Goal: Task Accomplishment & Management: Manage account settings

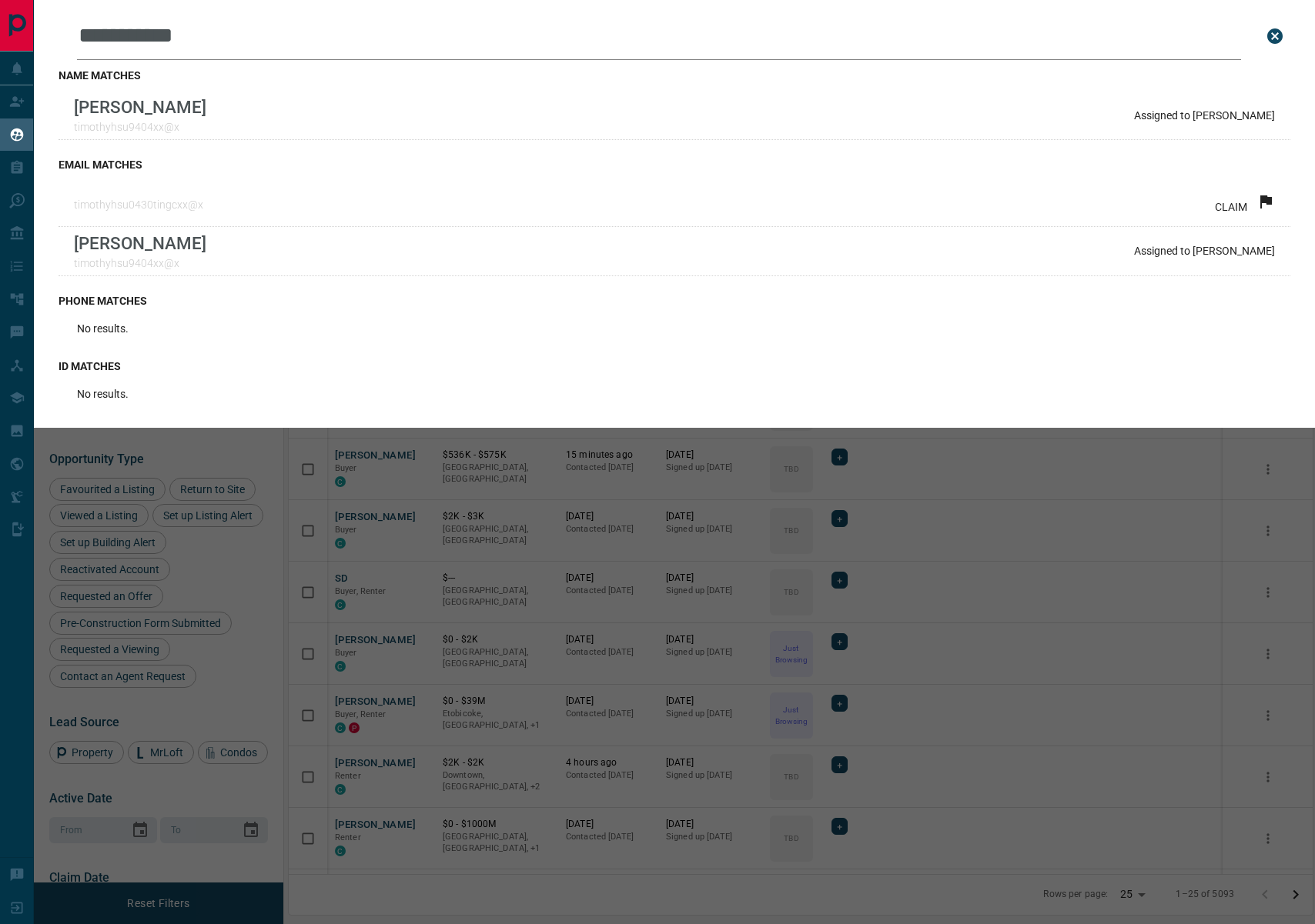
scroll to position [787, 1024]
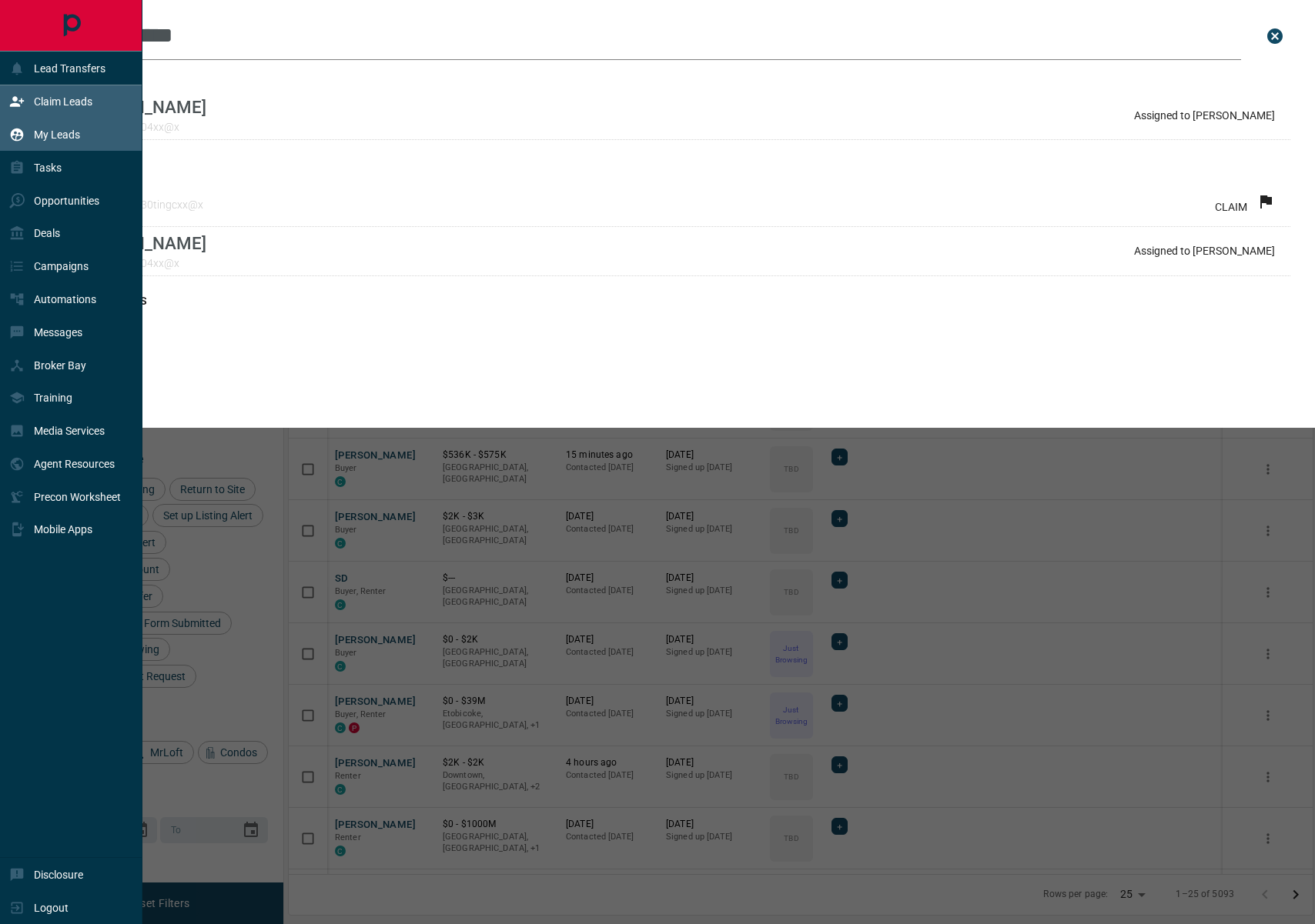
click at [31, 105] on div "Claim Leads" at bounding box center [51, 102] width 83 height 25
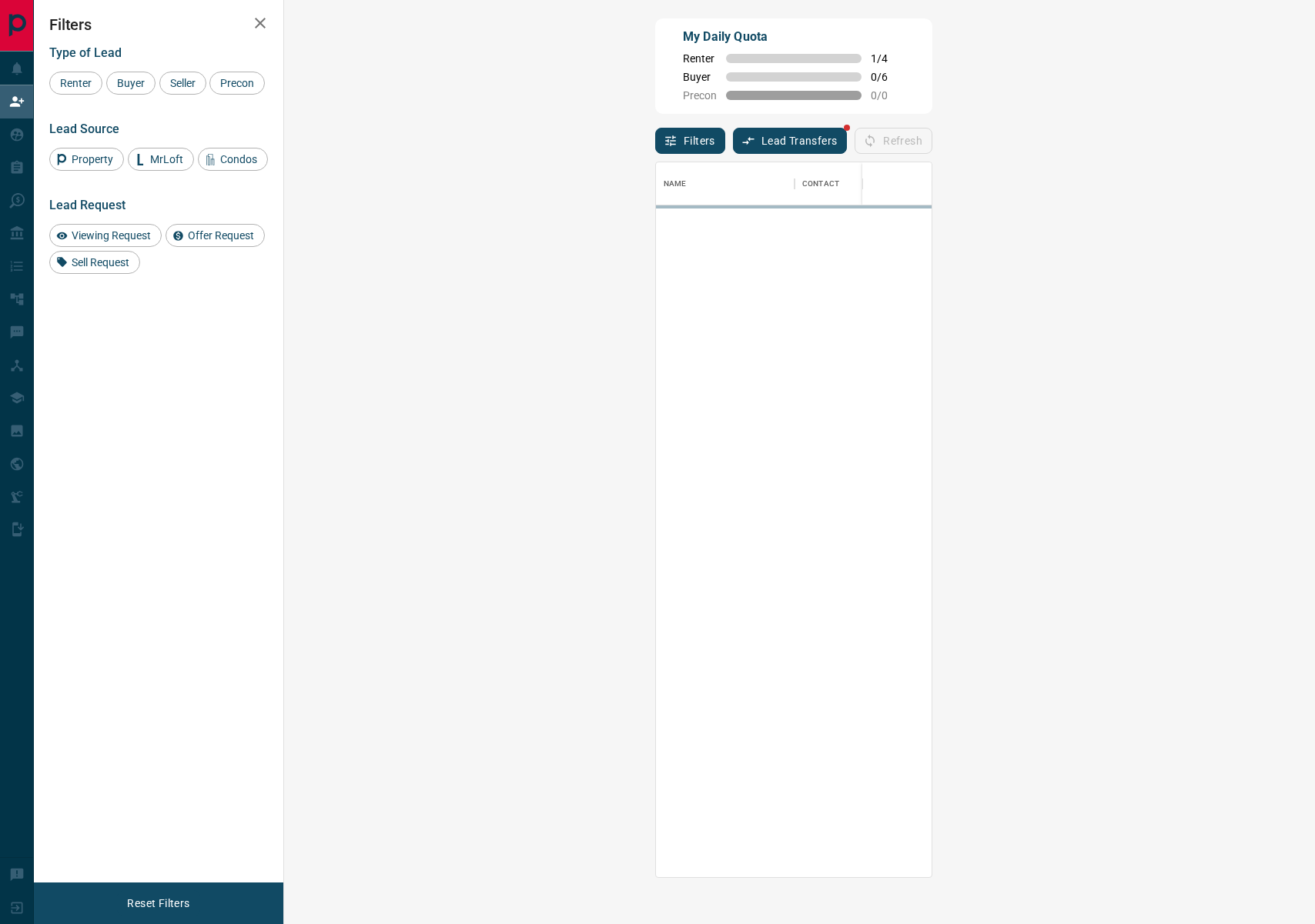
scroll to position [715, 998]
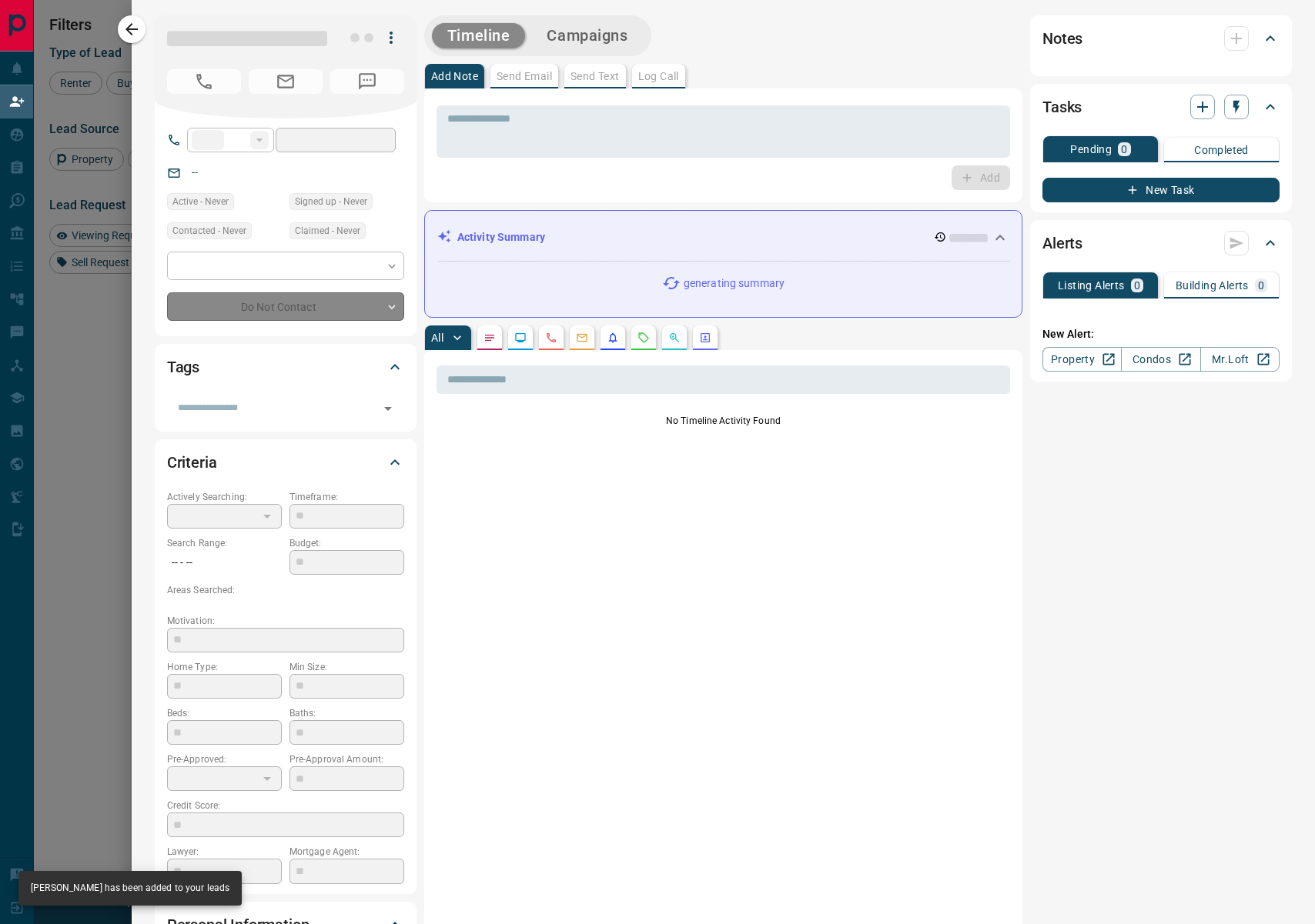
type input "**"
type input "**********"
type input "**"
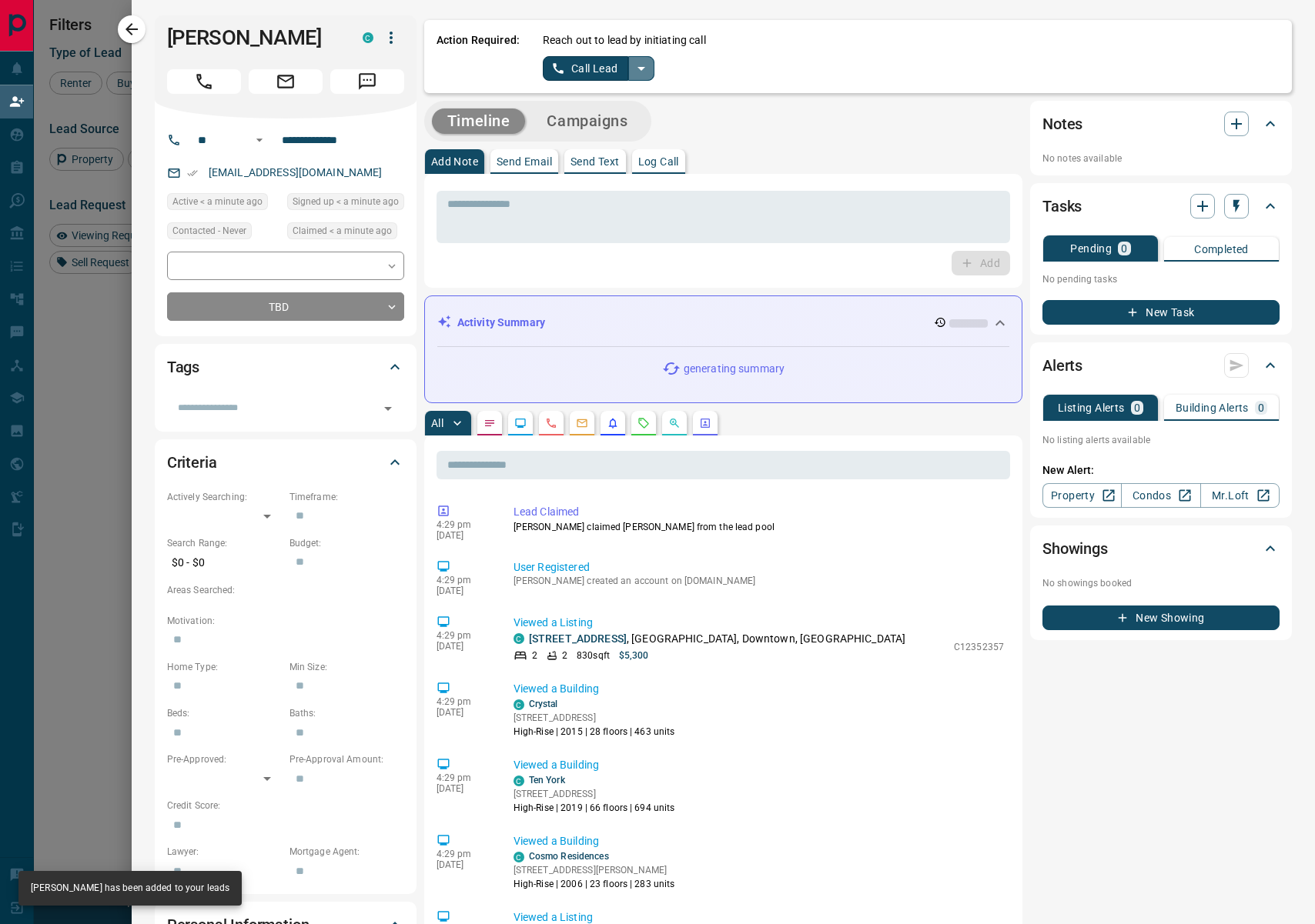
click at [643, 70] on icon "split button" at bounding box center [641, 68] width 18 height 18
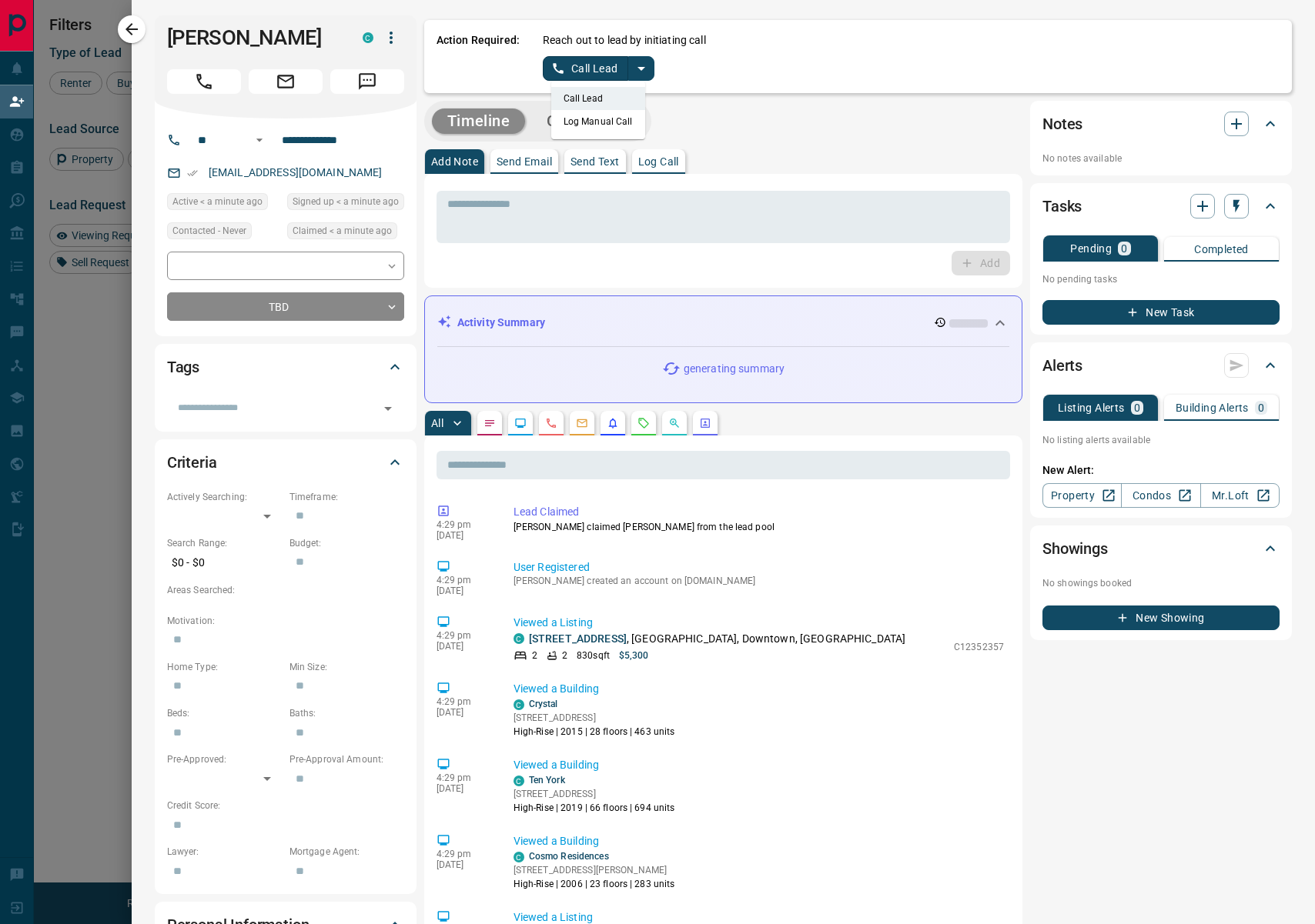
drag, startPoint x: 604, startPoint y: 122, endPoint x: 586, endPoint y: 82, distance: 43.9
click at [602, 114] on li "Log Manual Call" at bounding box center [598, 121] width 94 height 23
click at [574, 58] on button "Log Manual Call" at bounding box center [593, 68] width 102 height 24
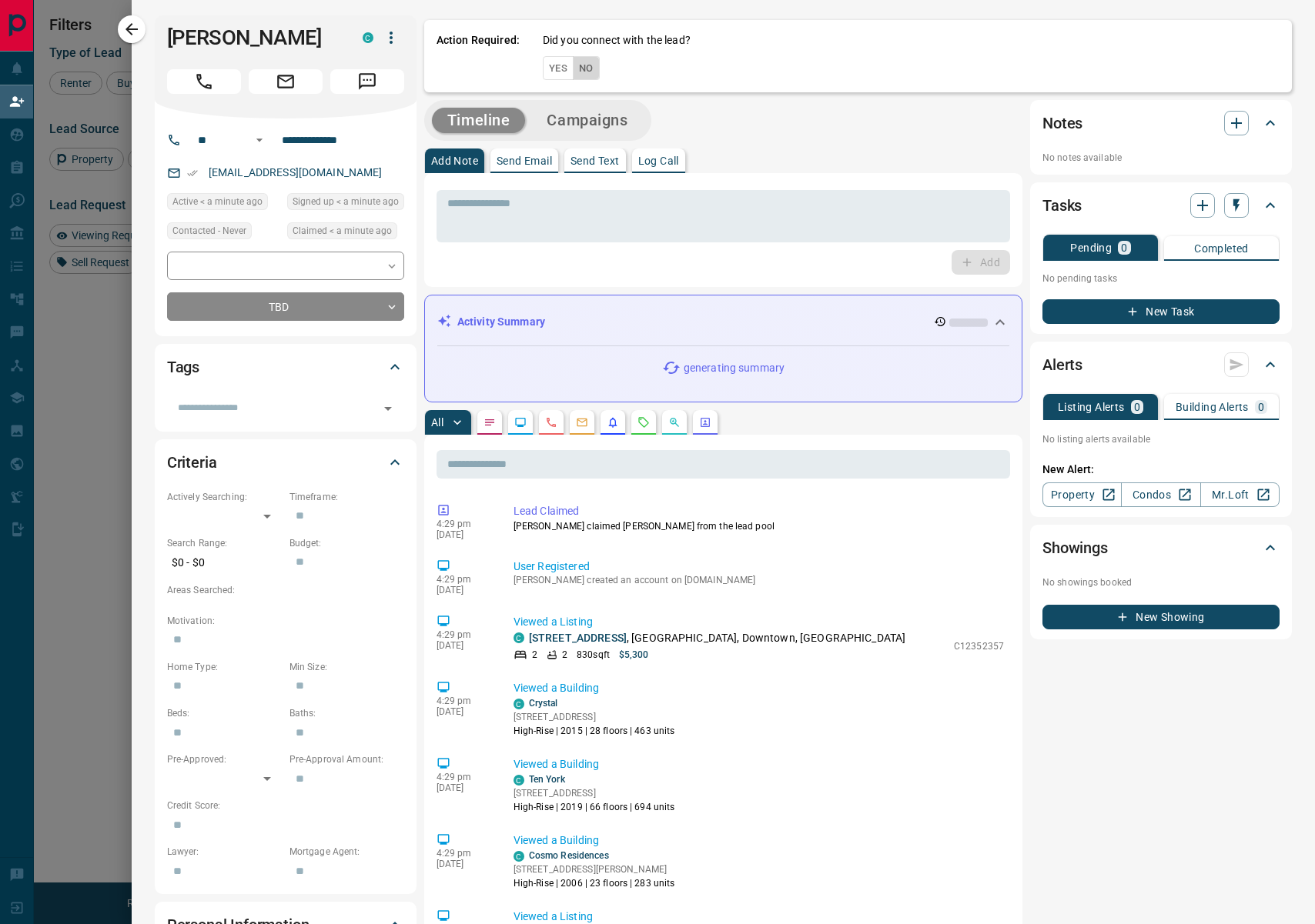
click at [584, 67] on button "No" at bounding box center [586, 68] width 27 height 24
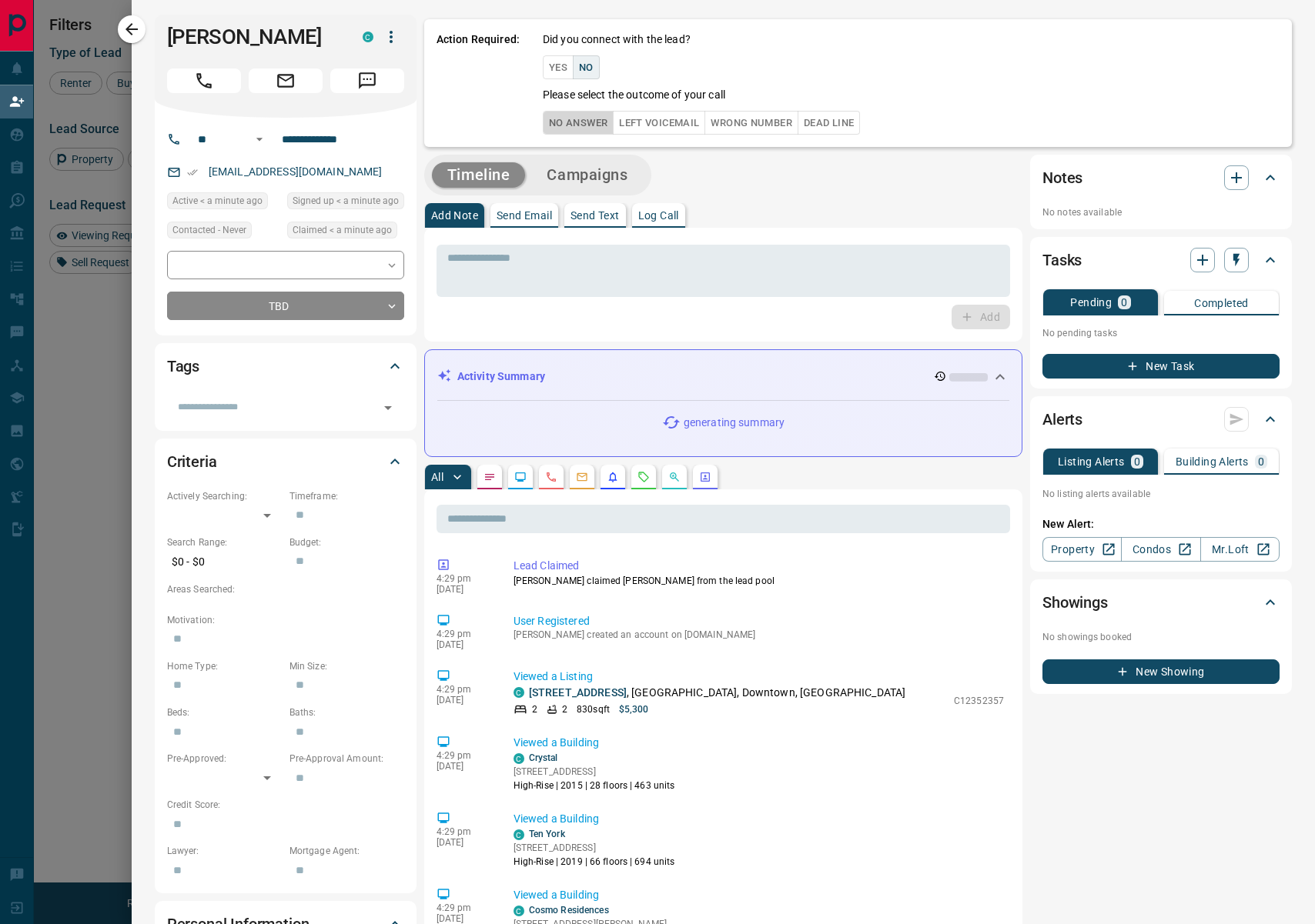
scroll to position [2, 0]
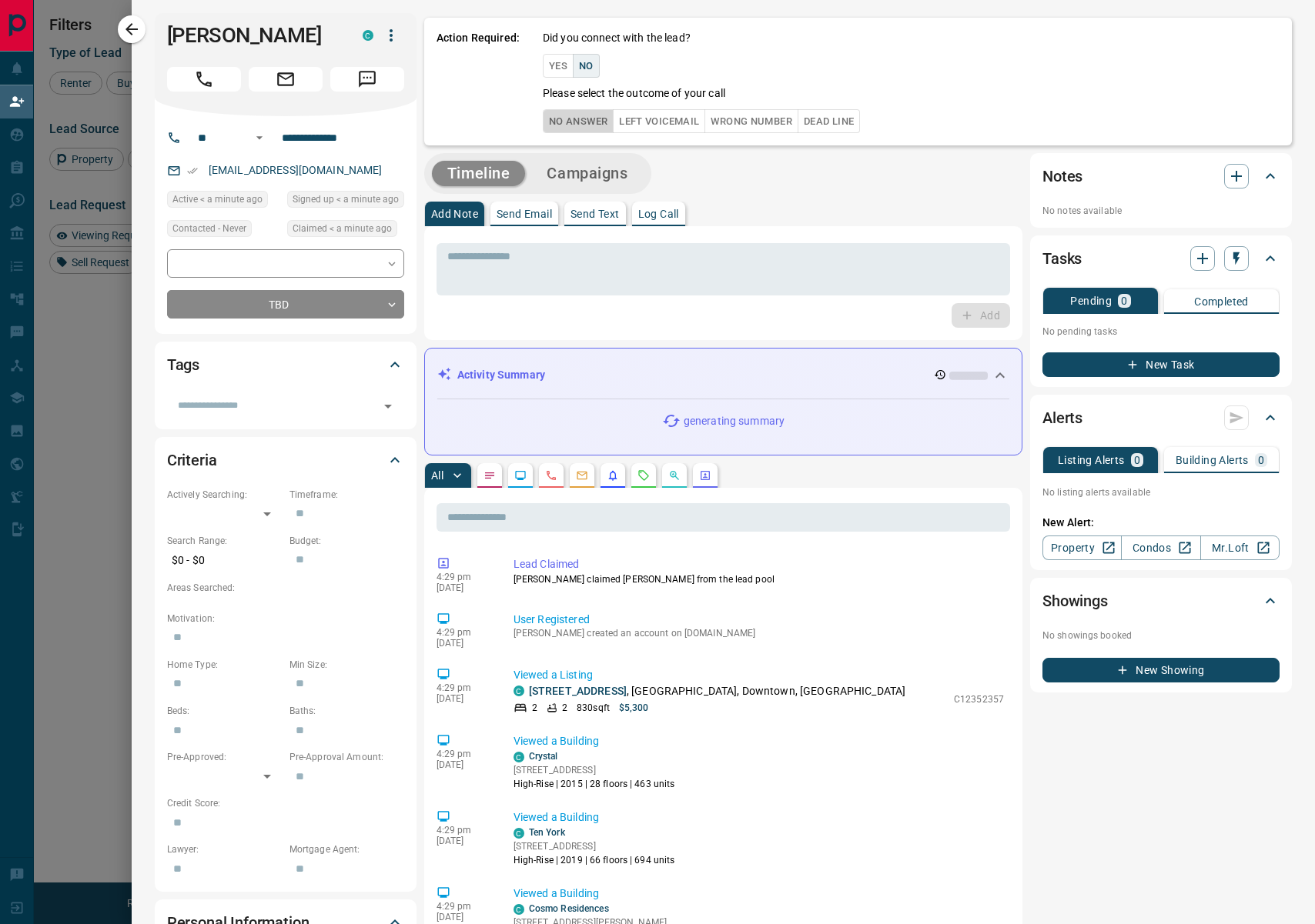
drag, startPoint x: 588, startPoint y: 118, endPoint x: 603, endPoint y: 129, distance: 18.6
click at [588, 118] on button "No Answer" at bounding box center [578, 121] width 71 height 24
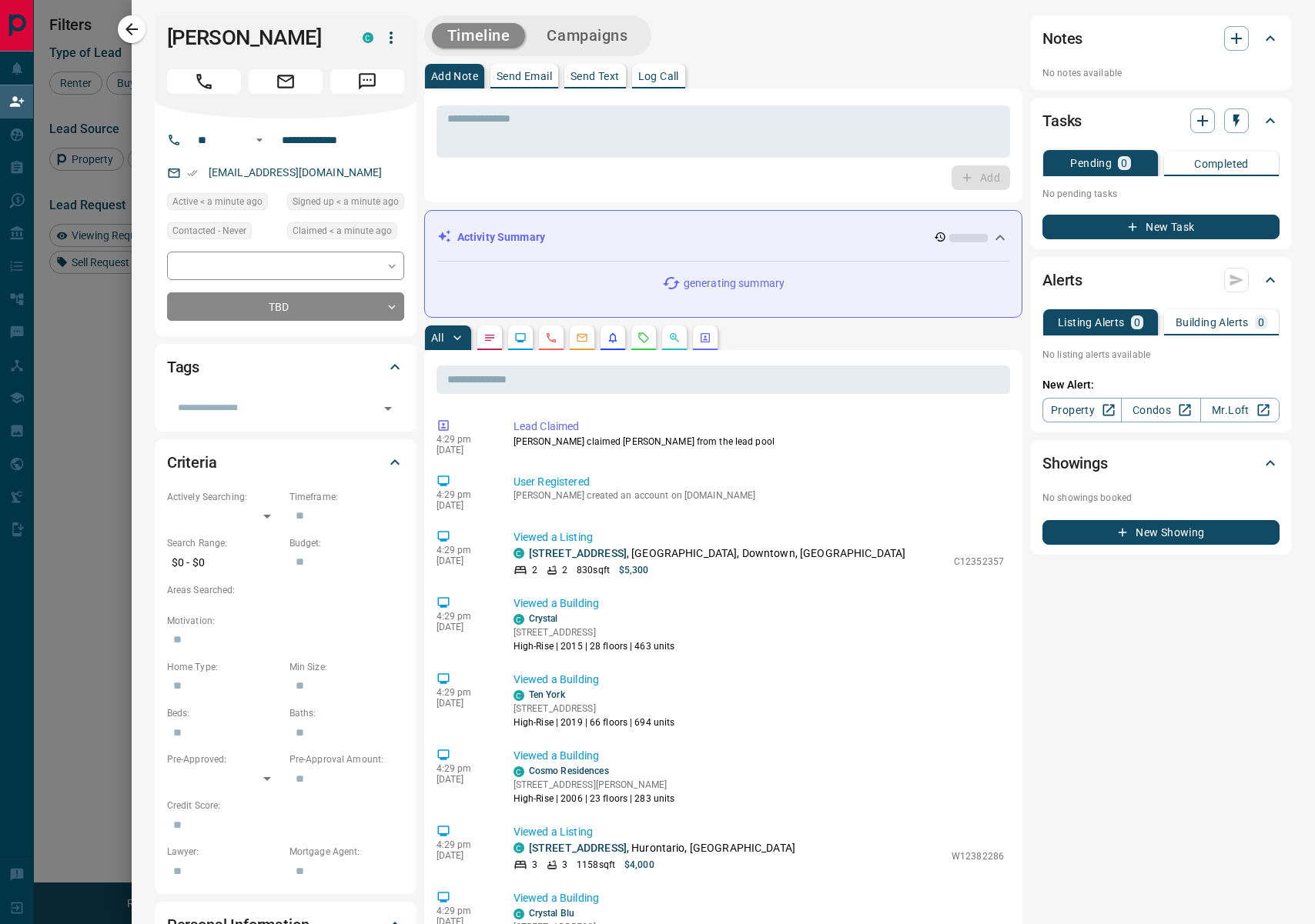
scroll to position [18, 0]
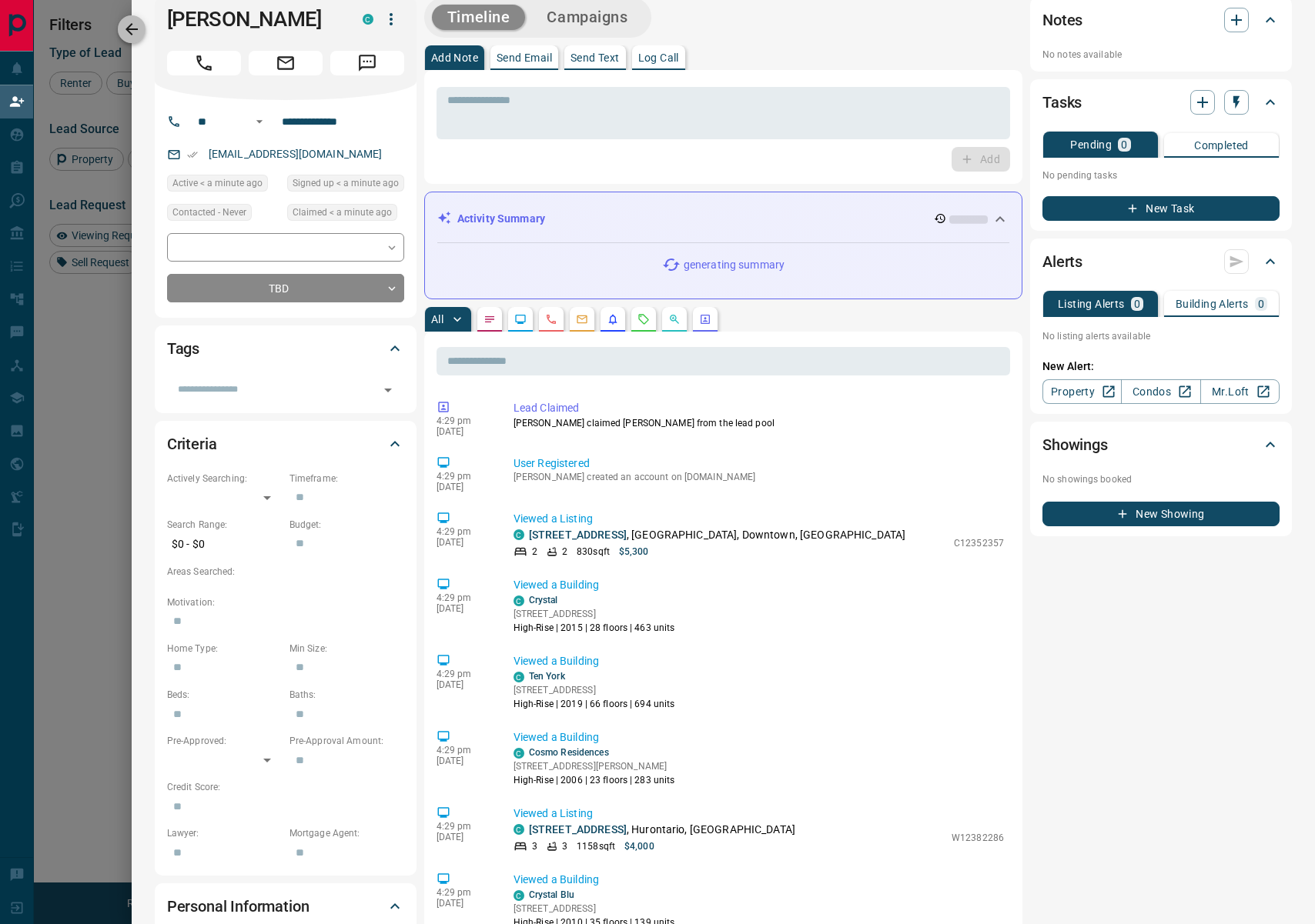
click at [132, 28] on icon "button" at bounding box center [132, 29] width 13 height 13
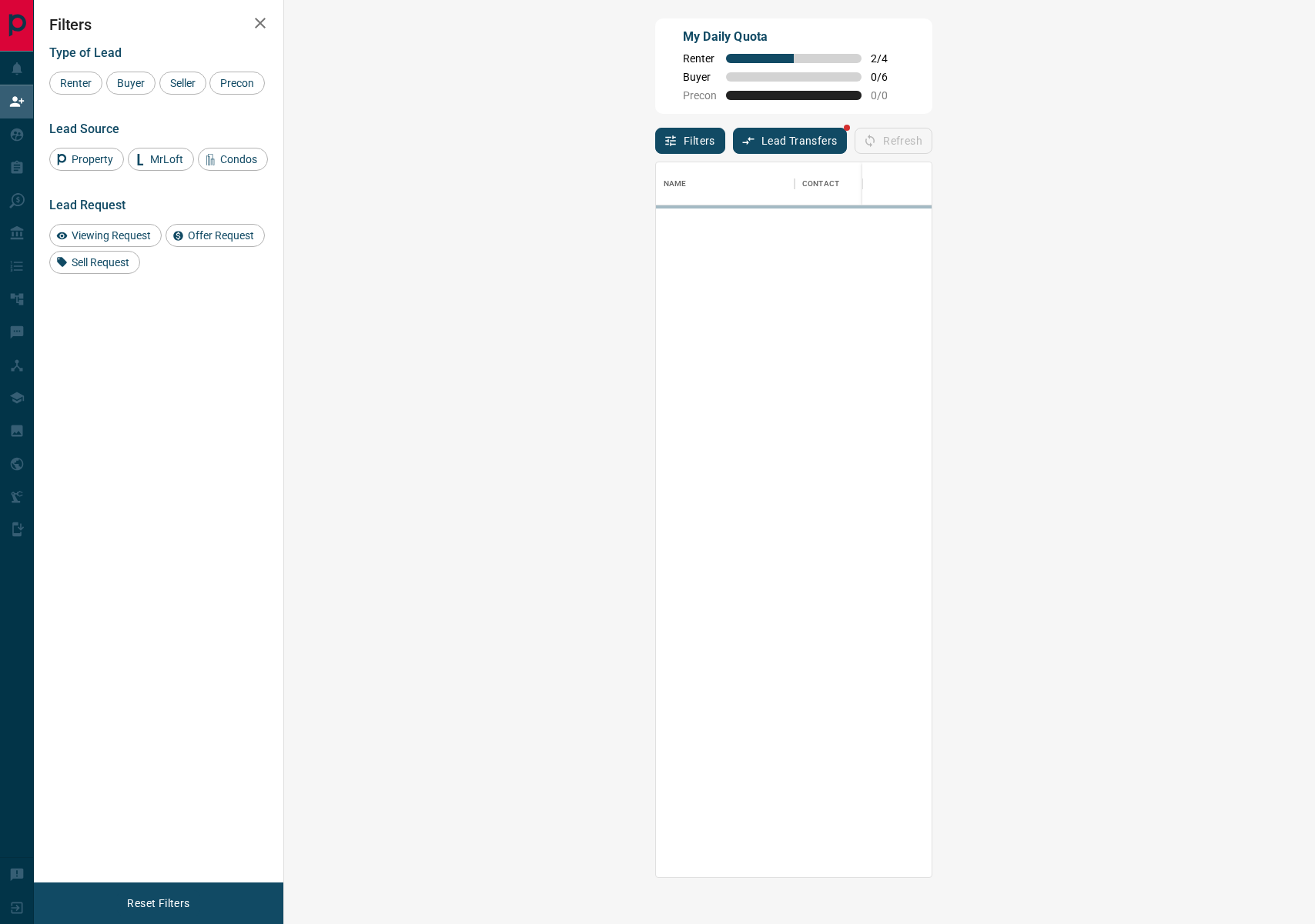
scroll to position [715, 998]
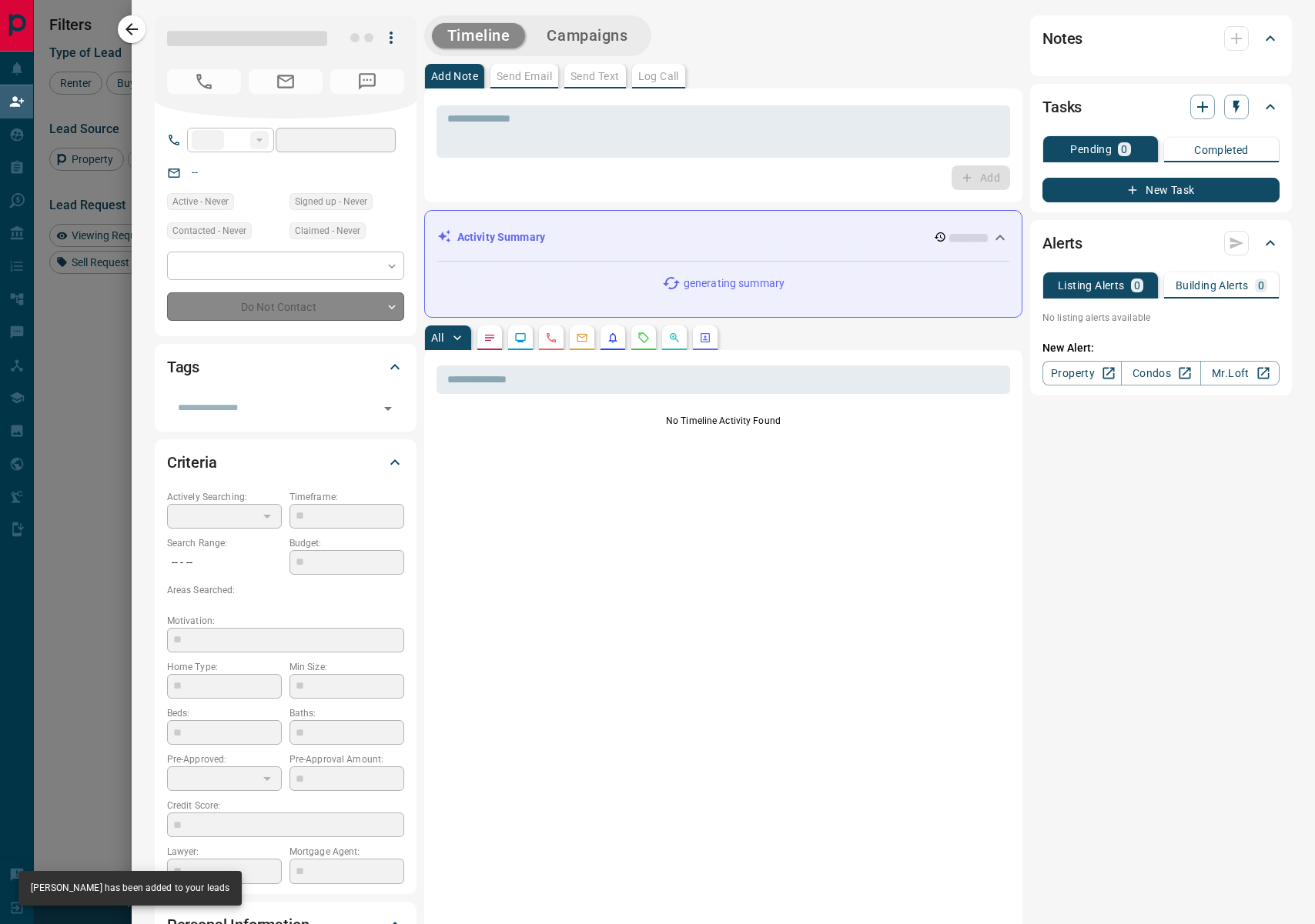
type input "**"
type input "**********"
type input "**"
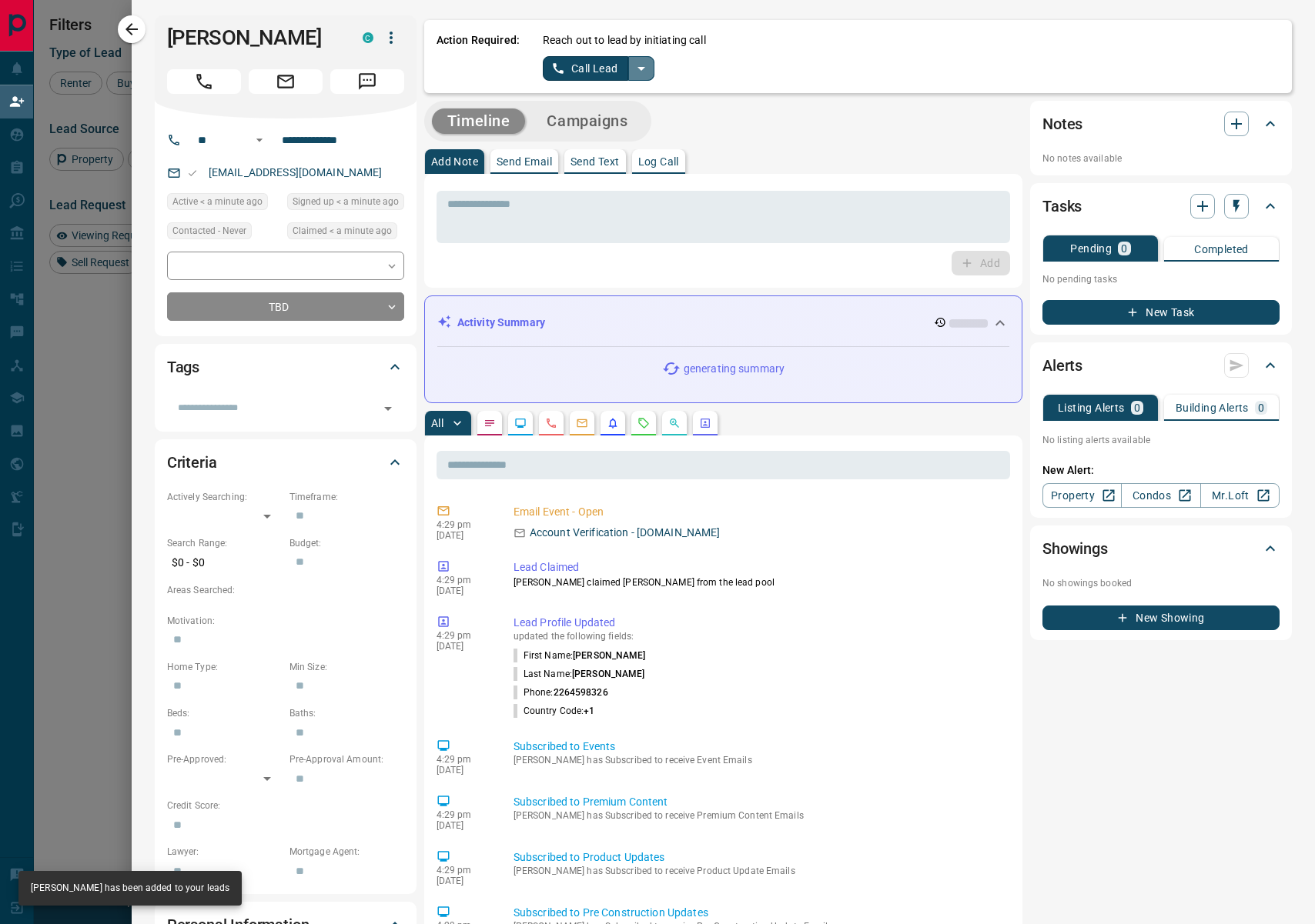
click at [643, 67] on icon "split button" at bounding box center [641, 69] width 8 height 4
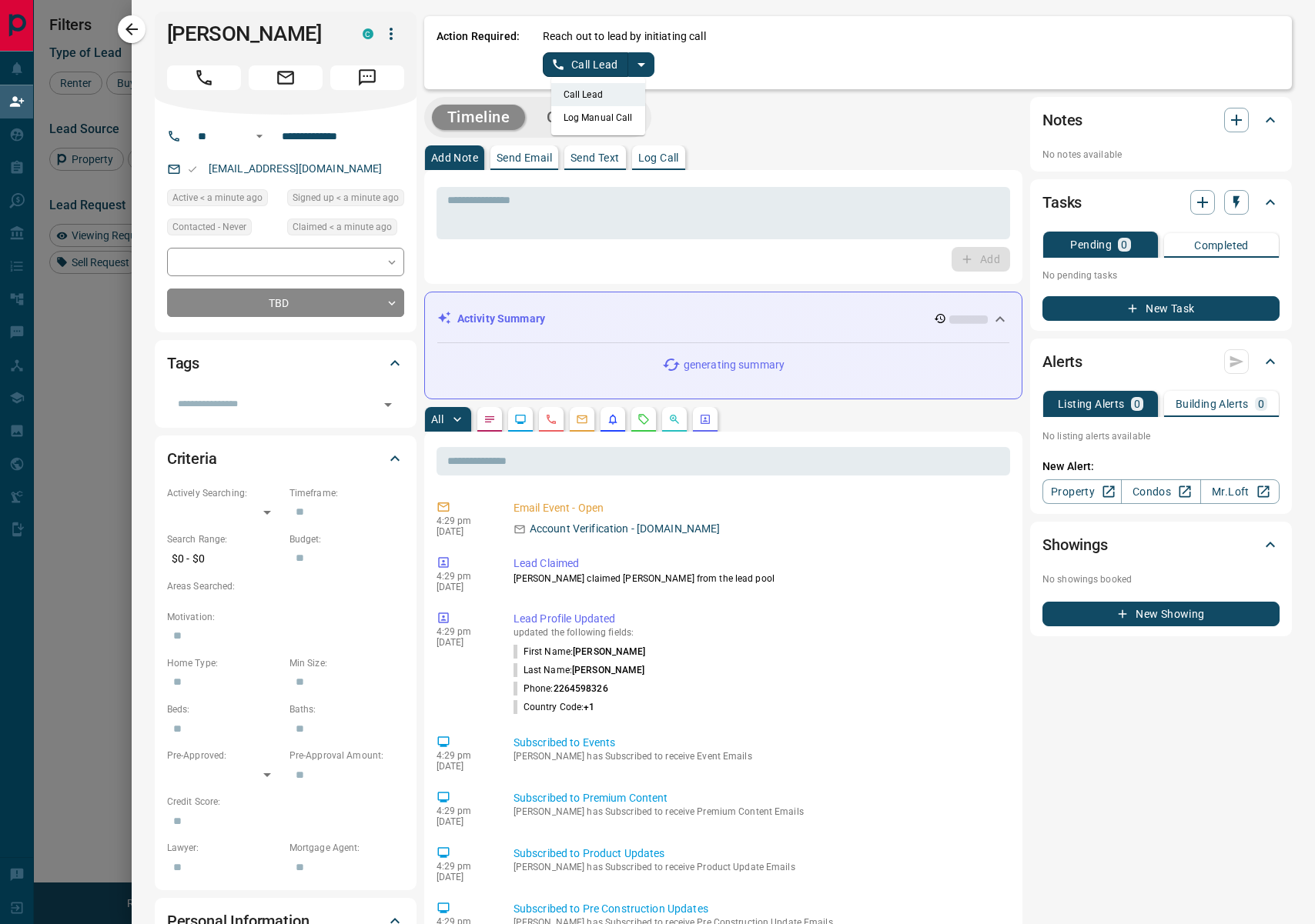
click at [606, 119] on li "Log Manual Call" at bounding box center [598, 118] width 94 height 23
click at [601, 57] on button "Log Manual Call" at bounding box center [593, 64] width 102 height 24
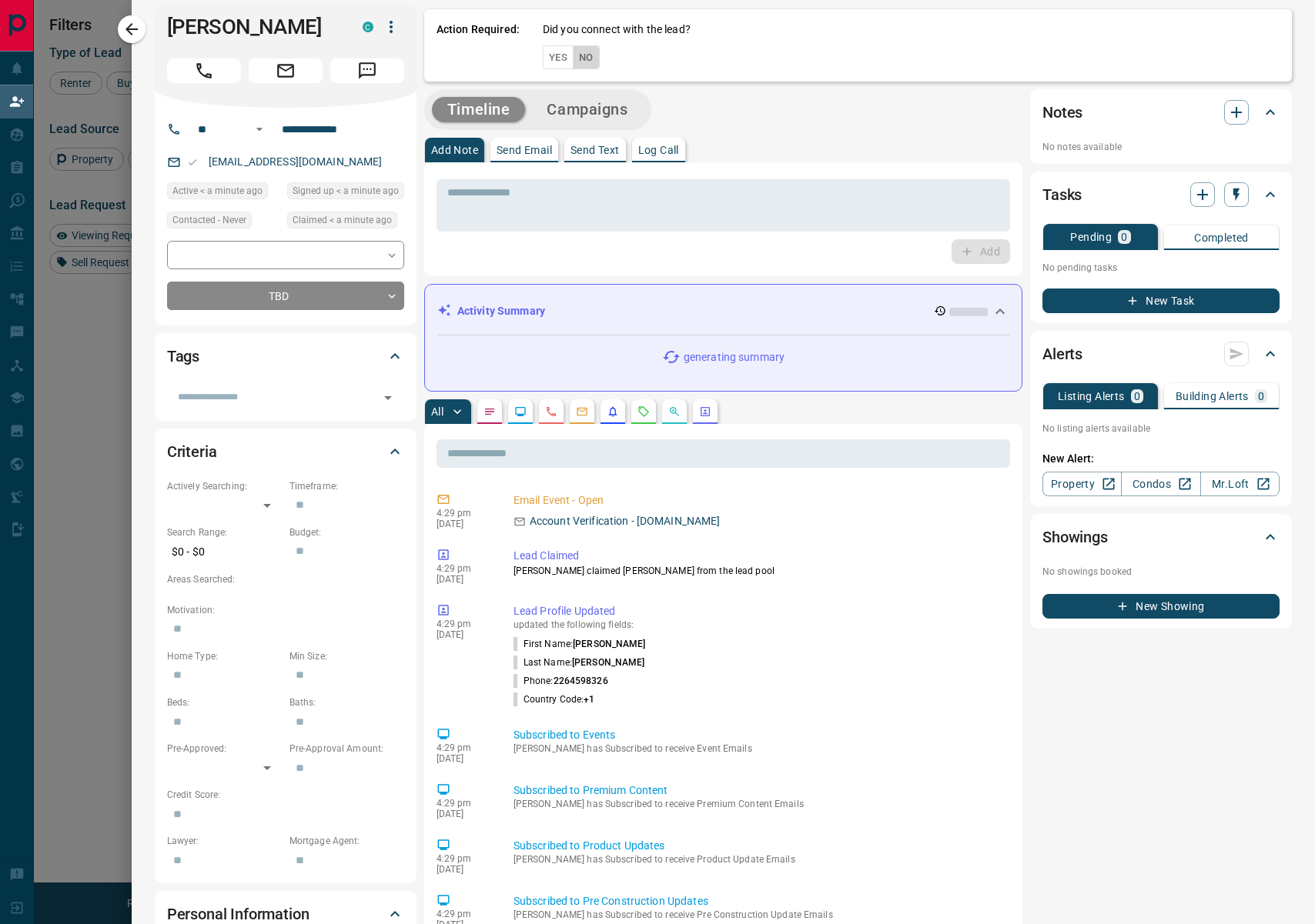
click at [596, 56] on button "No" at bounding box center [586, 58] width 27 height 24
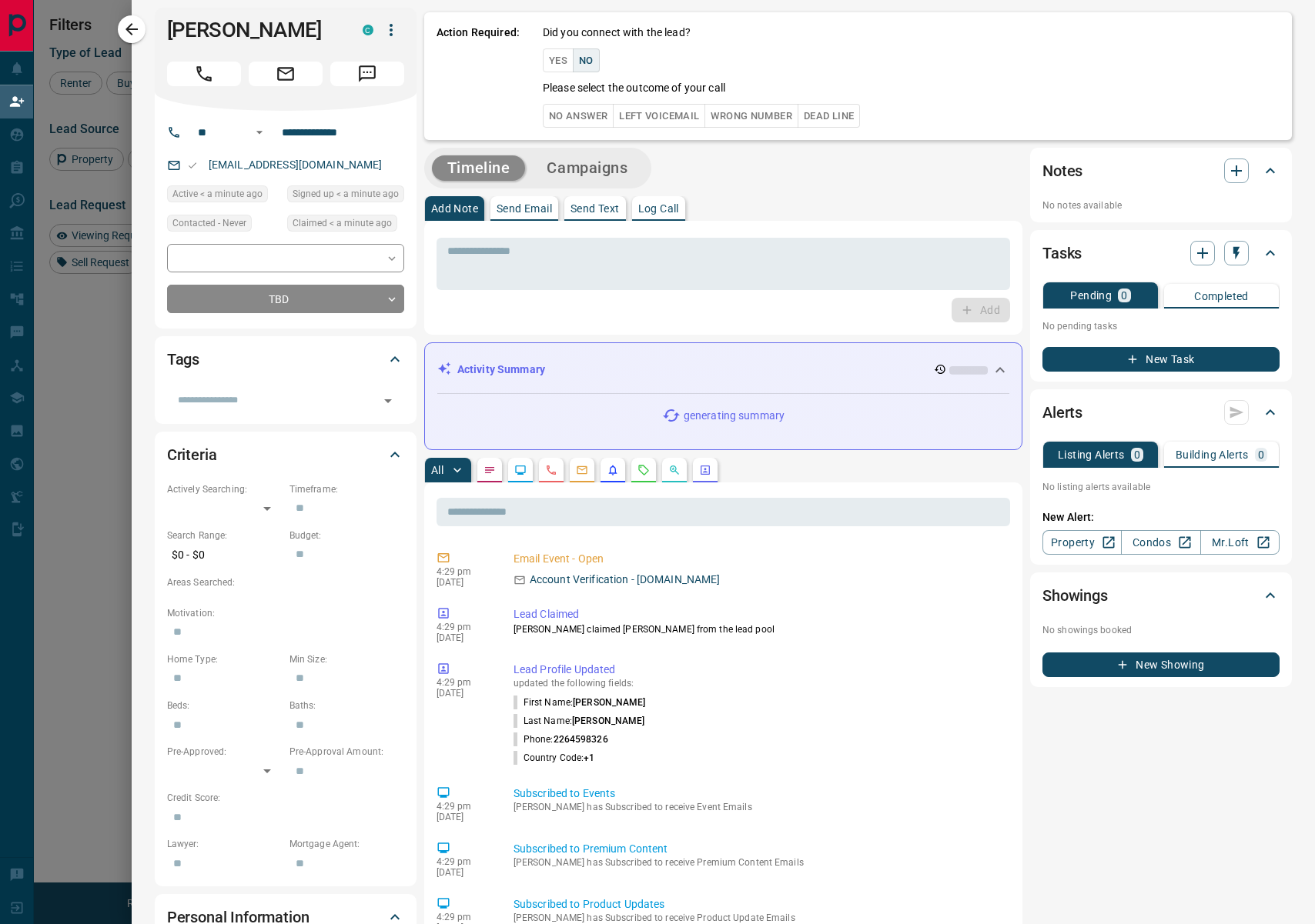
click at [560, 99] on div "Did you connect with the lead? Yes No Please select the outcome of your call No…" at bounding box center [910, 76] width 736 height 103
click at [566, 110] on button "No Answer" at bounding box center [578, 116] width 71 height 24
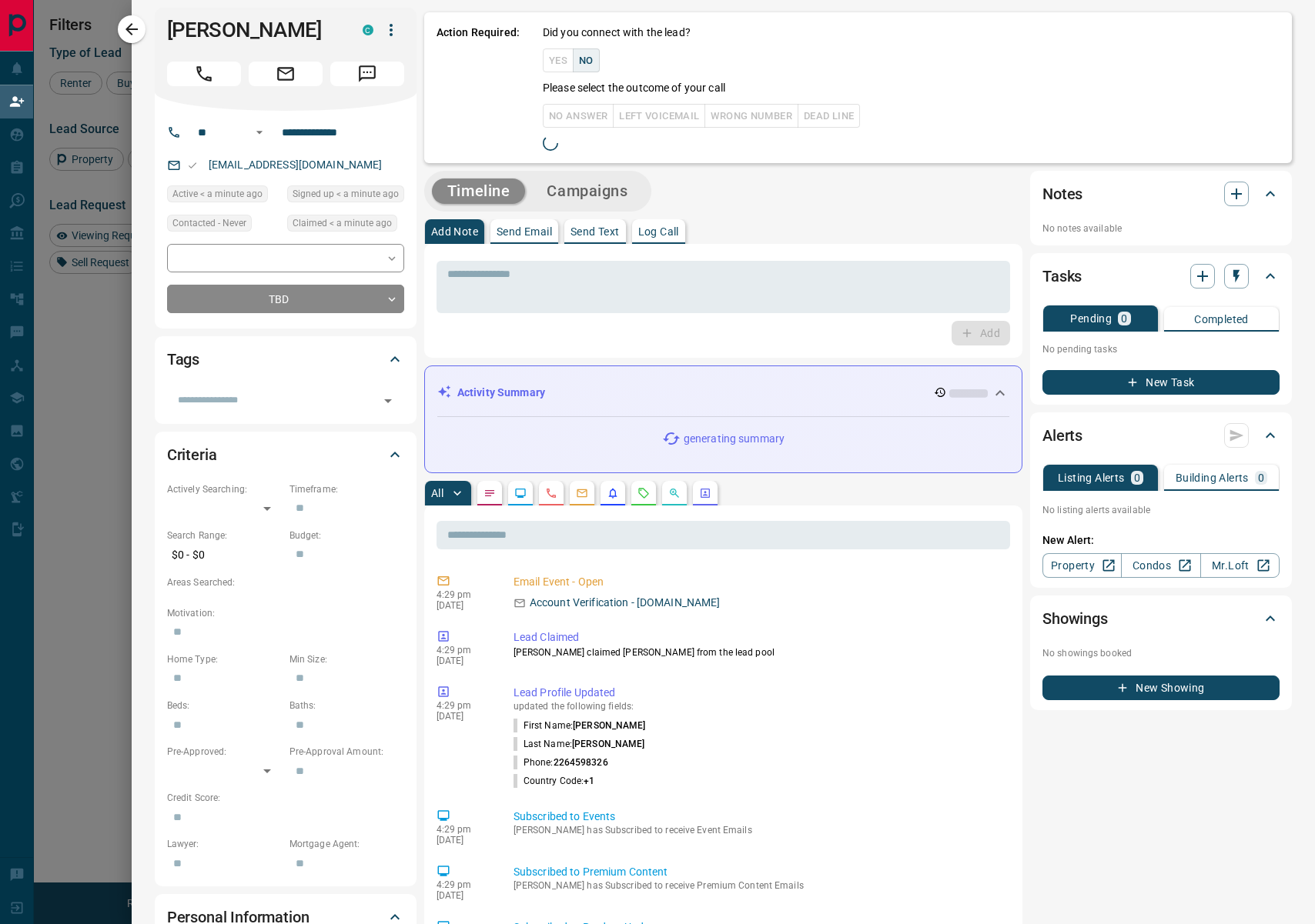
scroll to position [11, 0]
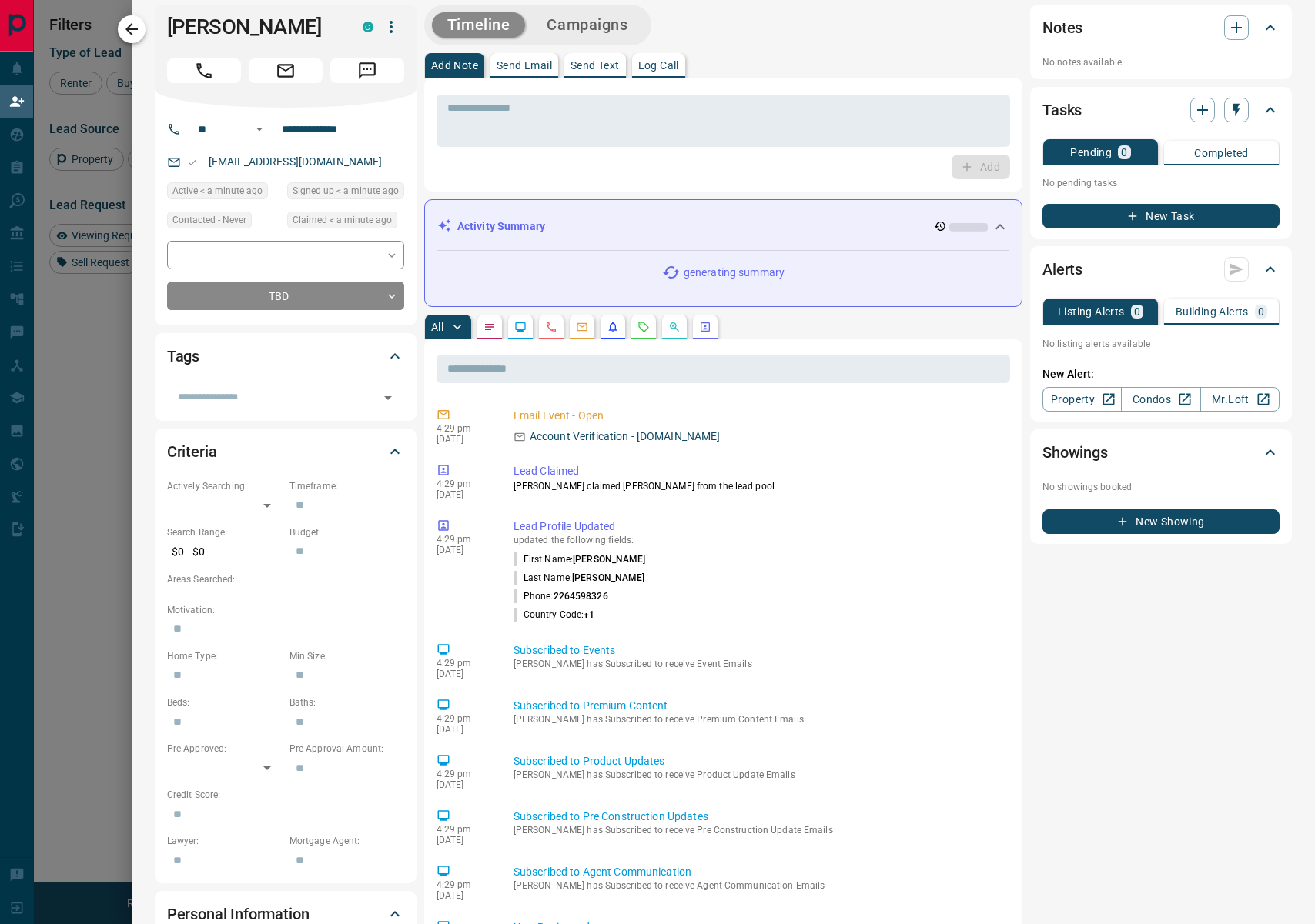
drag, startPoint x: 133, startPoint y: 29, endPoint x: 554, endPoint y: 238, distance: 470.0
click at [133, 29] on icon "button" at bounding box center [132, 29] width 13 height 13
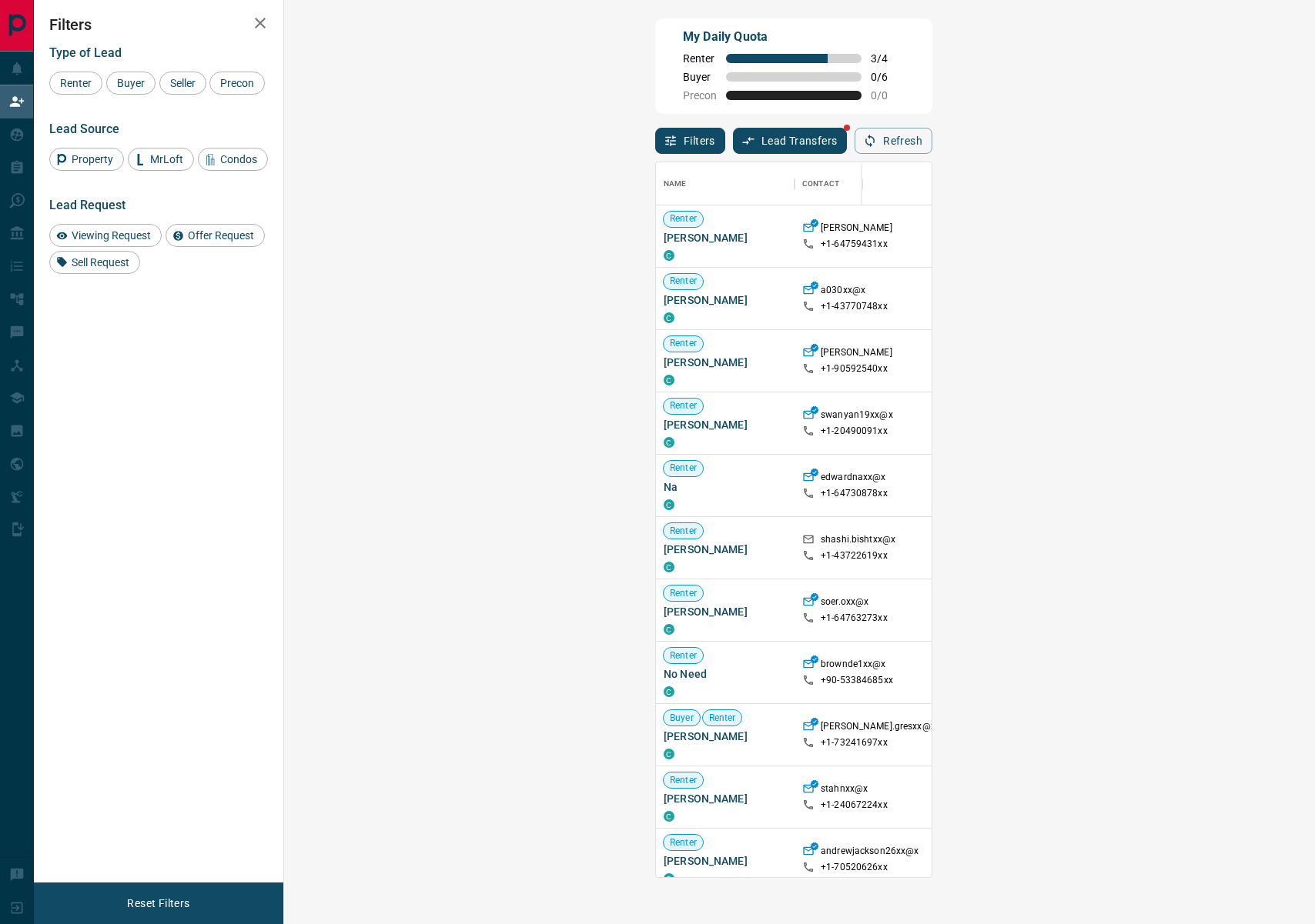
scroll to position [0, 0]
click at [655, 152] on button "Filters" at bounding box center [690, 140] width 70 height 26
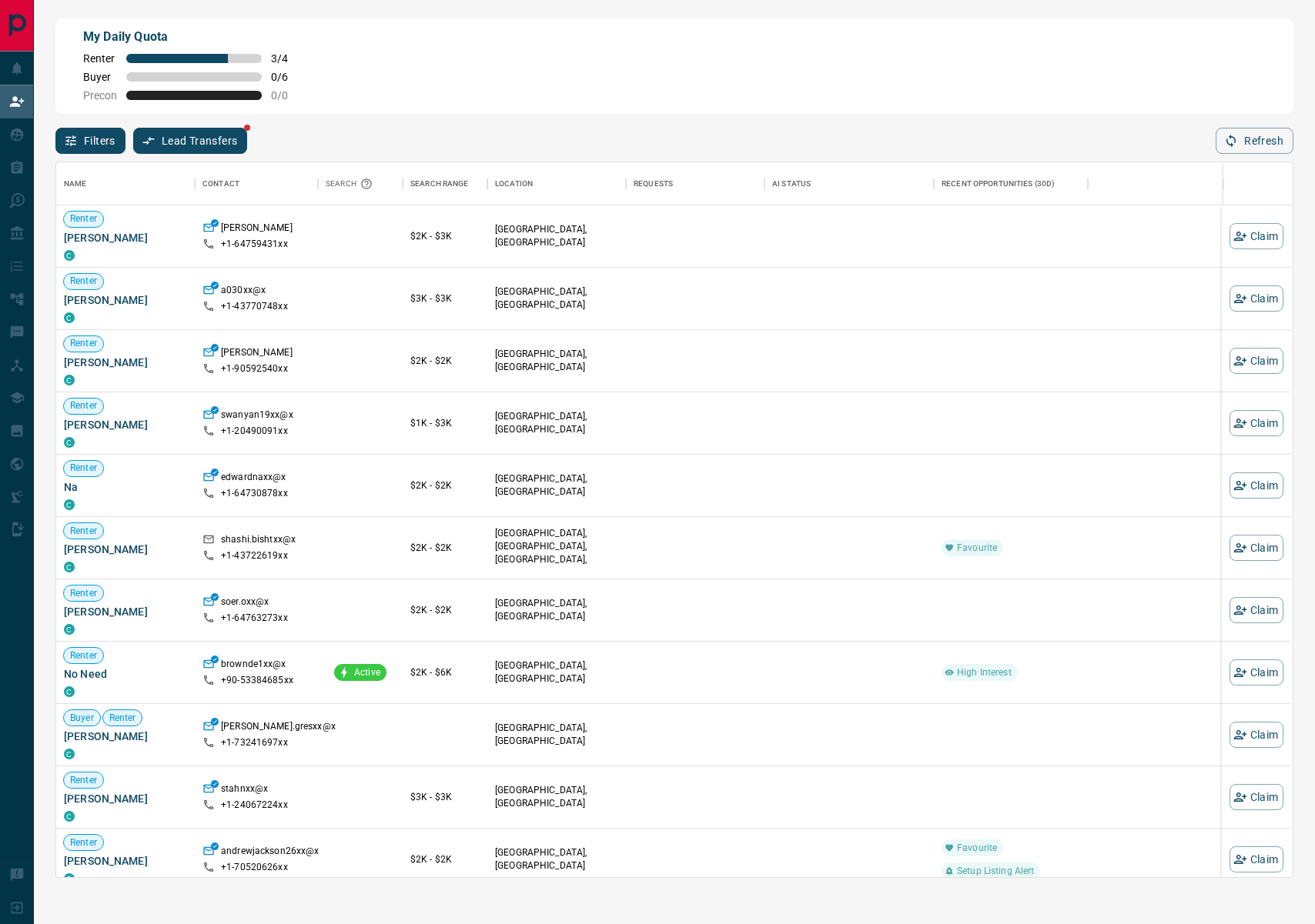
scroll to position [715, 1236]
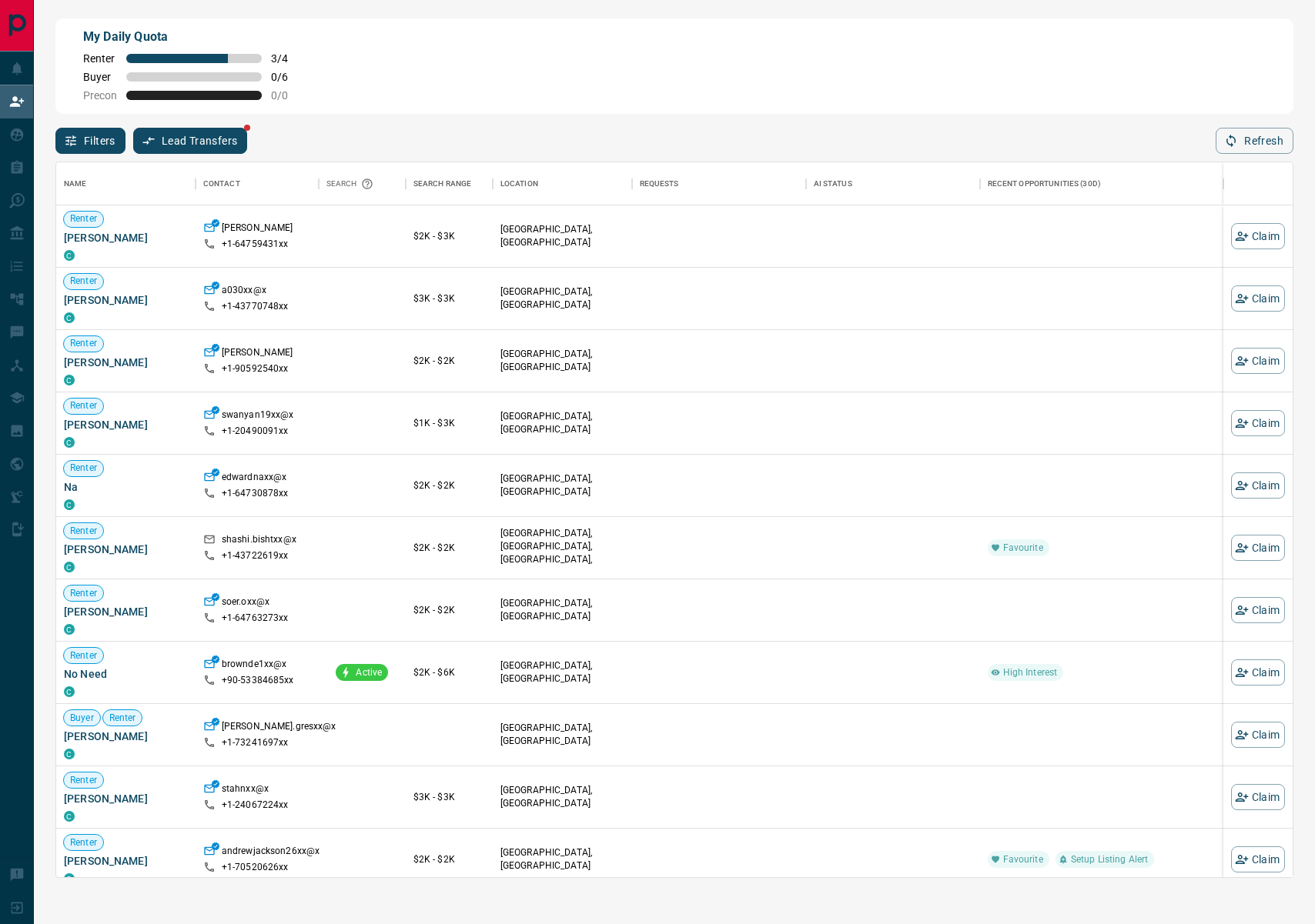
click at [98, 145] on button "Filters" at bounding box center [90, 140] width 70 height 26
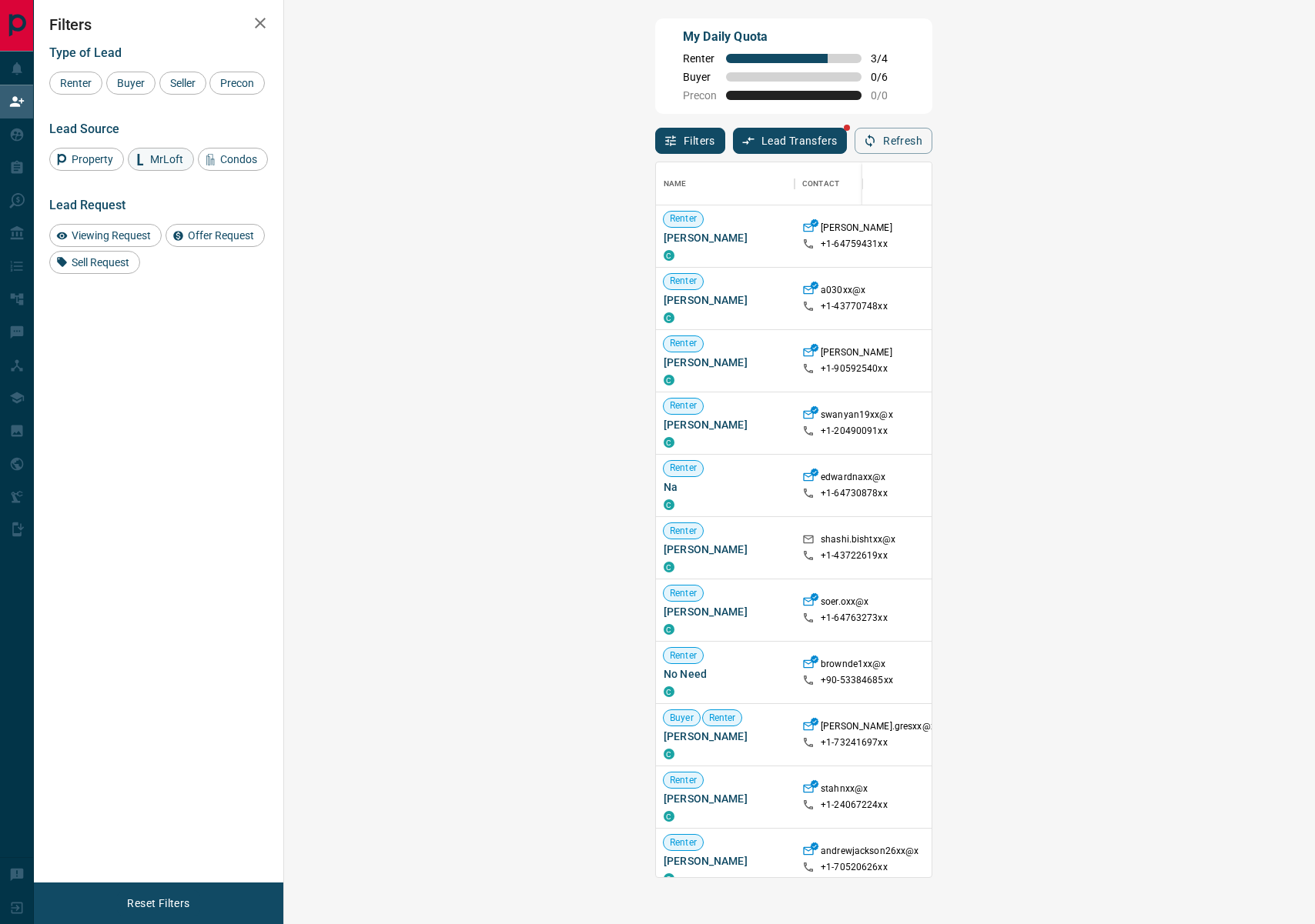
scroll to position [715, 998]
click at [131, 84] on span "Buyer" at bounding box center [130, 84] width 39 height 13
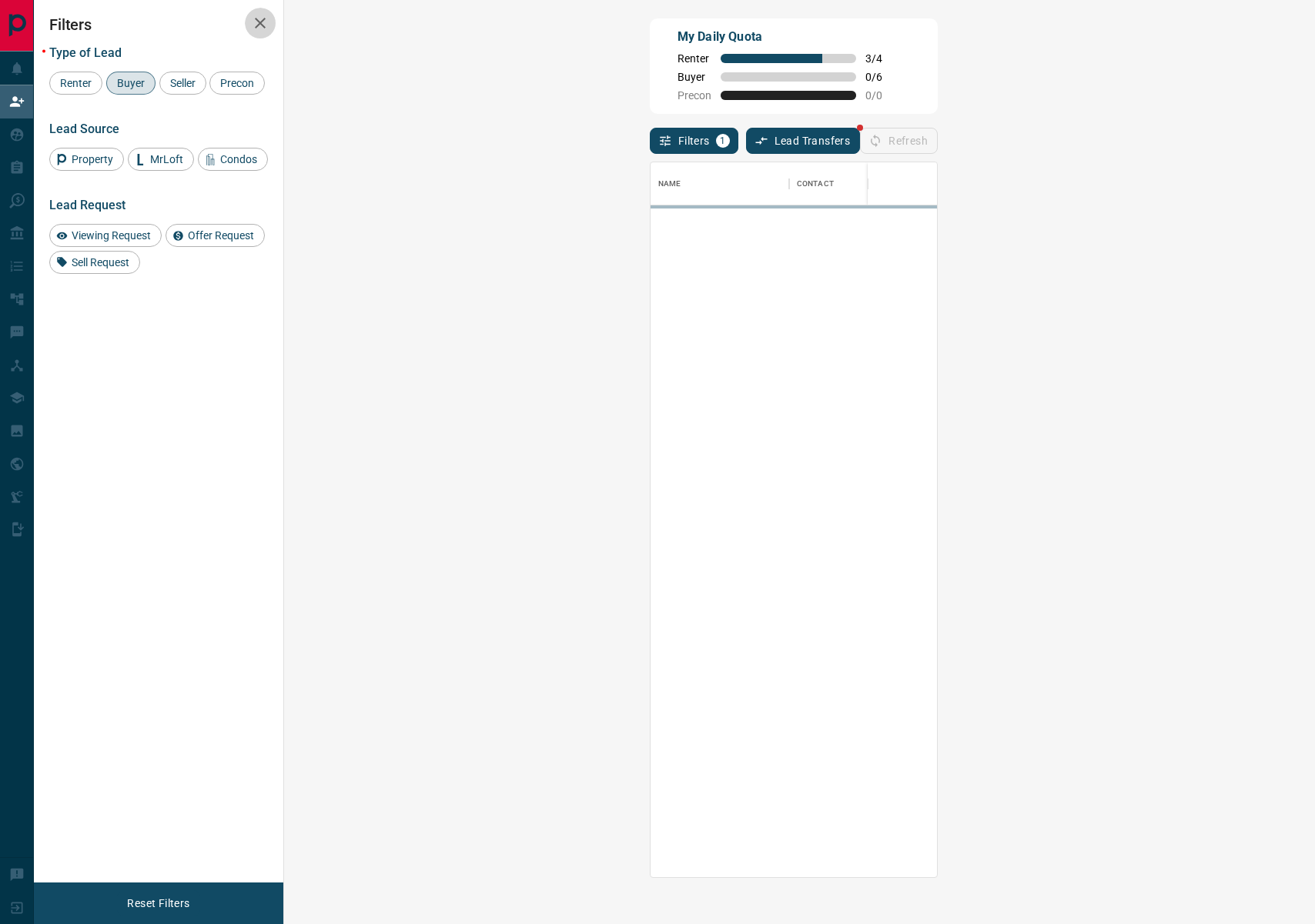
click at [260, 25] on icon "button" at bounding box center [260, 23] width 18 height 18
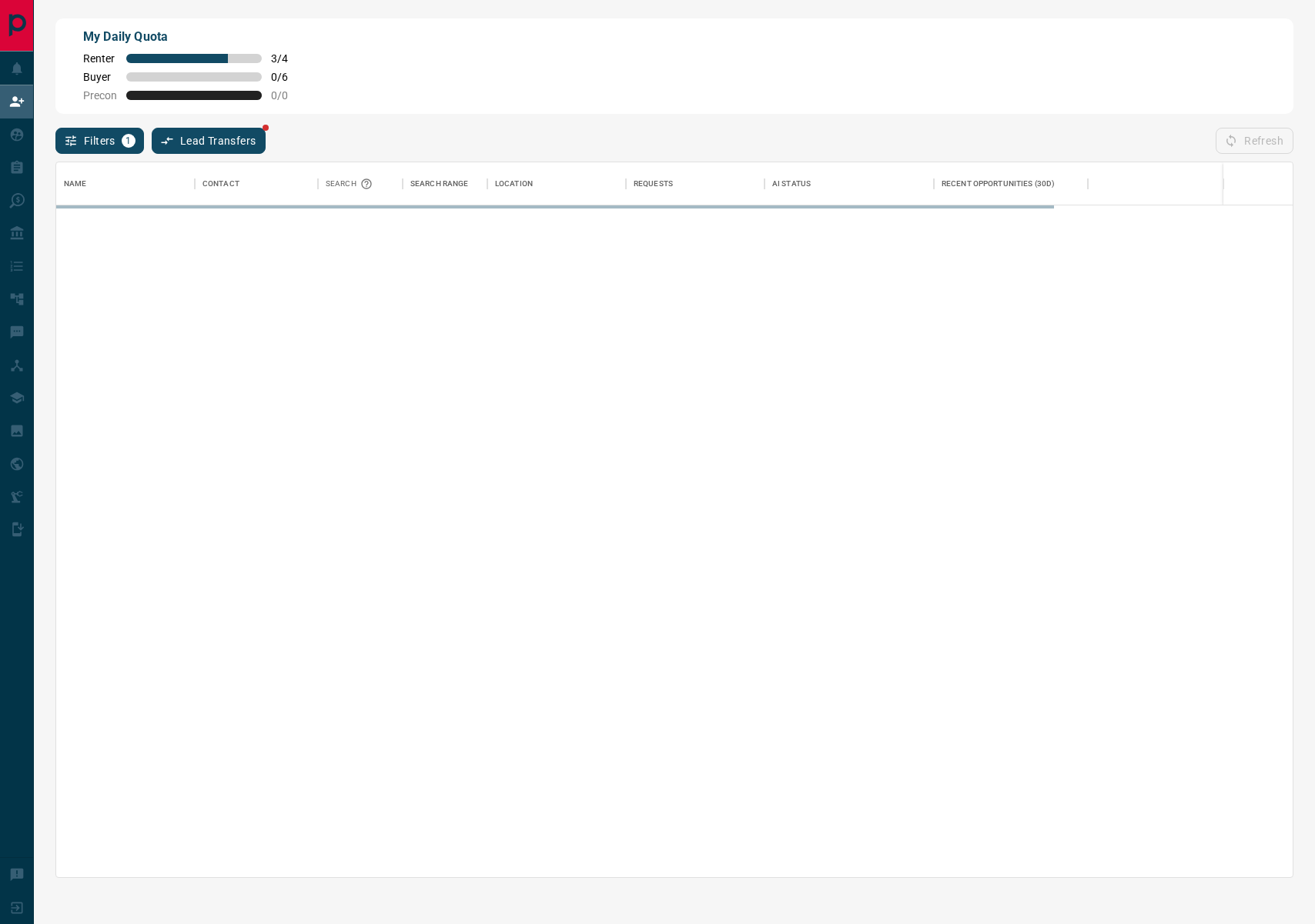
scroll to position [715, 1236]
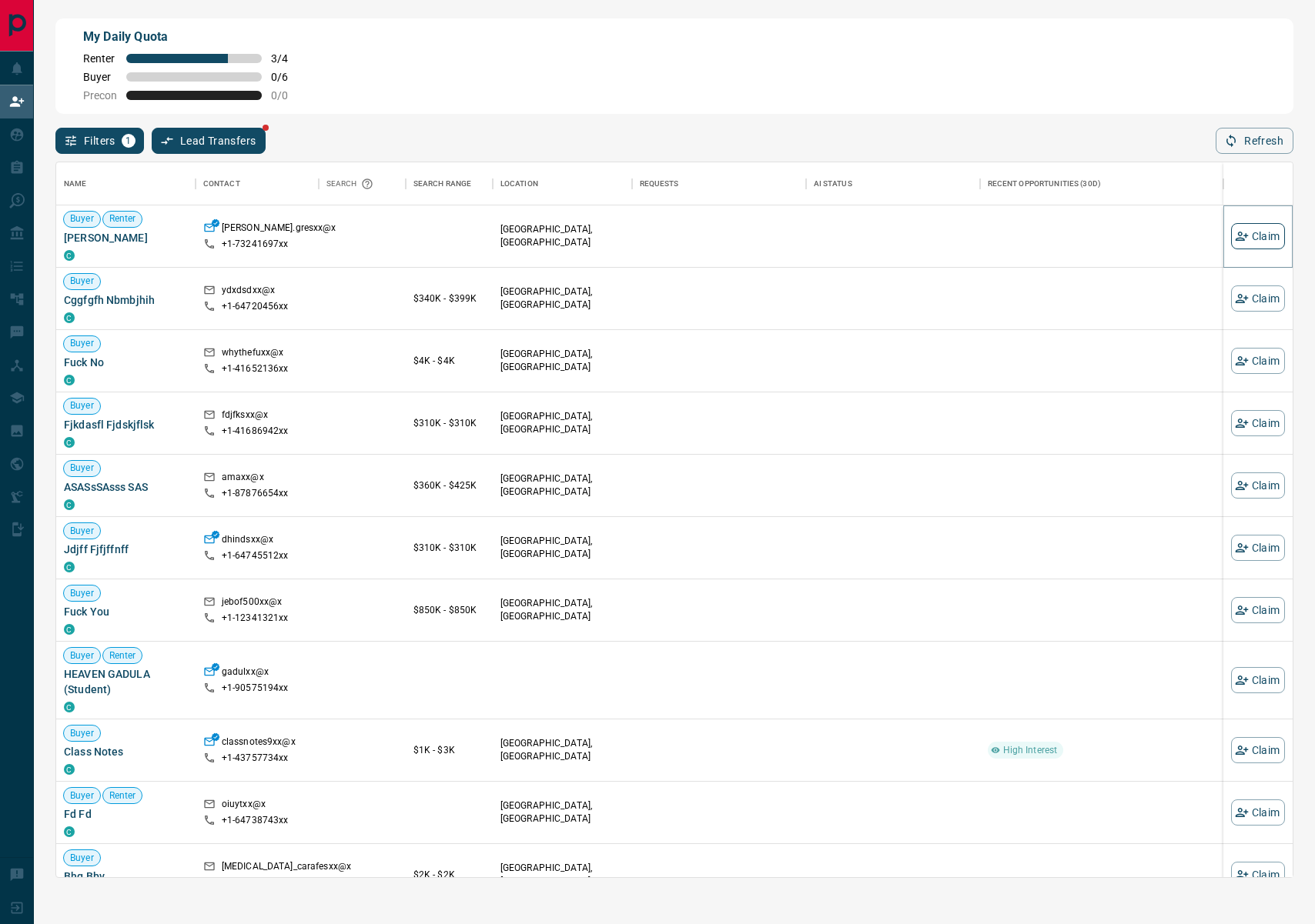
click at [1248, 241] on button "Claim" at bounding box center [1257, 236] width 54 height 26
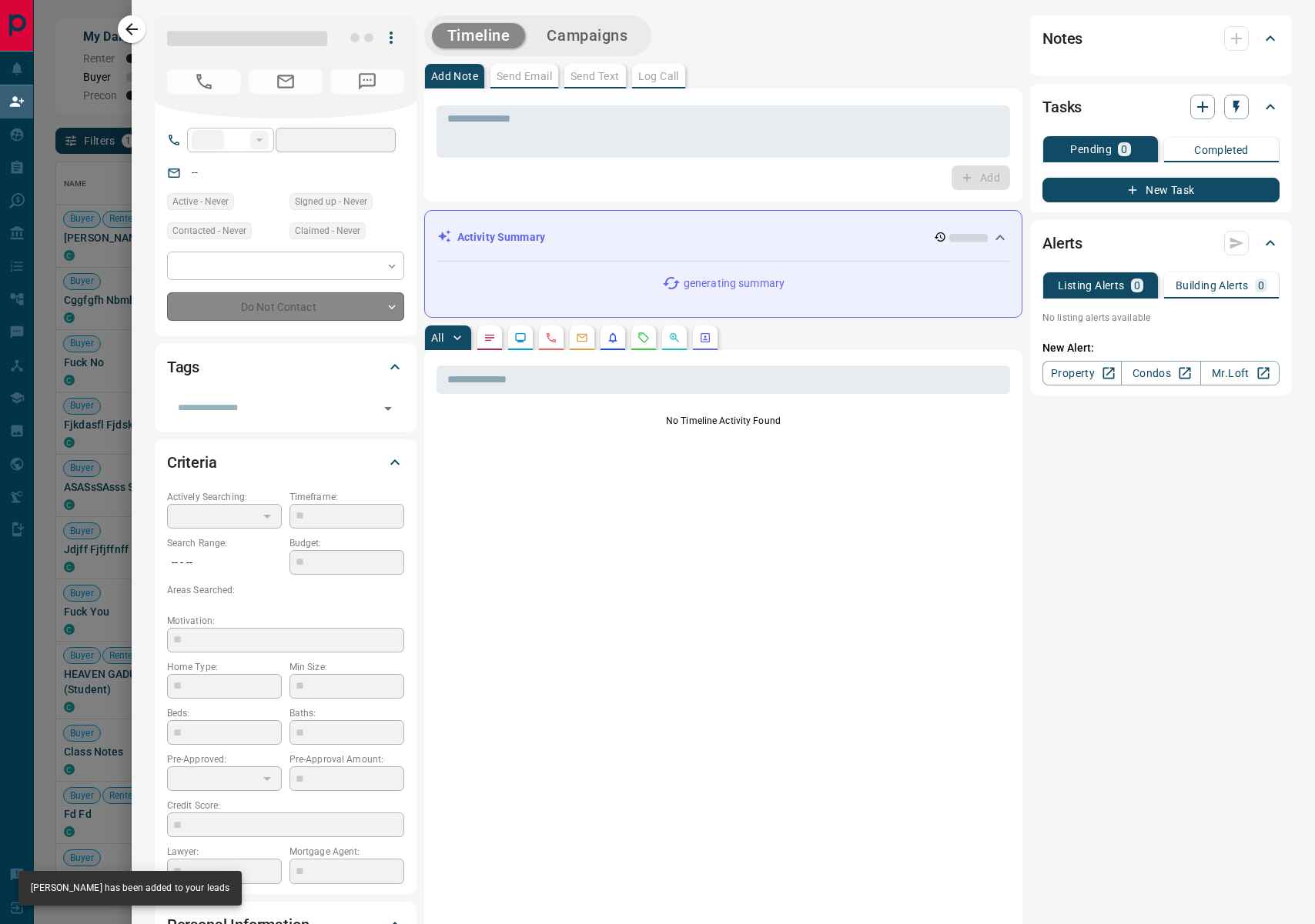
type input "**"
type input "**********"
type input "**"
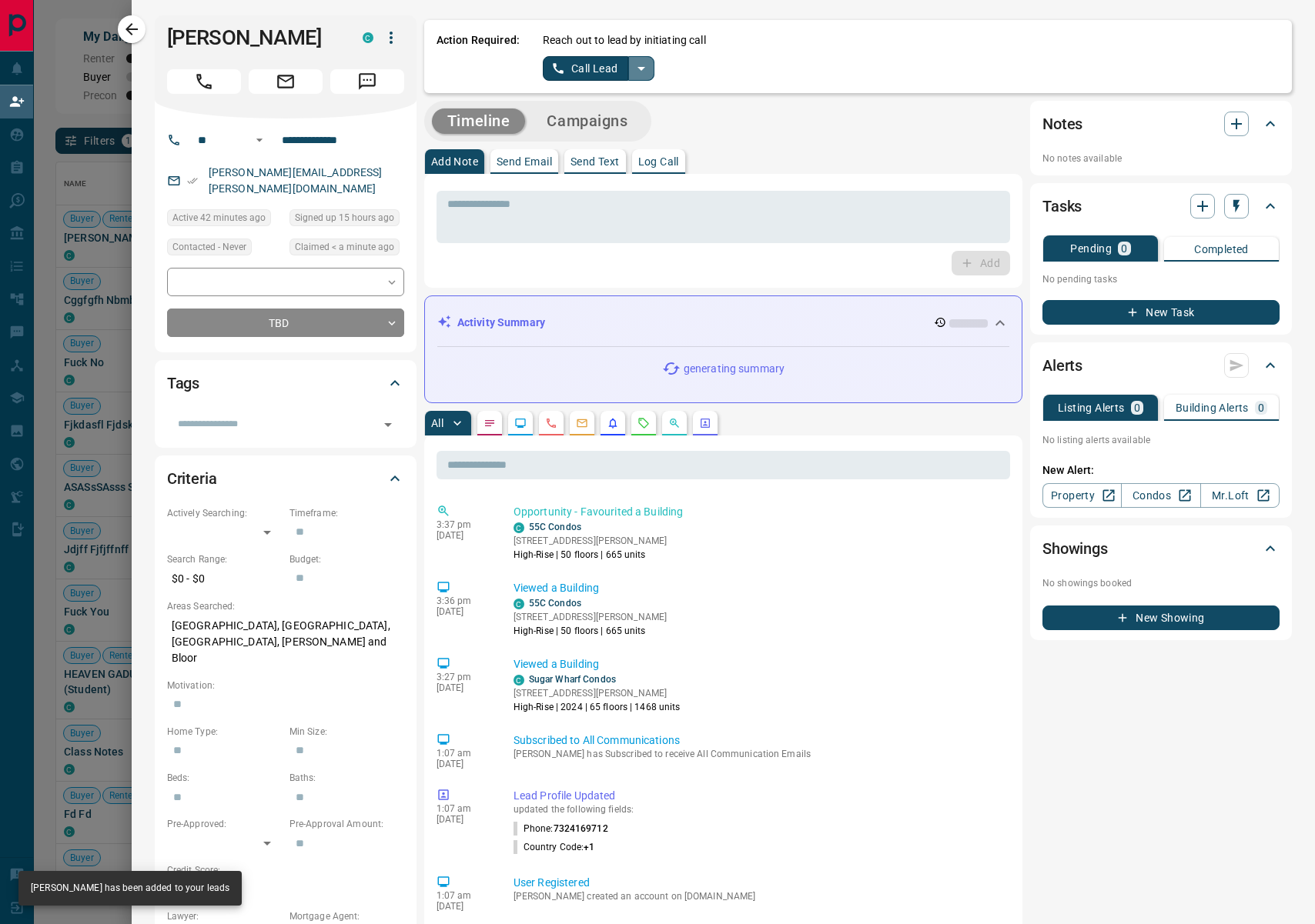
click at [643, 69] on icon "split button" at bounding box center [641, 68] width 18 height 18
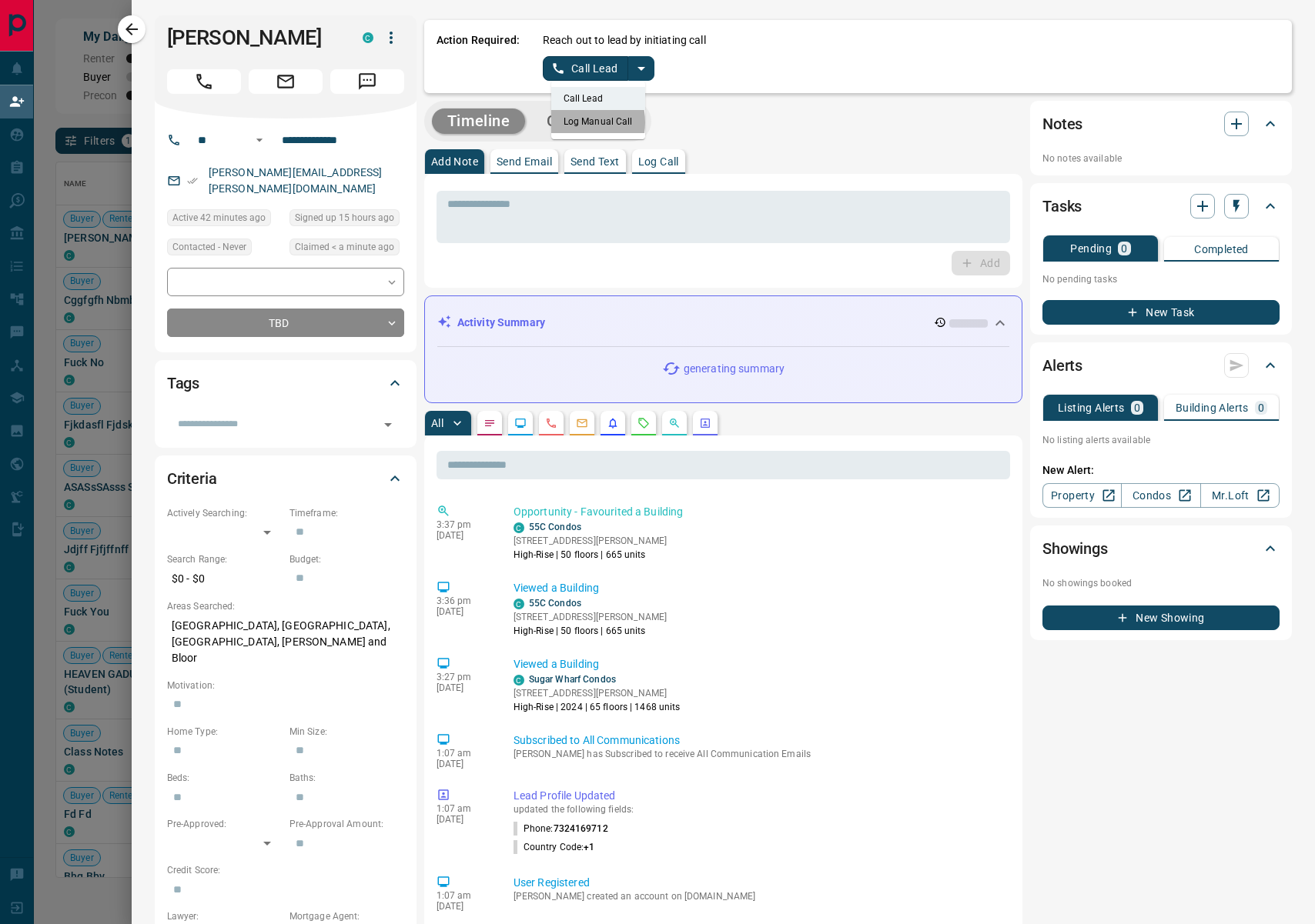
drag, startPoint x: 573, startPoint y: 122, endPoint x: 575, endPoint y: 63, distance: 59.0
click at [573, 122] on li "Log Manual Call" at bounding box center [598, 121] width 94 height 23
click at [577, 62] on button "Log Manual Call" at bounding box center [593, 68] width 102 height 24
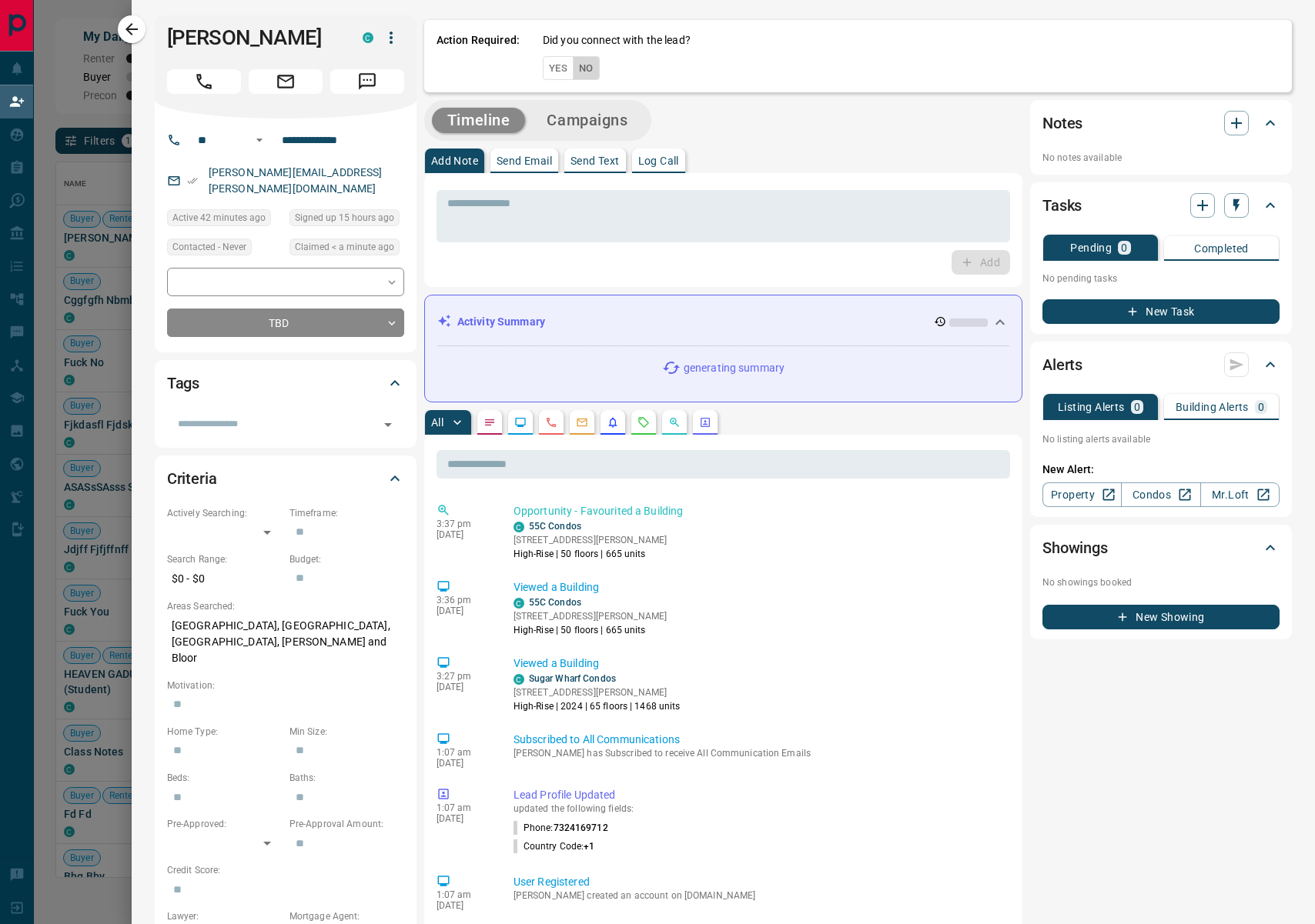
click at [588, 69] on button "No" at bounding box center [586, 68] width 27 height 24
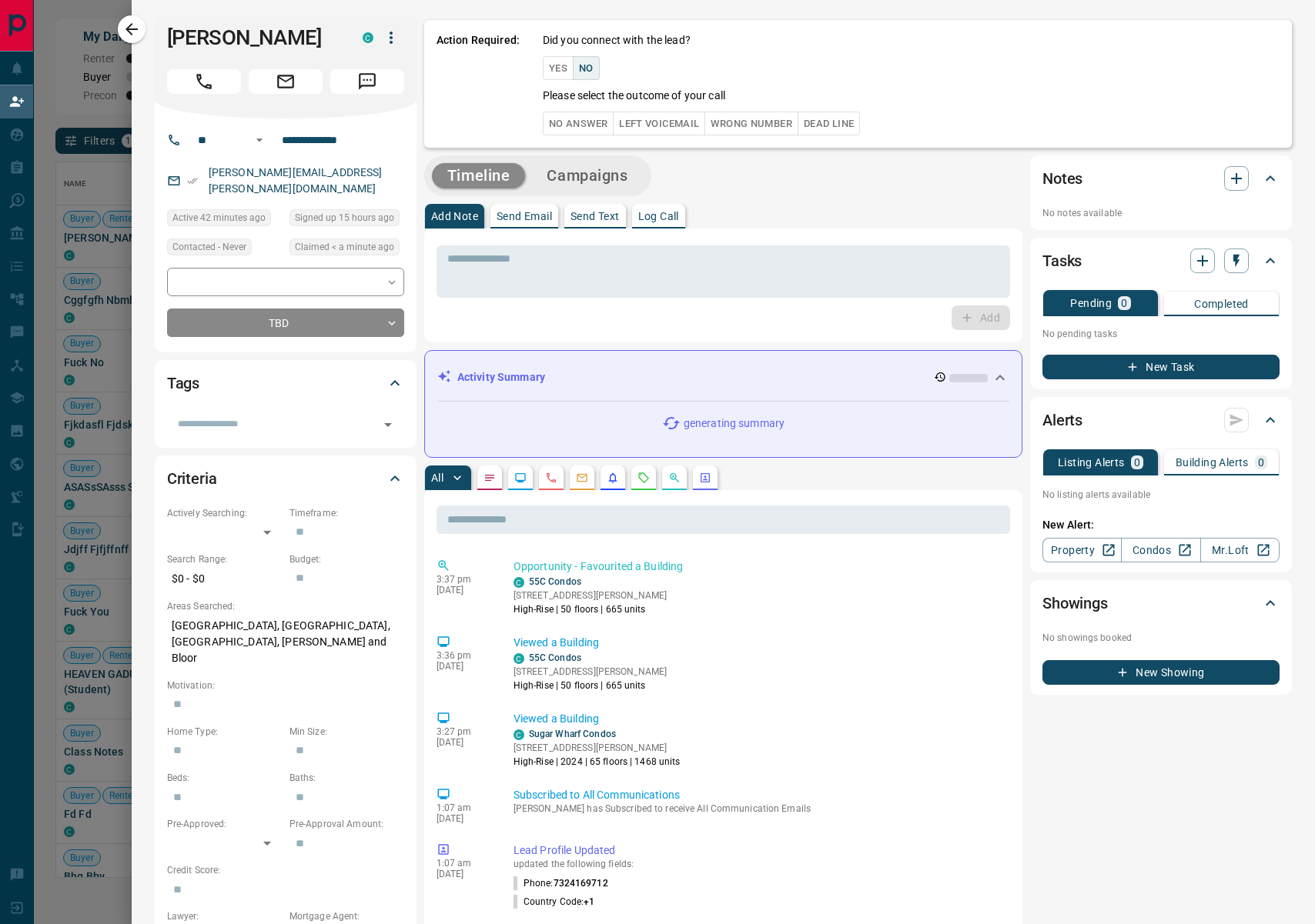
click at [565, 120] on button "No Answer" at bounding box center [578, 123] width 71 height 24
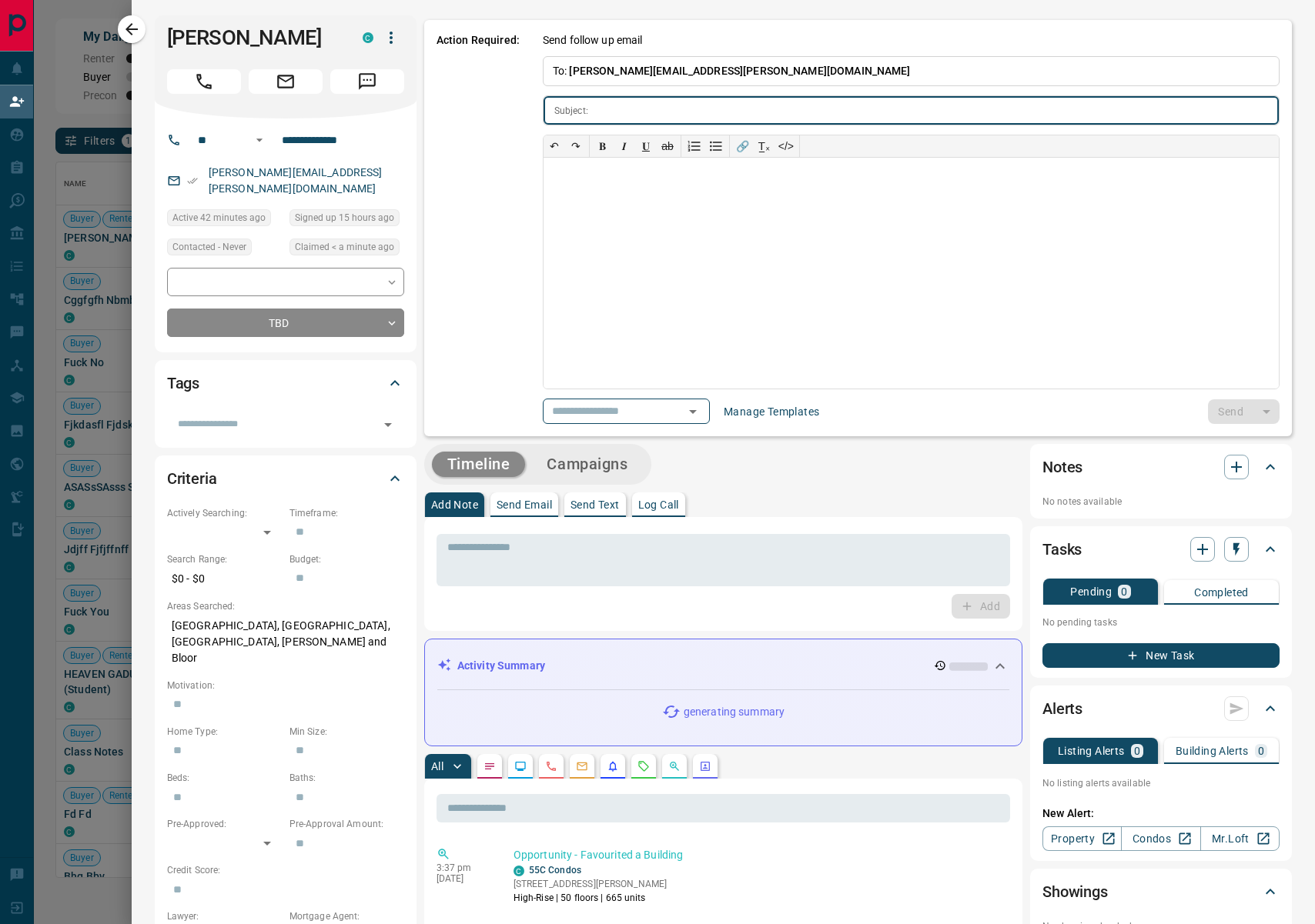
type input "**********"
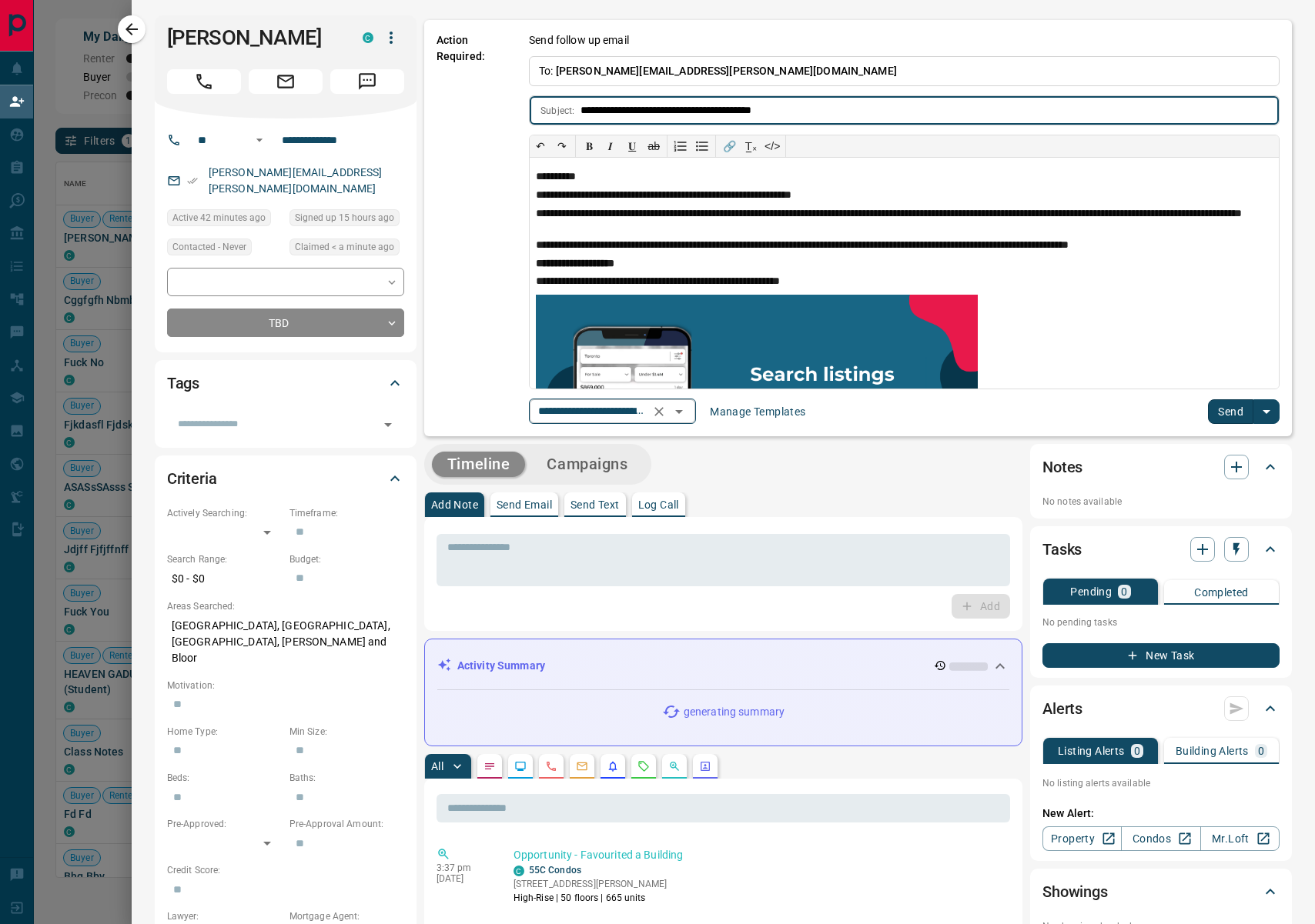
click at [683, 411] on icon "Open" at bounding box center [679, 412] width 8 height 4
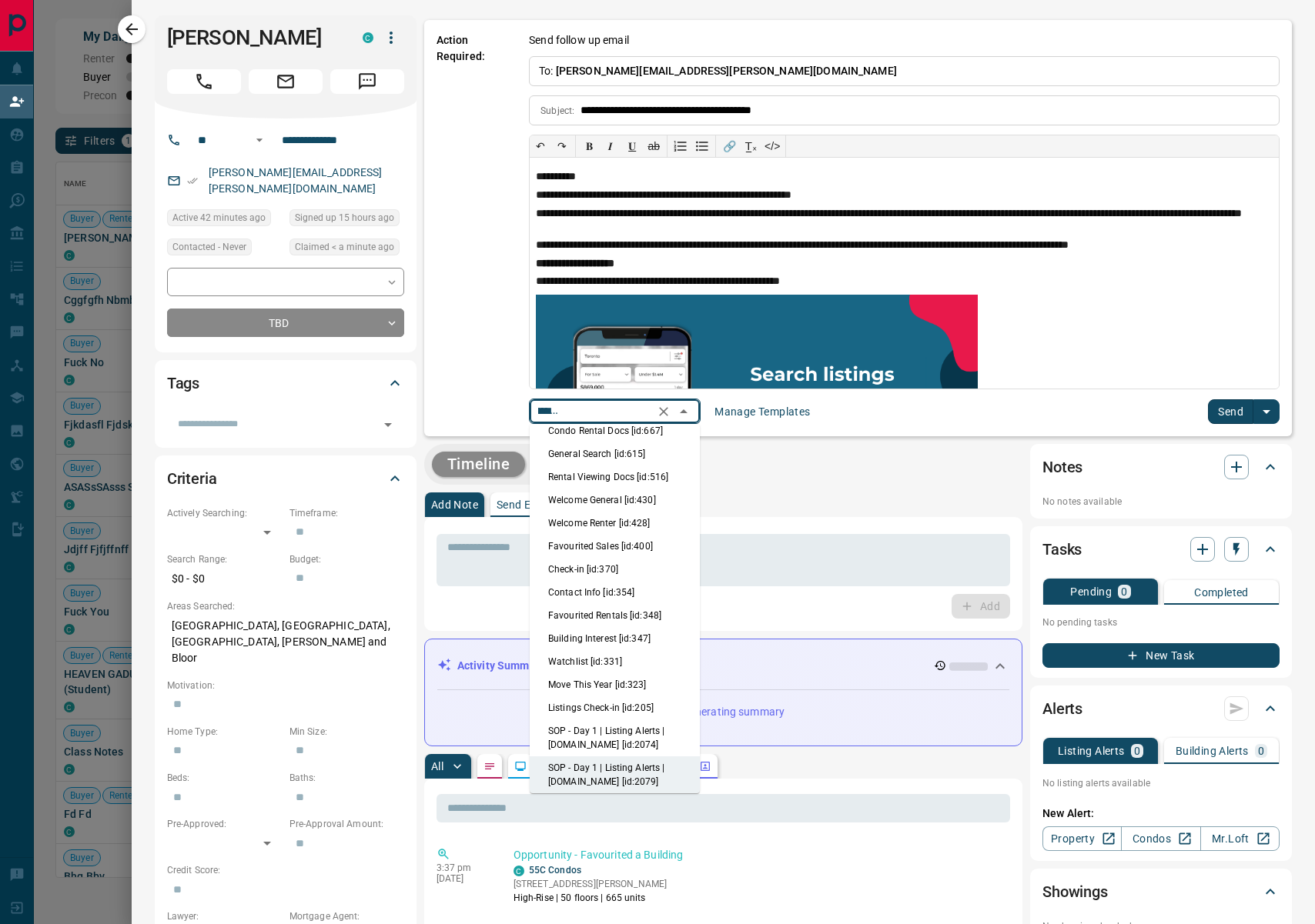
scroll to position [36, 0]
click at [603, 503] on li "Welcome General [id:430]" at bounding box center [615, 497] width 170 height 23
type input "**********"
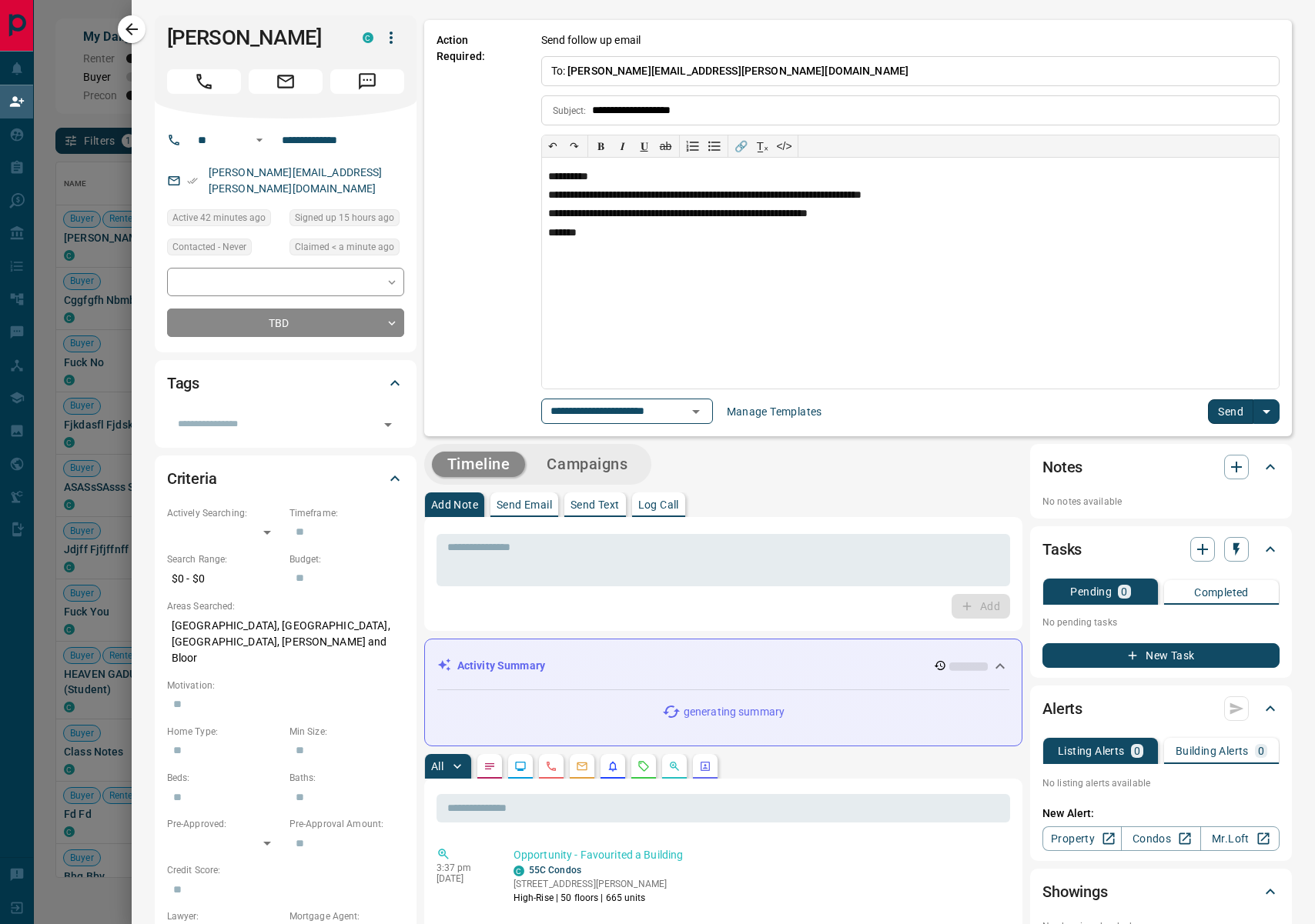
click at [1245, 411] on button "Send" at bounding box center [1231, 411] width 46 height 24
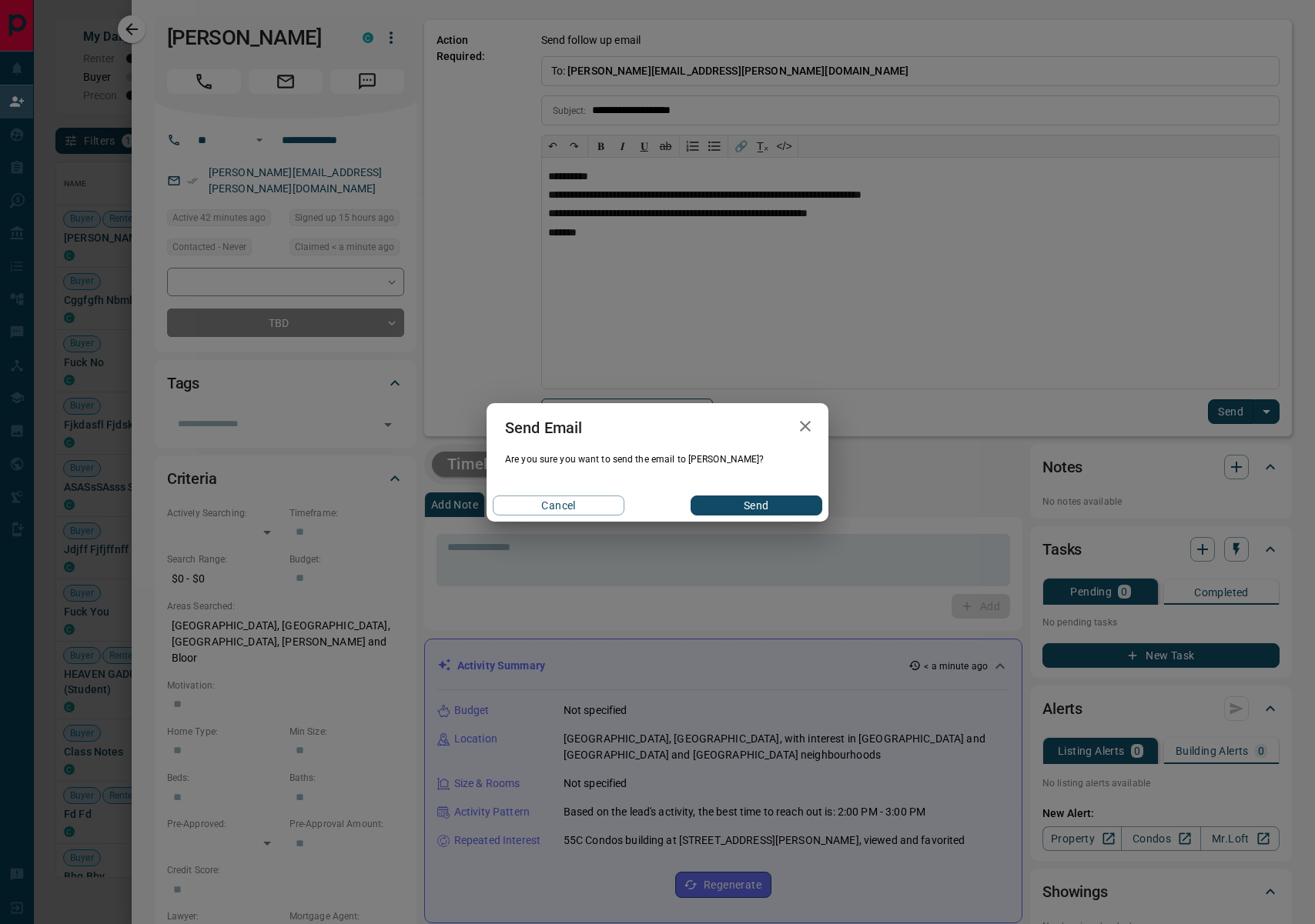
drag, startPoint x: 730, startPoint y: 510, endPoint x: 712, endPoint y: 510, distance: 18.0
click at [729, 510] on button "Send" at bounding box center [756, 505] width 132 height 20
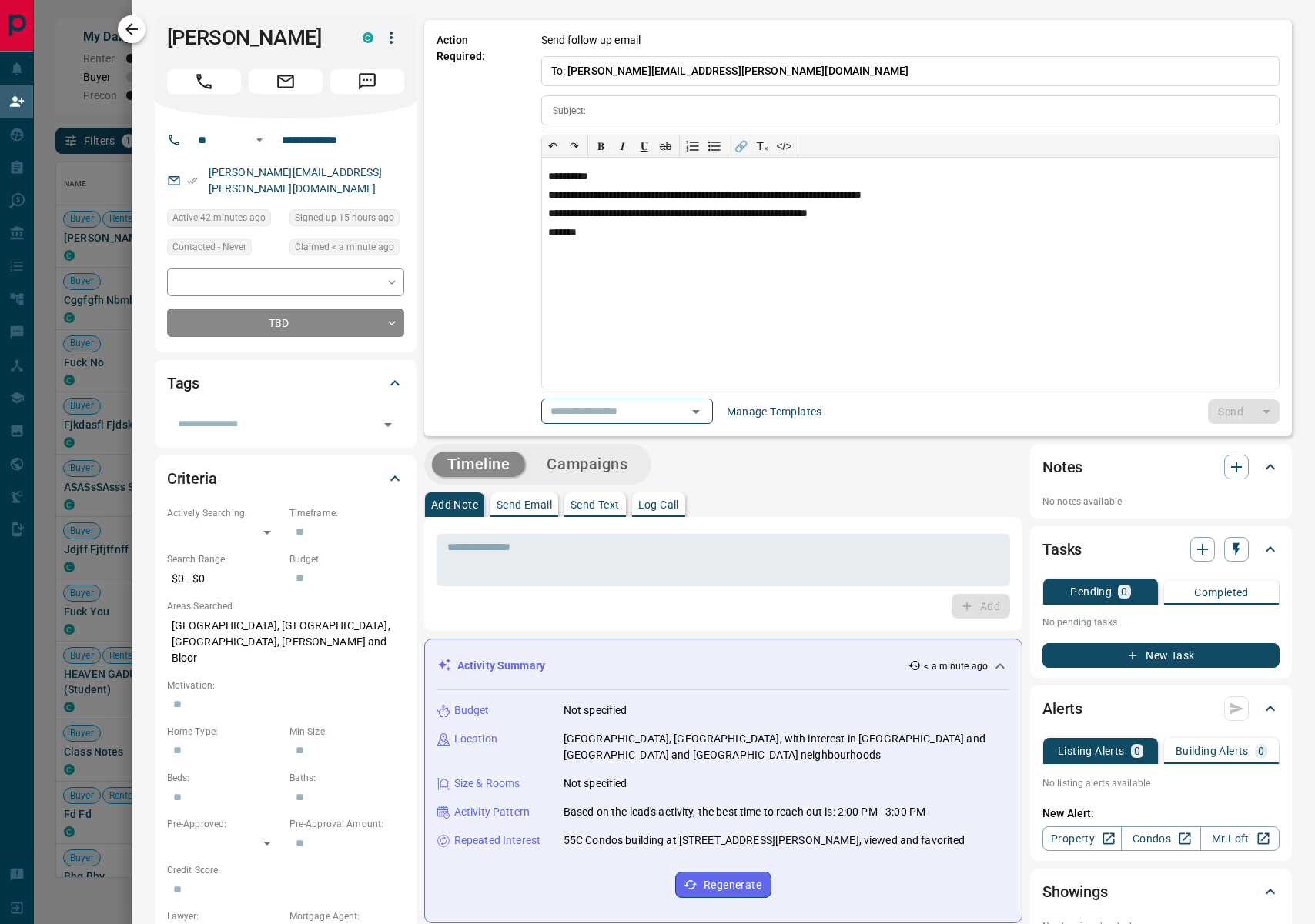
click at [138, 35] on icon "button" at bounding box center [131, 28] width 18 height 18
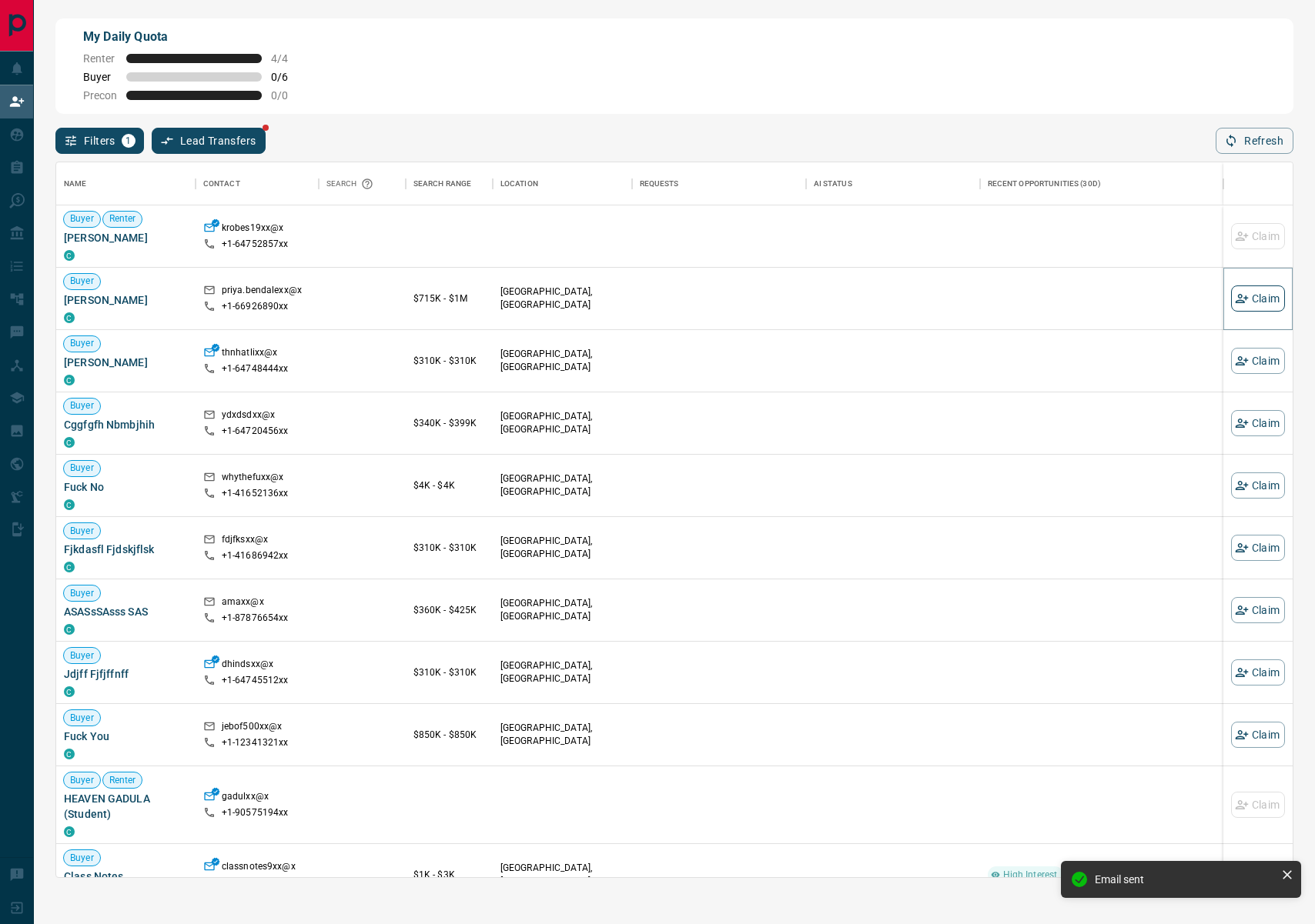
click at [1249, 302] on button "Claim" at bounding box center [1257, 298] width 54 height 26
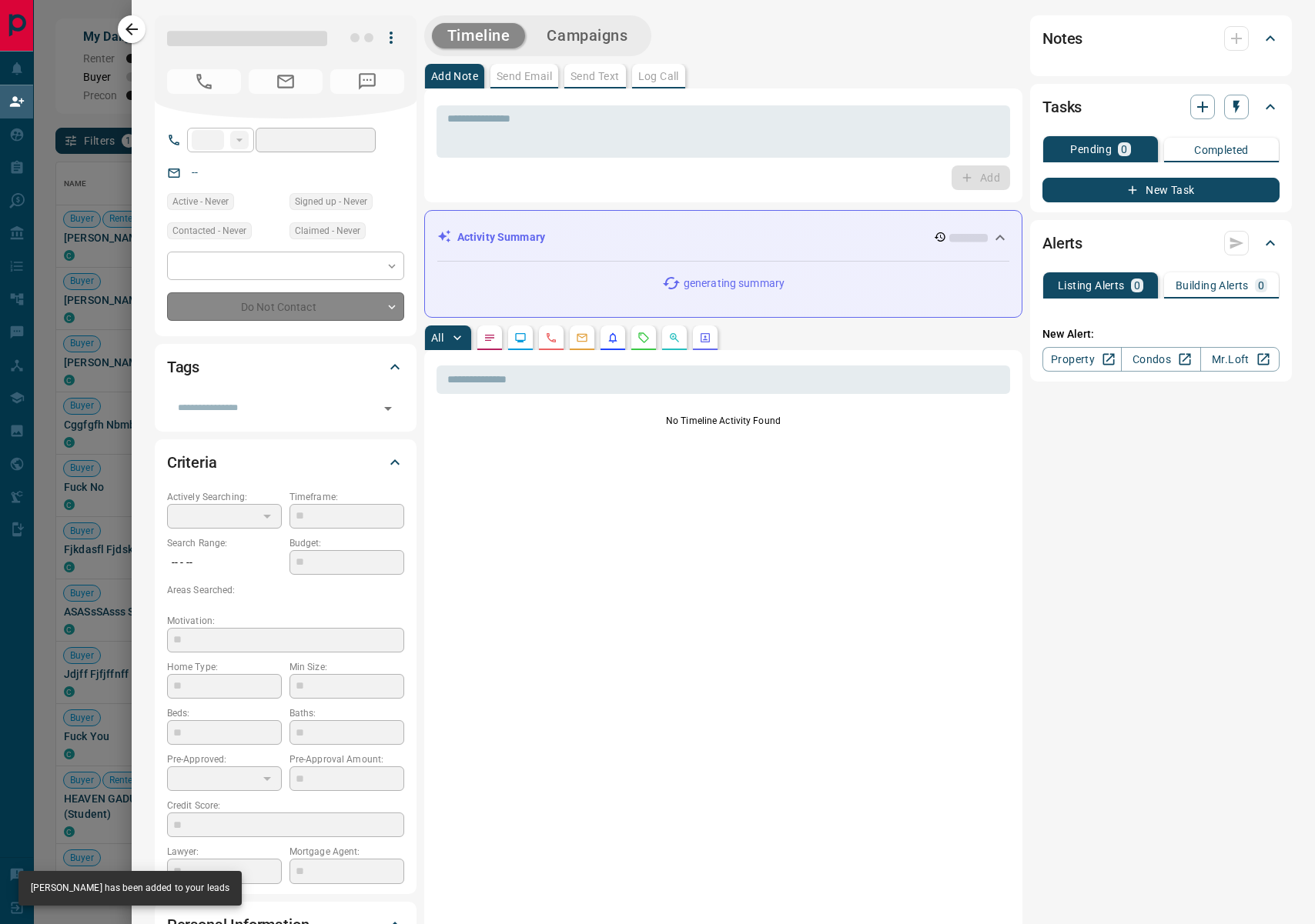
type input "**"
type input "**********"
type input "**"
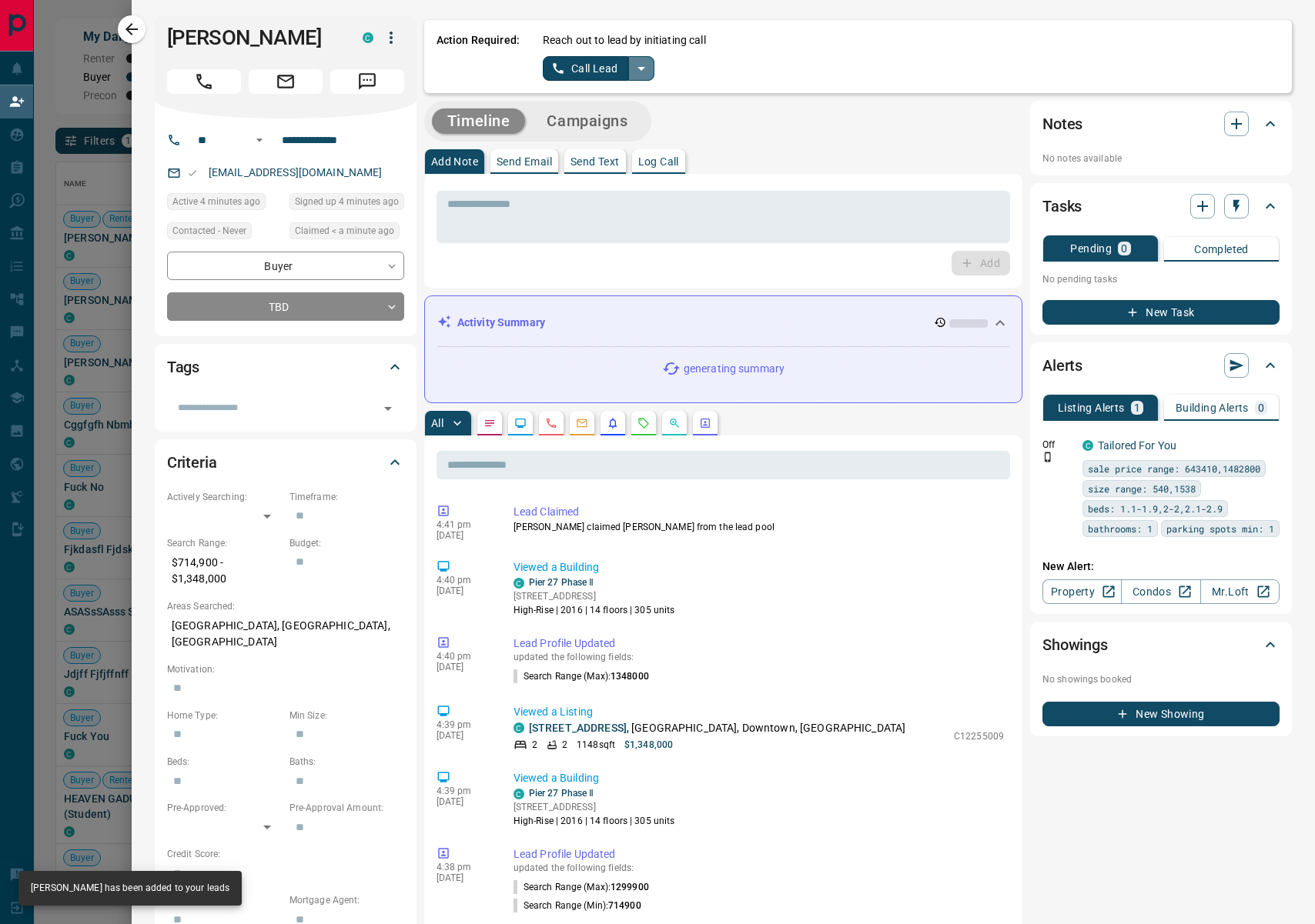
click at [644, 69] on icon "split button" at bounding box center [641, 68] width 18 height 18
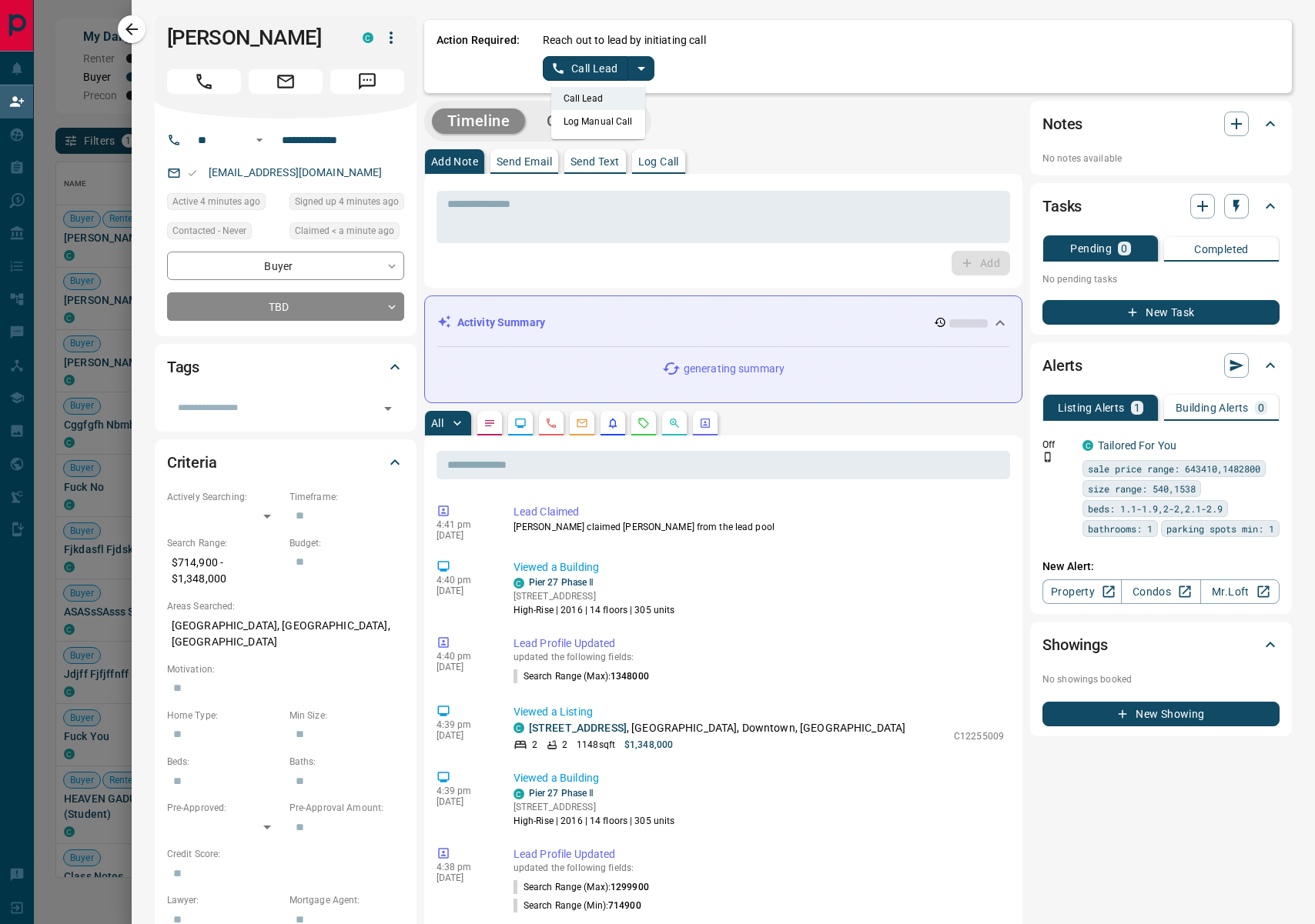
drag, startPoint x: 597, startPoint y: 130, endPoint x: 590, endPoint y: 93, distance: 37.7
click at [597, 127] on li "Log Manual Call" at bounding box center [598, 121] width 94 height 23
click at [586, 81] on div "Action Required: Reach out to lead by initiating call Log Manual Call" at bounding box center [857, 56] width 867 height 73
click at [590, 71] on button "Log Manual Call" at bounding box center [593, 68] width 102 height 24
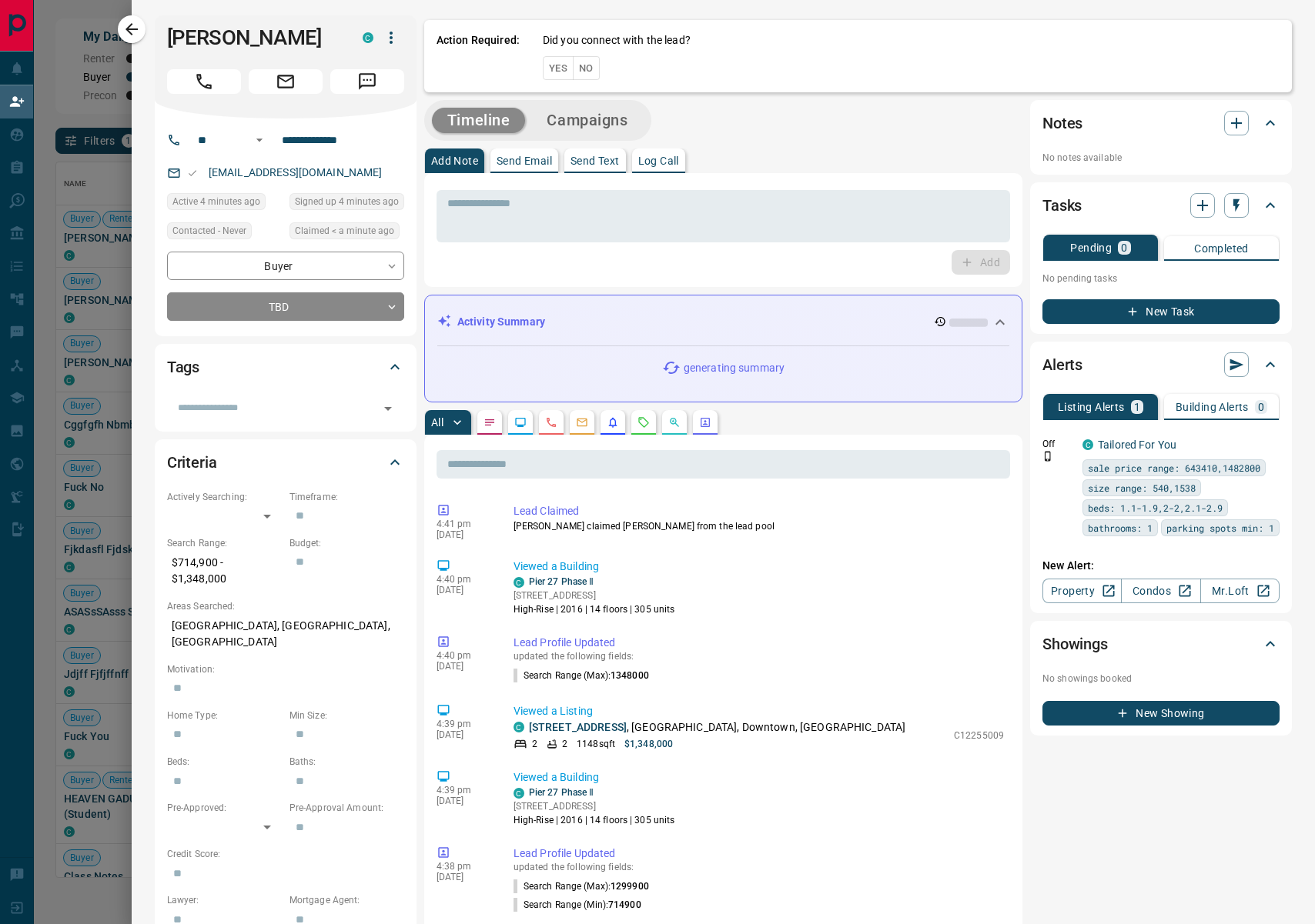
click at [586, 66] on button "No" at bounding box center [586, 68] width 27 height 24
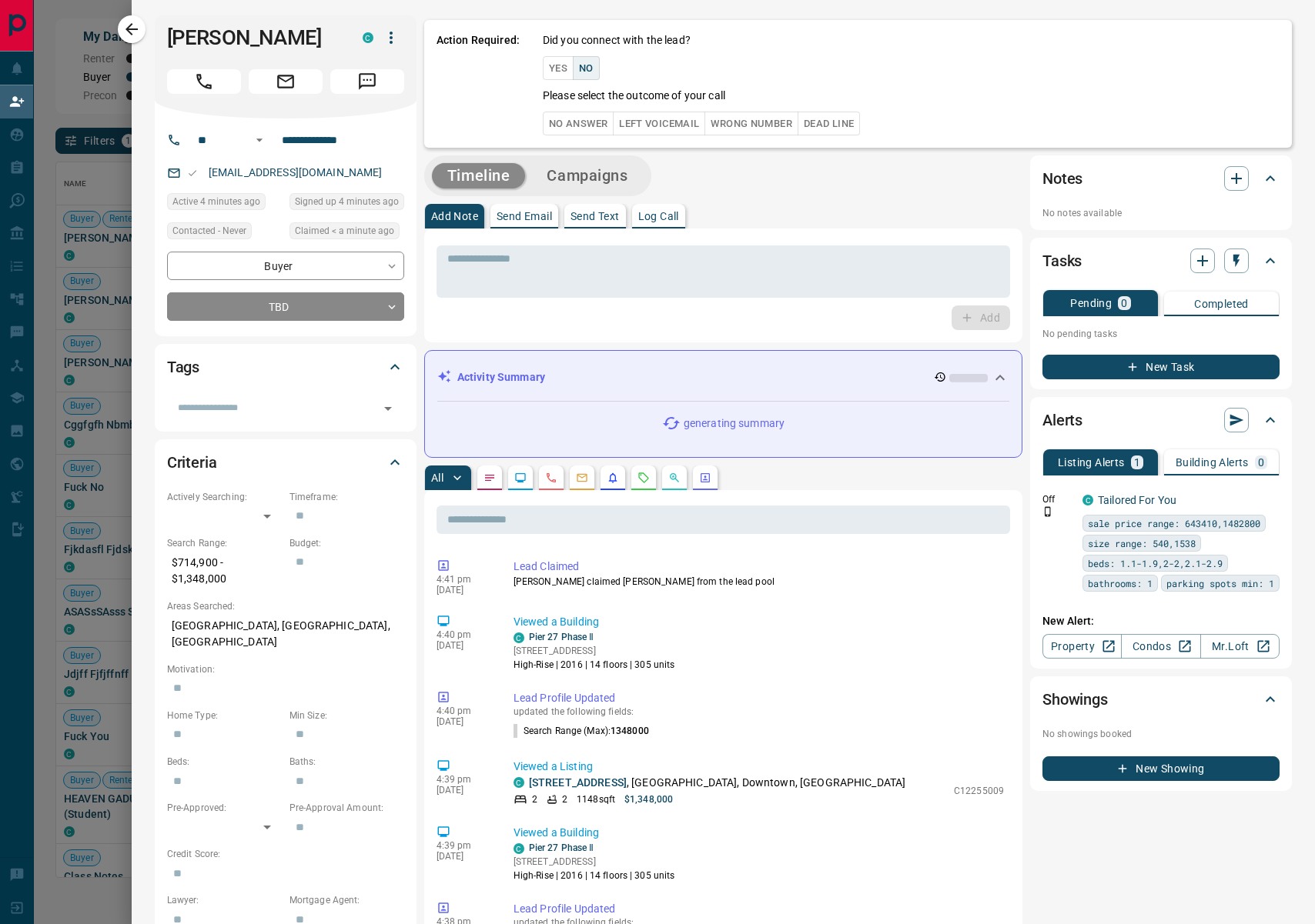
click at [559, 122] on button "No Answer" at bounding box center [578, 123] width 71 height 24
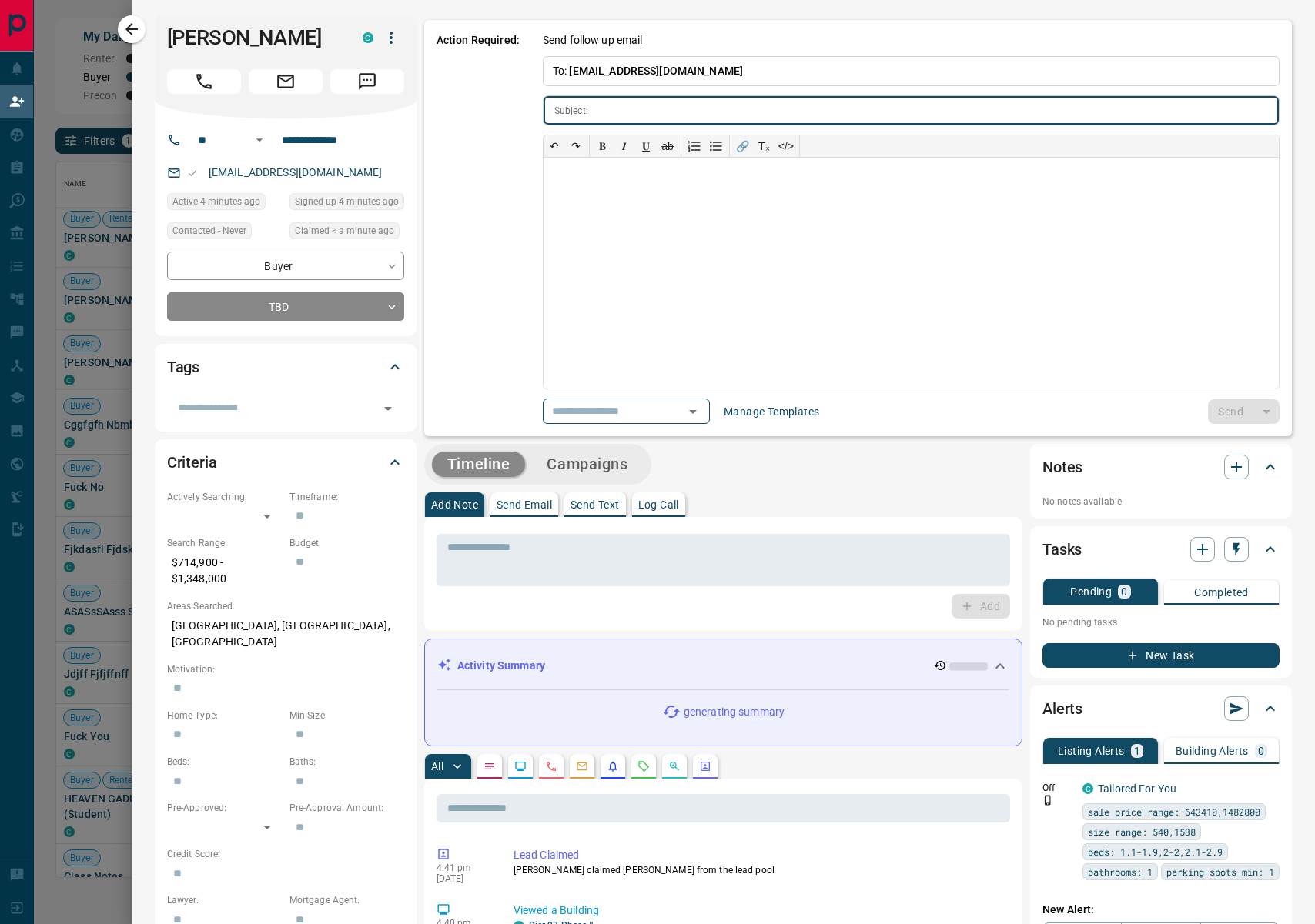
type input "**********"
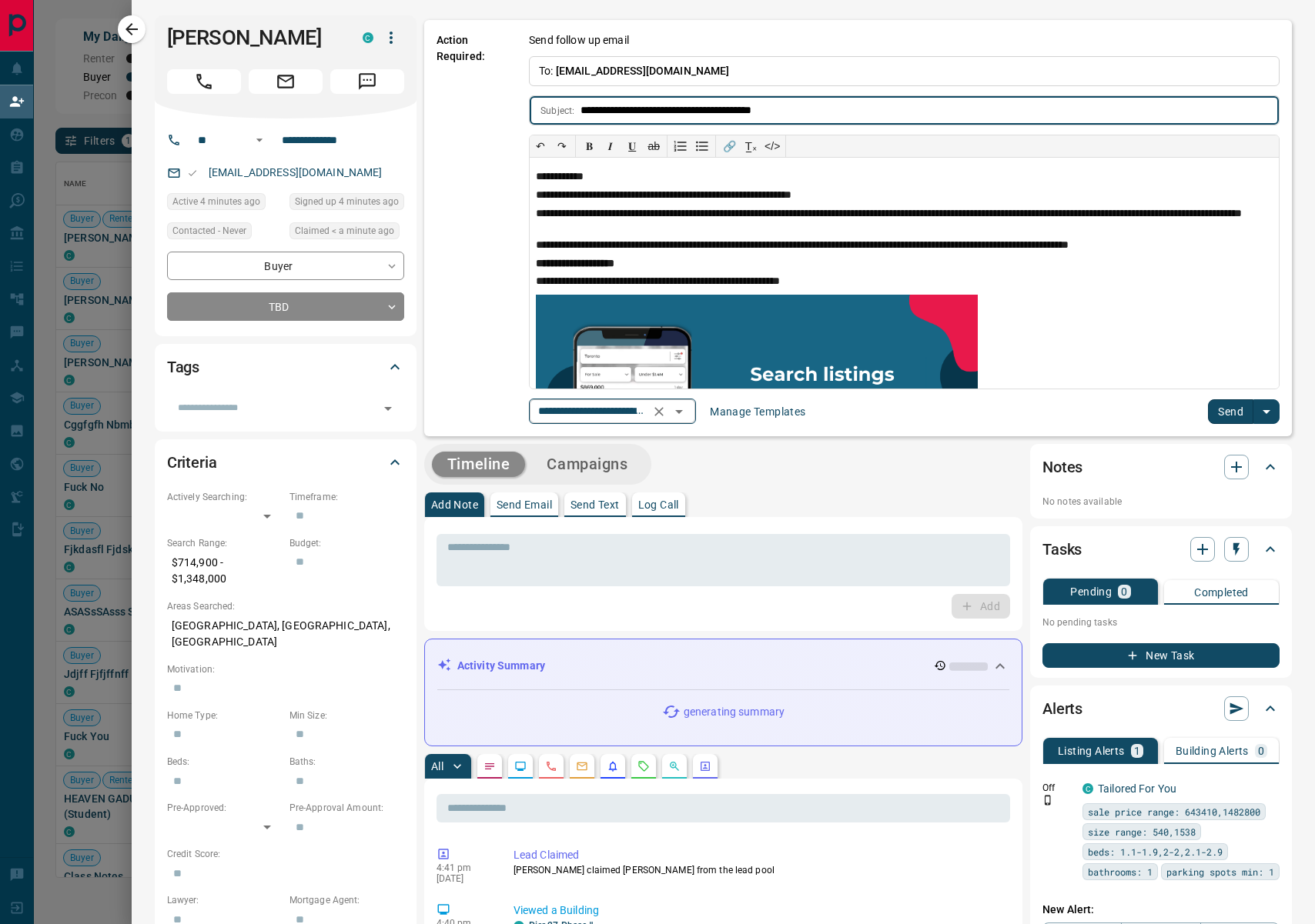
click at [685, 406] on icon "Open" at bounding box center [678, 411] width 18 height 18
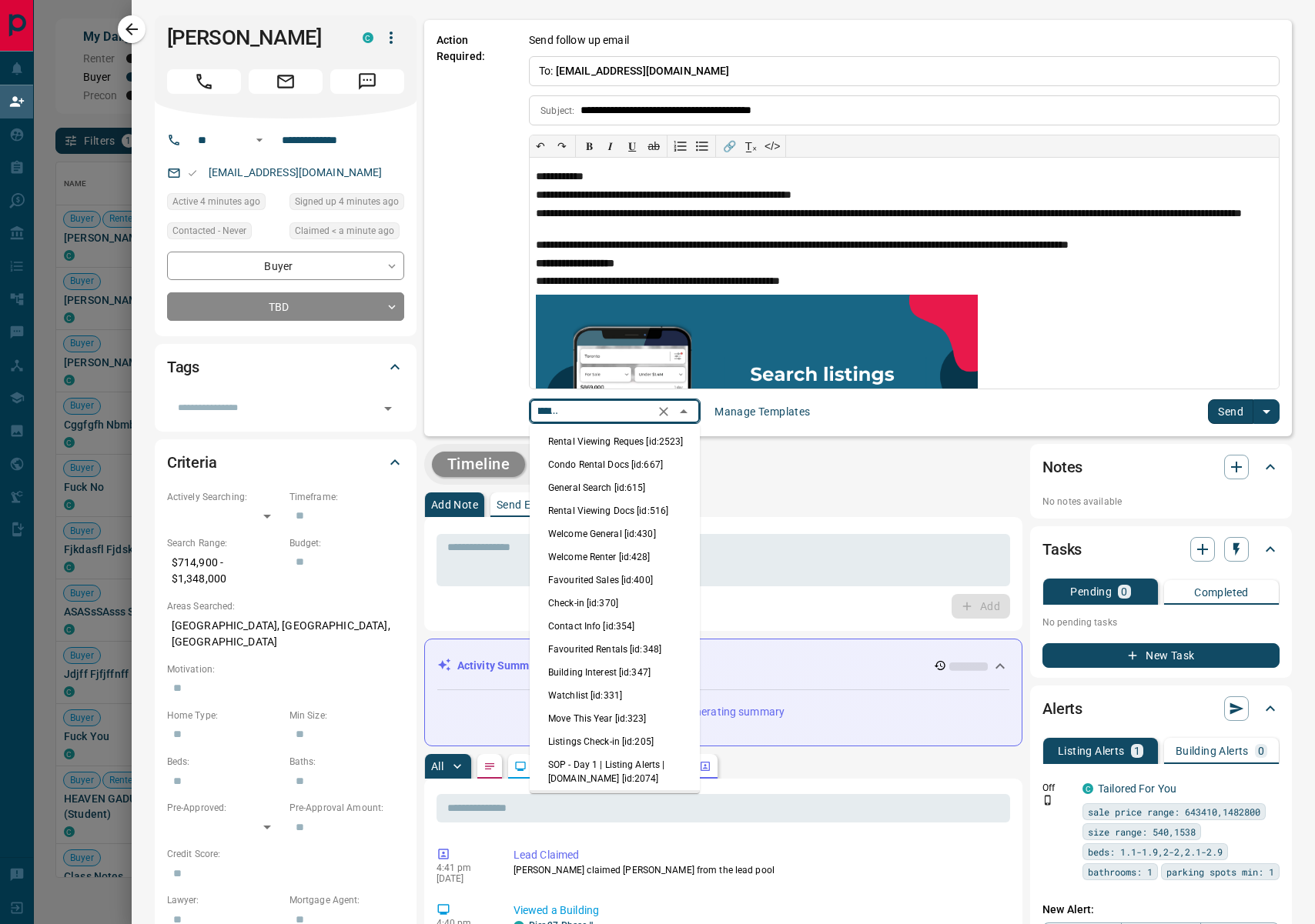
scroll to position [34, 0]
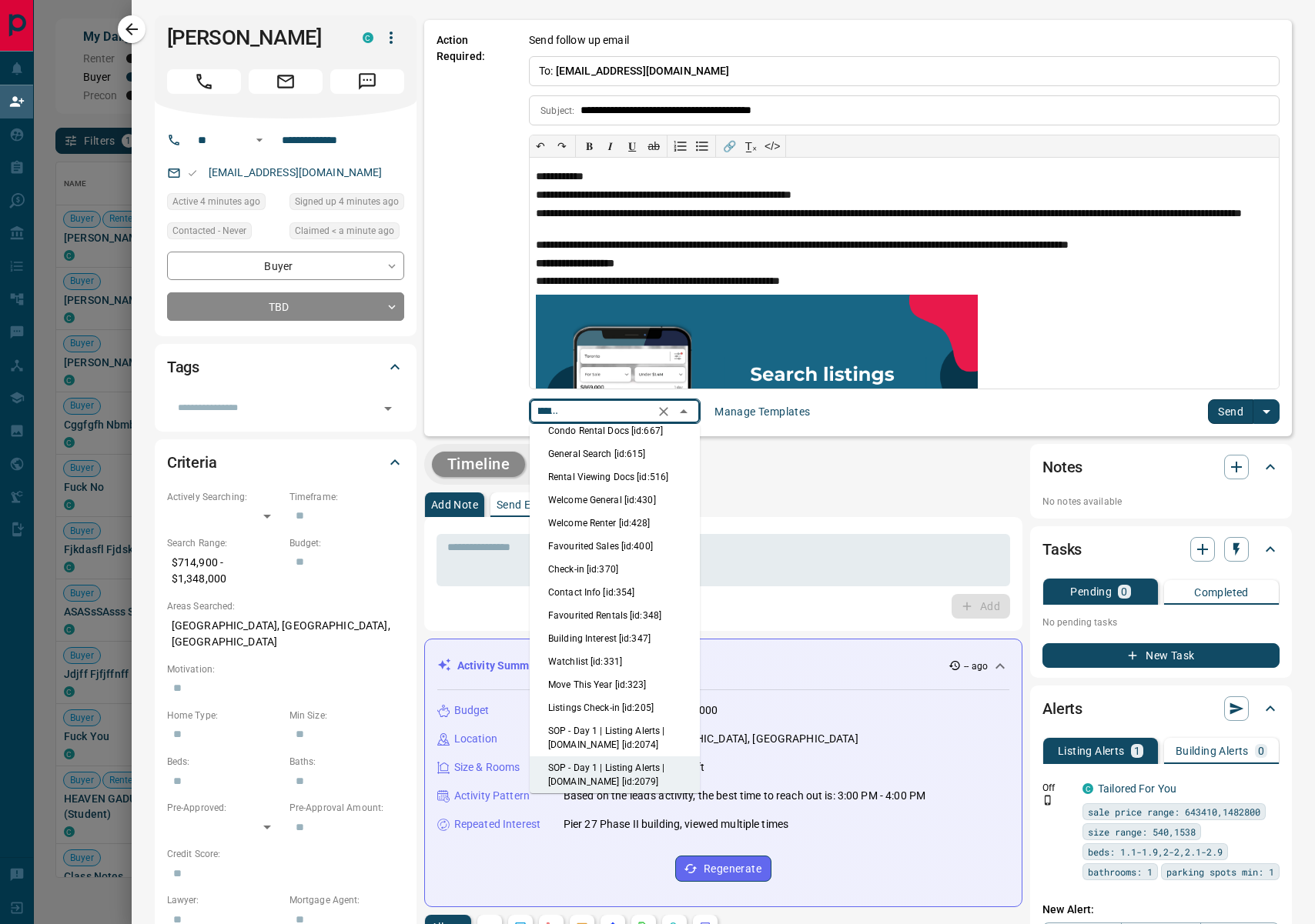
drag, startPoint x: 594, startPoint y: 502, endPoint x: 950, endPoint y: 503, distance: 356.0
click at [594, 500] on li "Welcome General [id:430]" at bounding box center [615, 499] width 170 height 23
type input "**********"
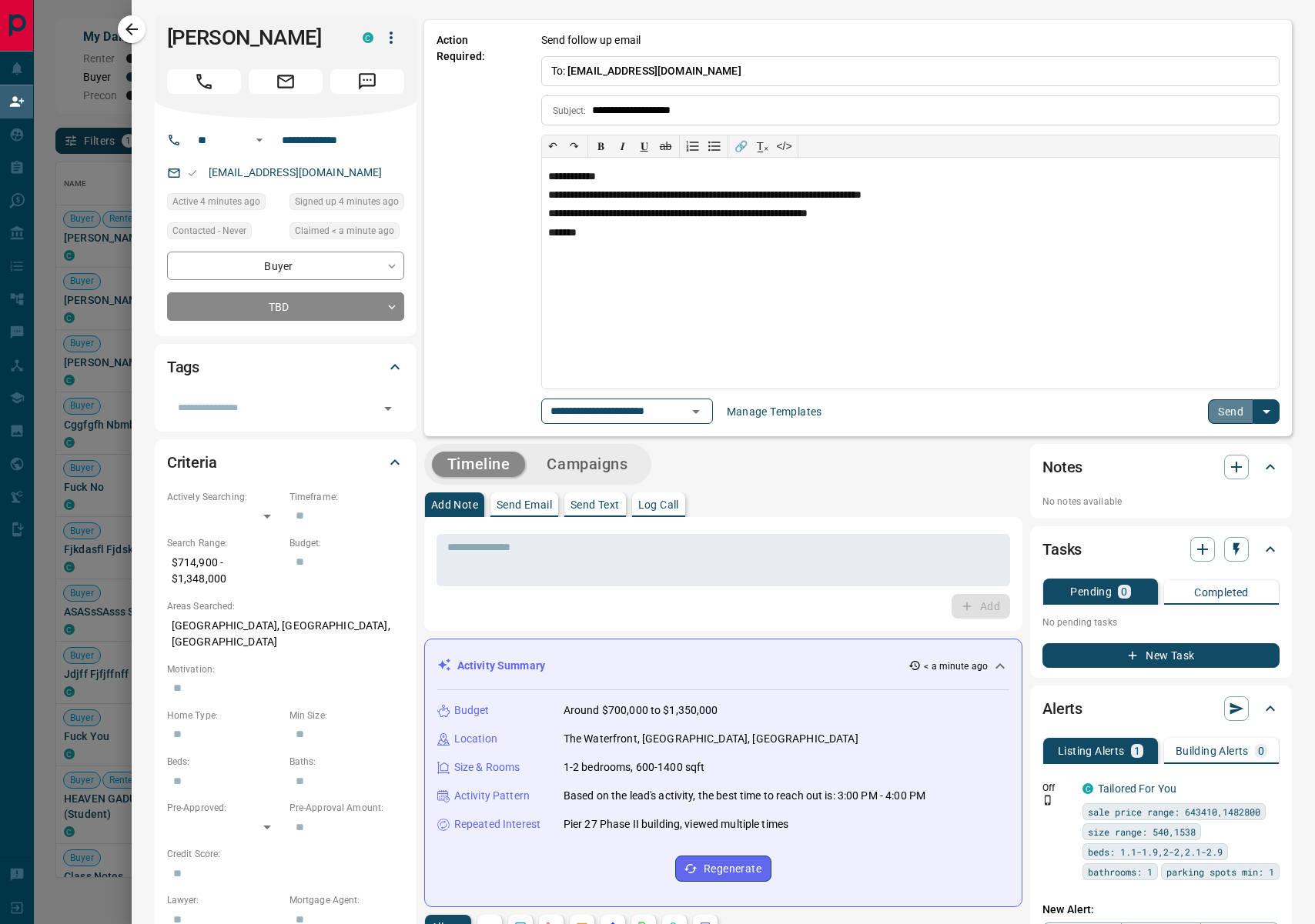
click at [1236, 412] on button "Send" at bounding box center [1231, 411] width 46 height 24
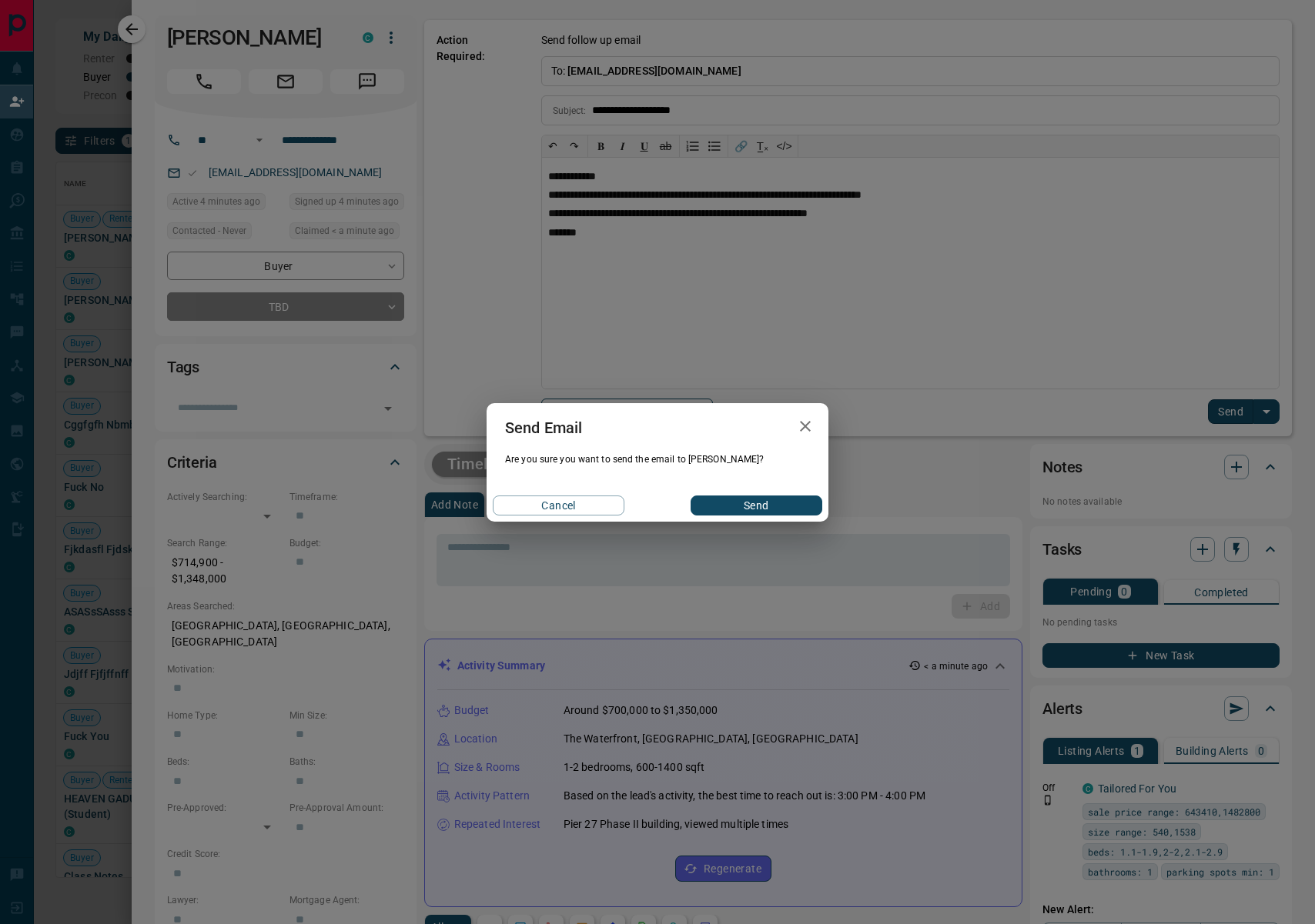
click at [748, 508] on button "Send" at bounding box center [756, 505] width 132 height 20
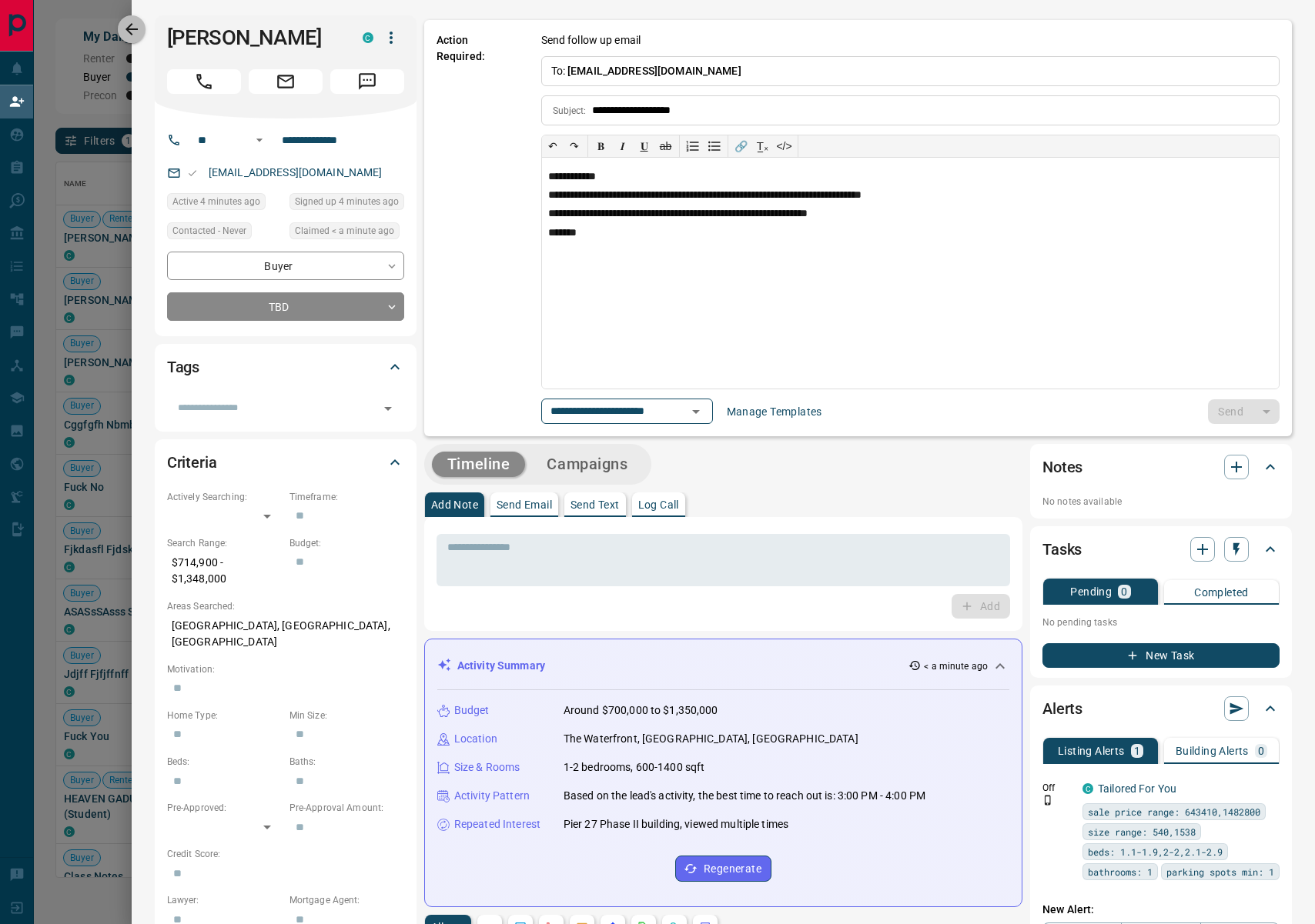
drag, startPoint x: 132, startPoint y: 30, endPoint x: 343, endPoint y: 193, distance: 266.6
click at [132, 31] on icon "button" at bounding box center [131, 28] width 18 height 18
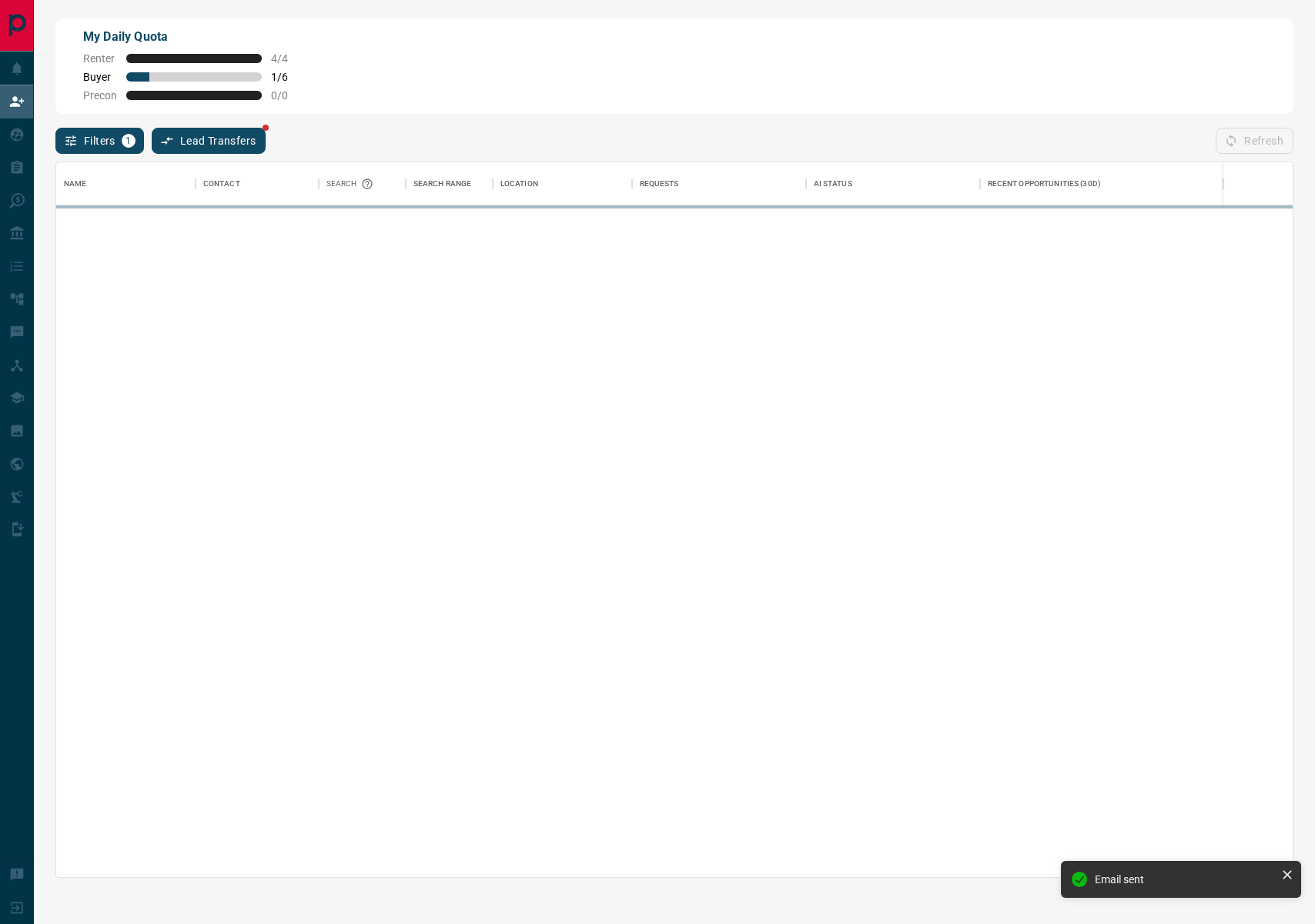
scroll to position [715, 1236]
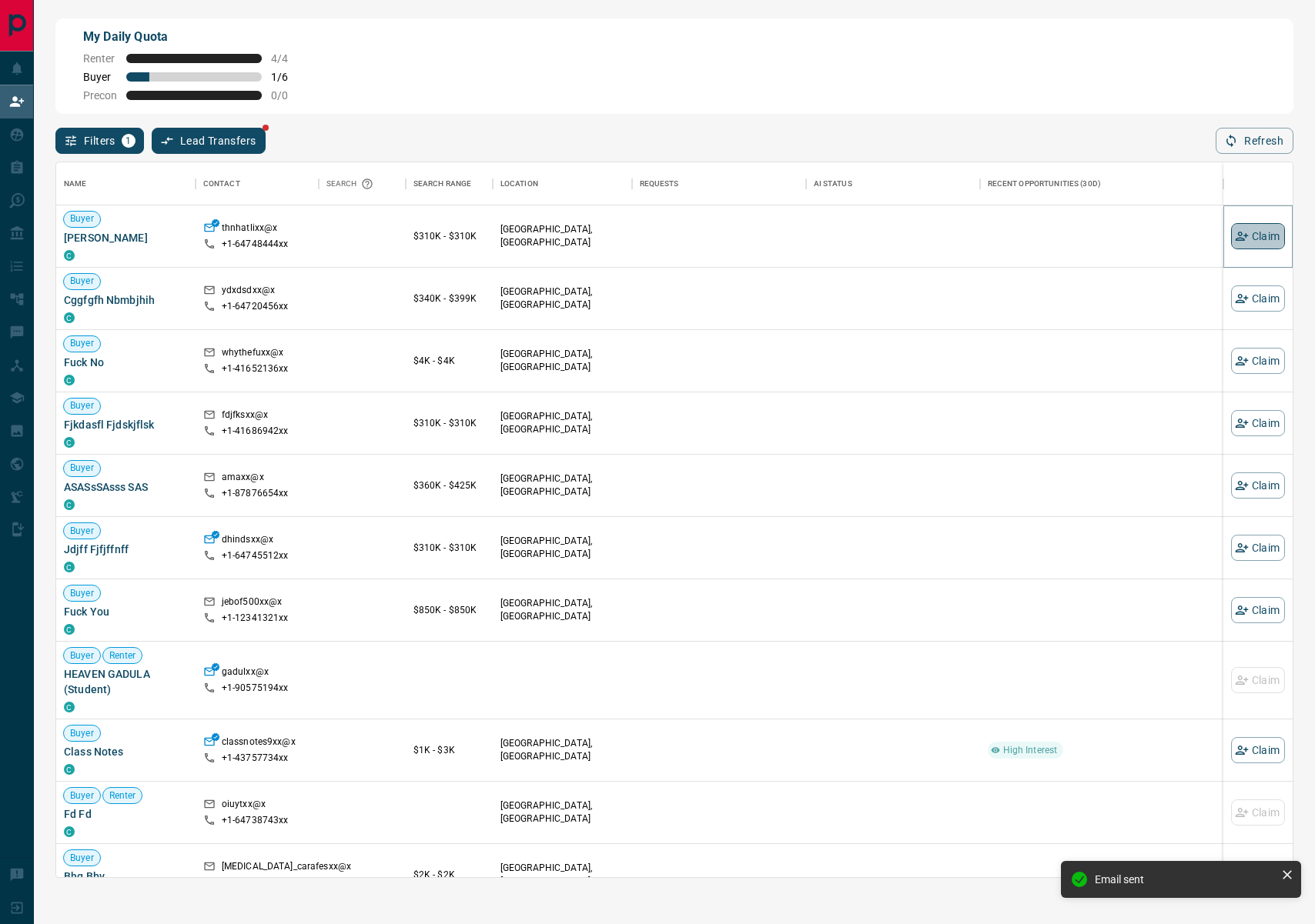
click at [1273, 234] on button "Claim" at bounding box center [1257, 236] width 54 height 26
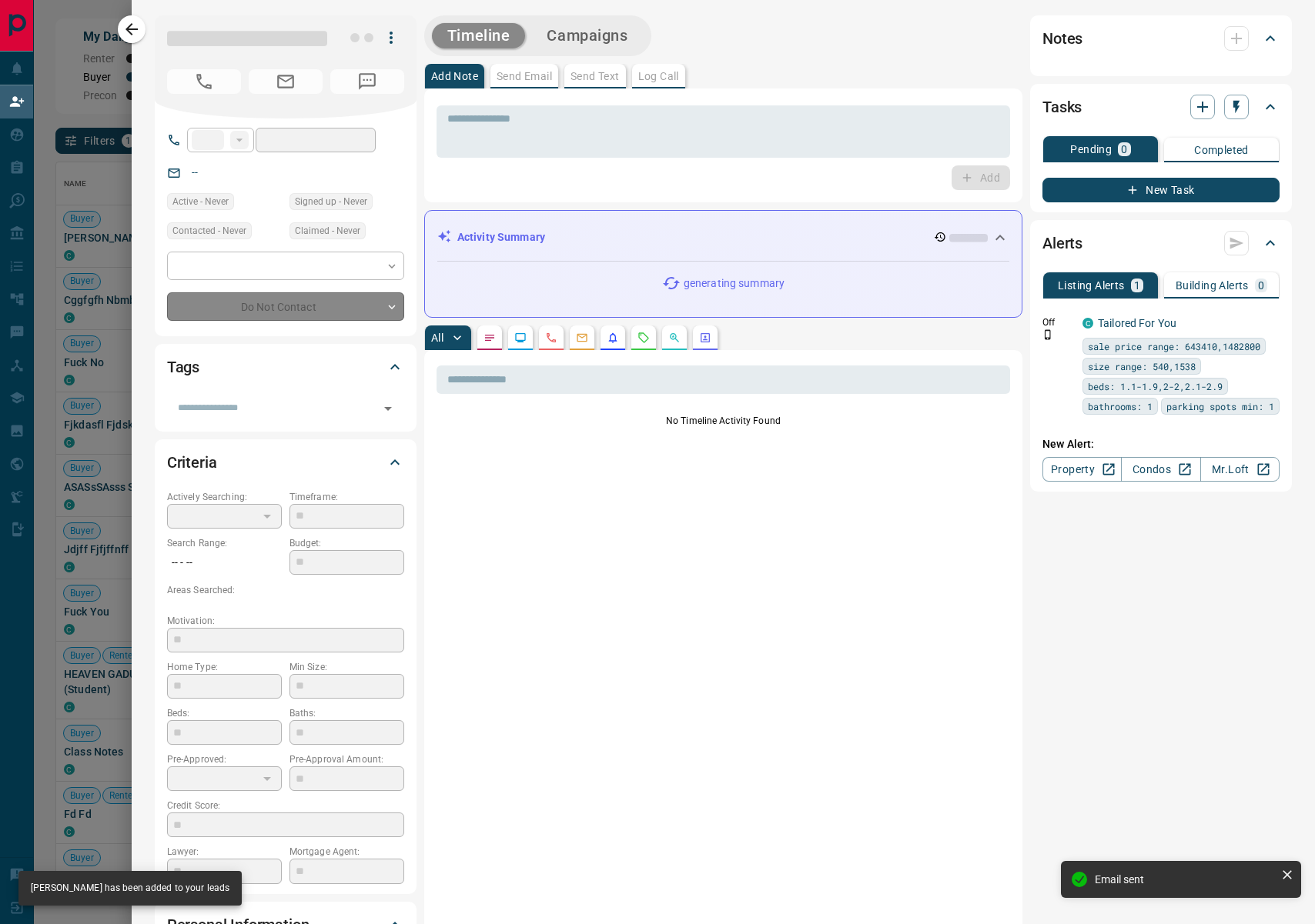
type input "**"
type input "**********"
type input "**"
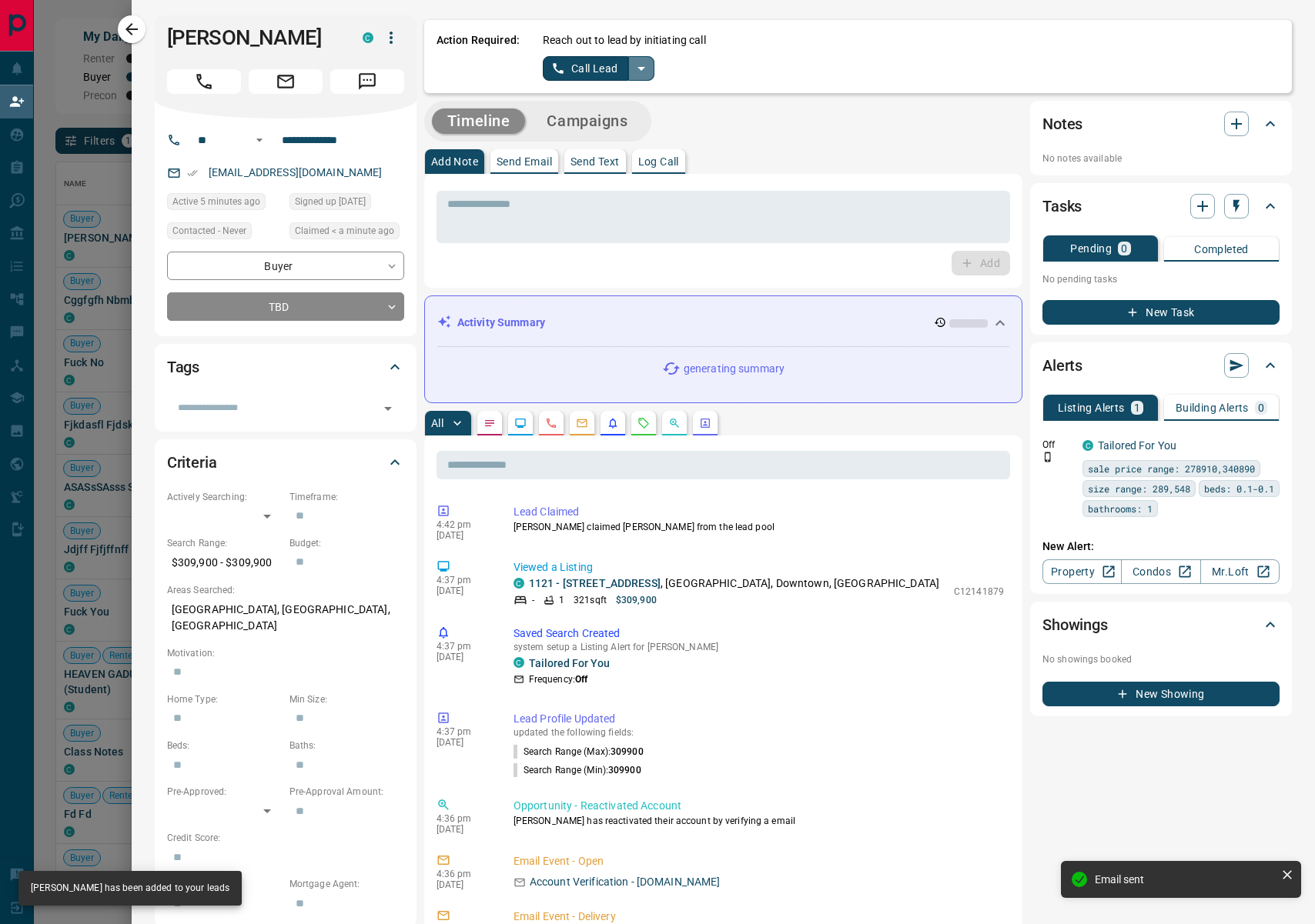
click at [646, 69] on icon "split button" at bounding box center [641, 68] width 18 height 18
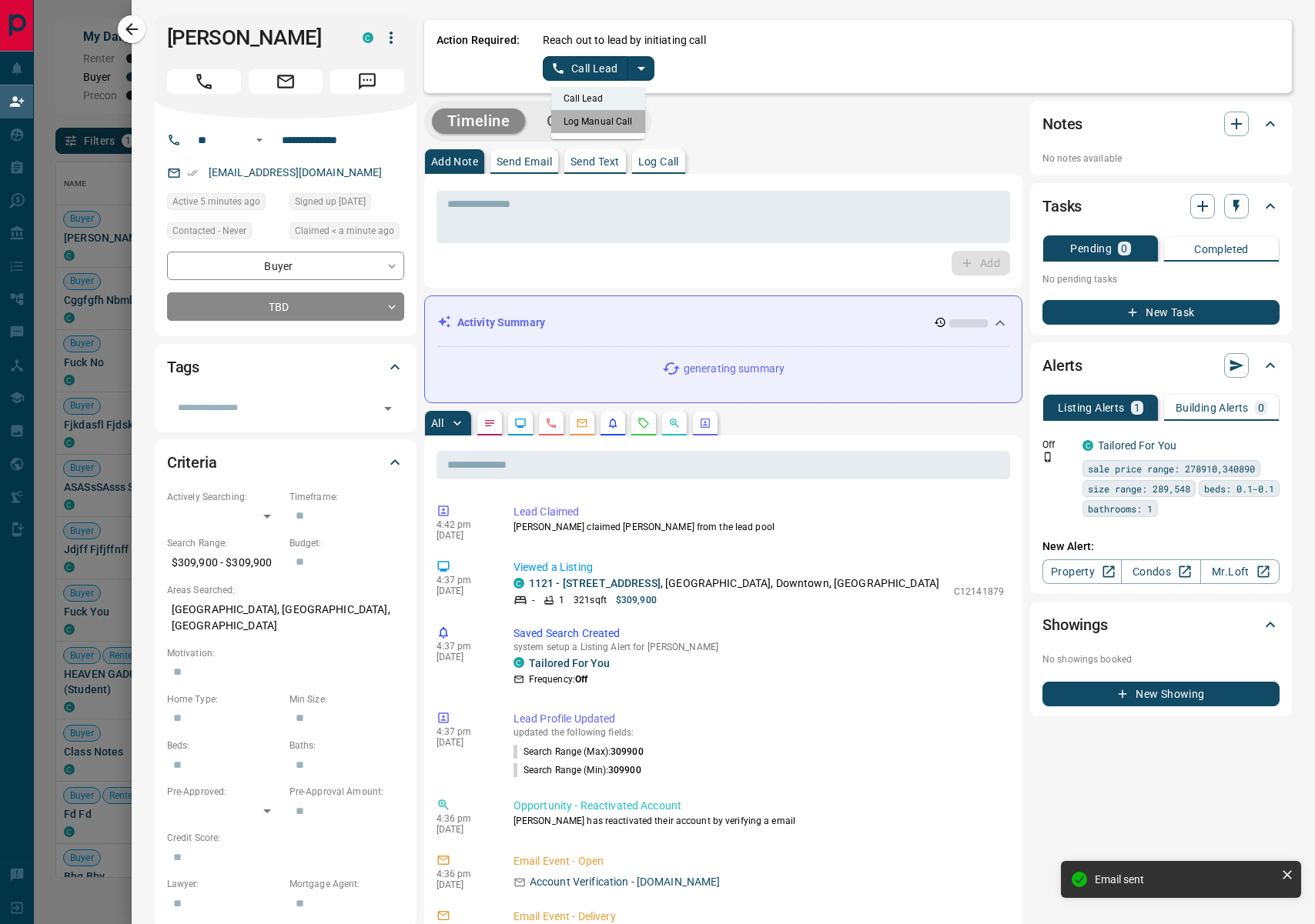
click at [601, 118] on li "Log Manual Call" at bounding box center [598, 121] width 94 height 23
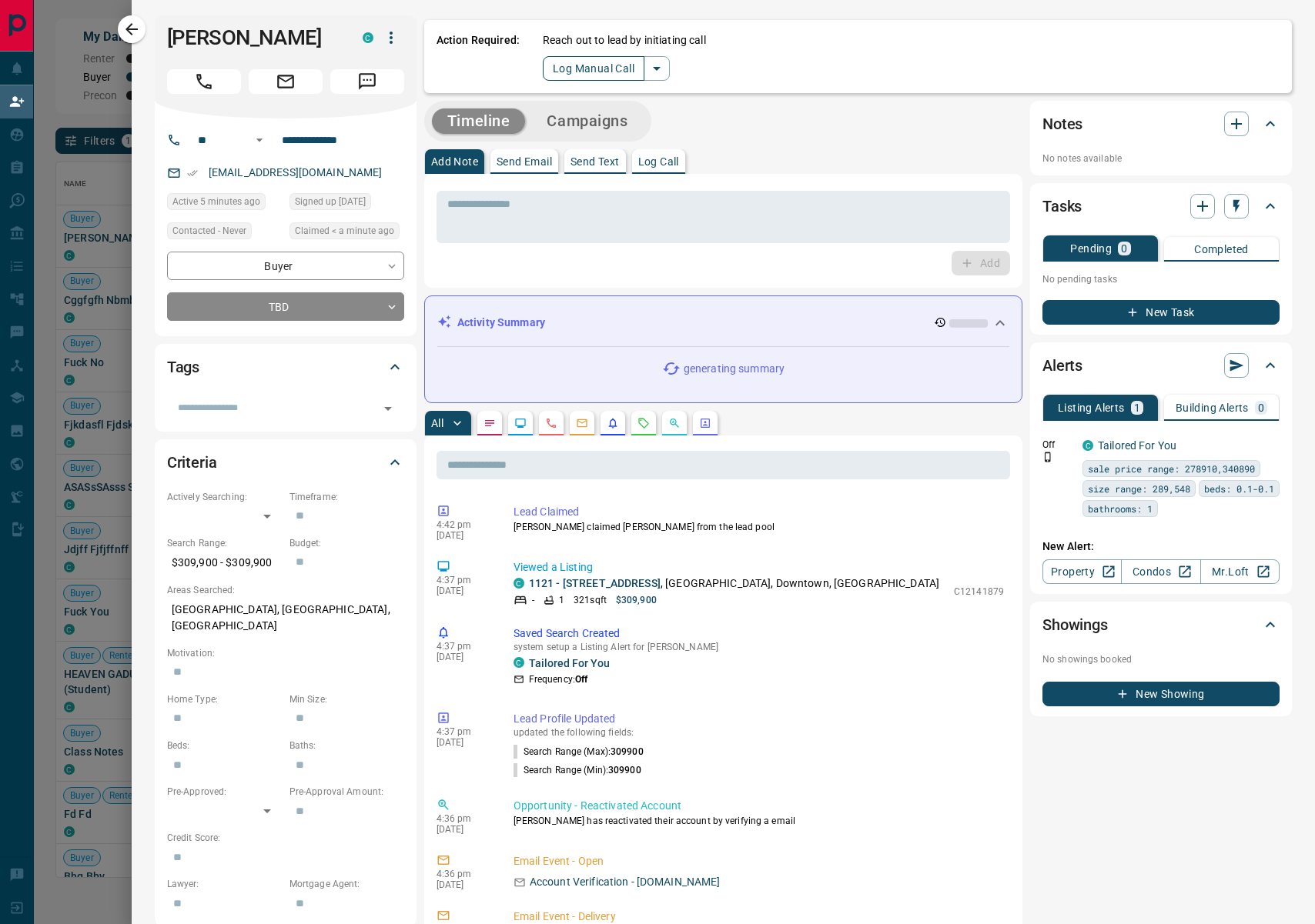
click at [572, 62] on button "Log Manual Call" at bounding box center [593, 68] width 102 height 24
click at [582, 61] on button "No" at bounding box center [586, 68] width 27 height 24
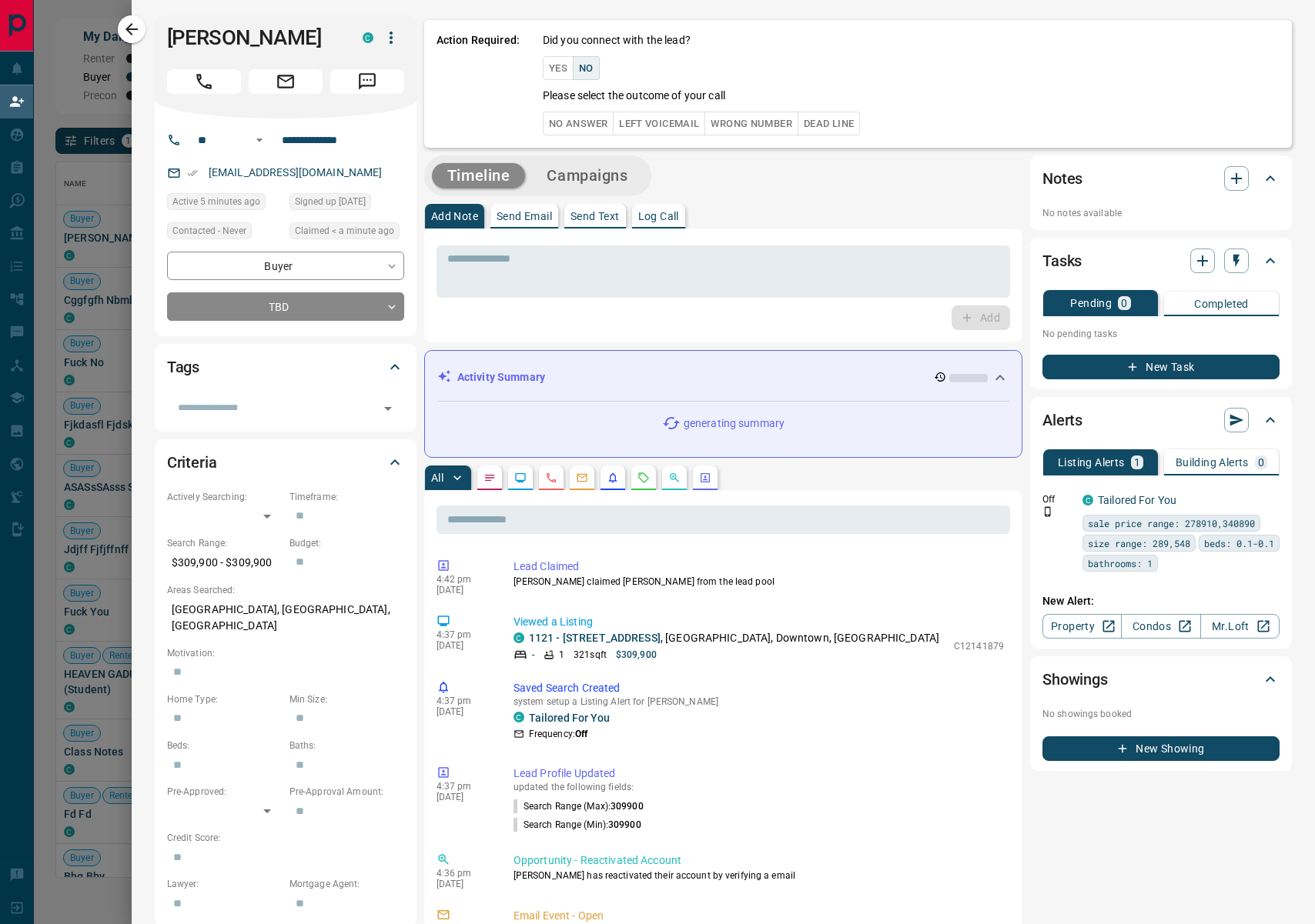
click at [576, 118] on button "No Answer" at bounding box center [578, 123] width 71 height 24
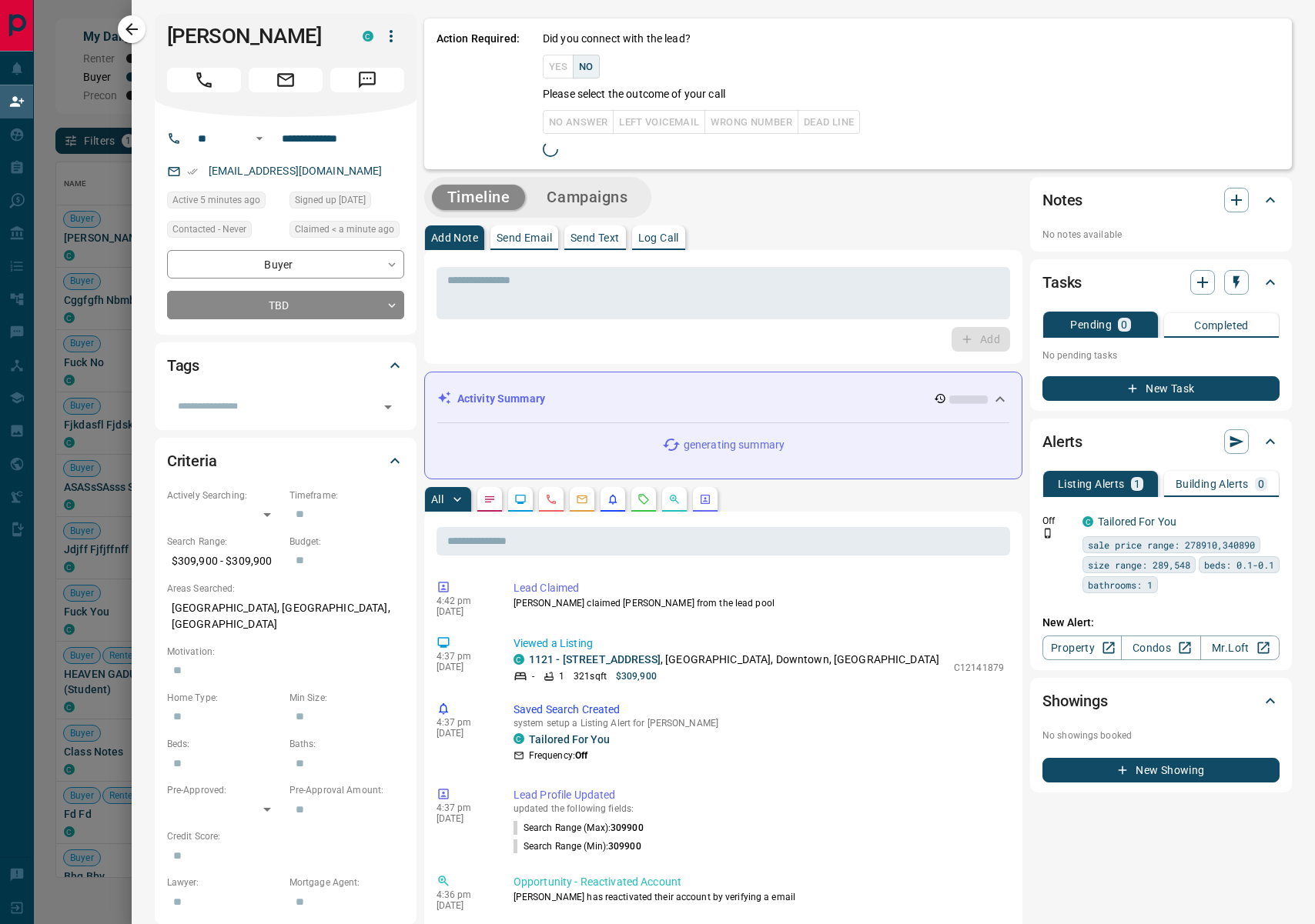
scroll to position [9, 0]
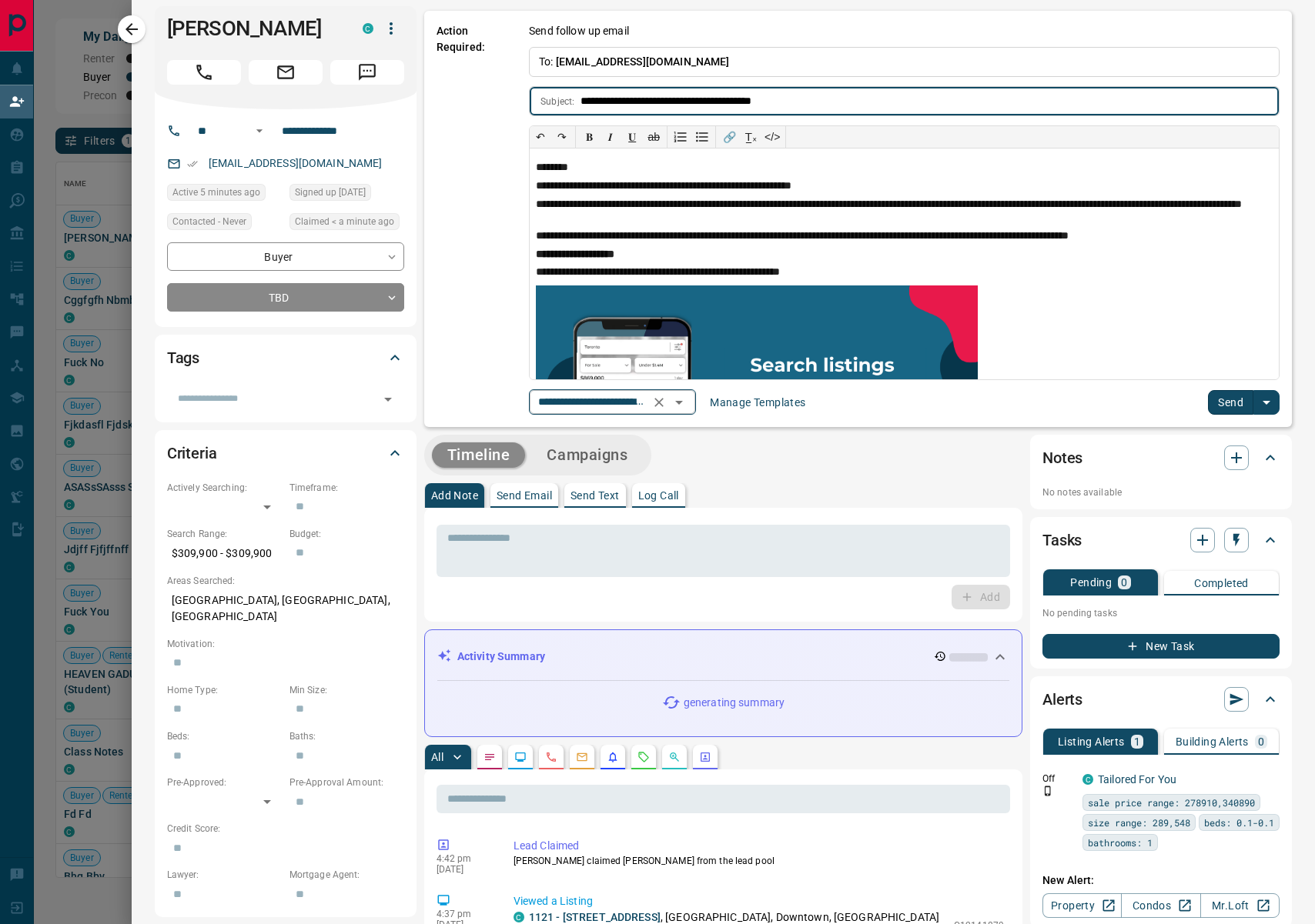
click at [688, 403] on icon "Open" at bounding box center [678, 402] width 18 height 18
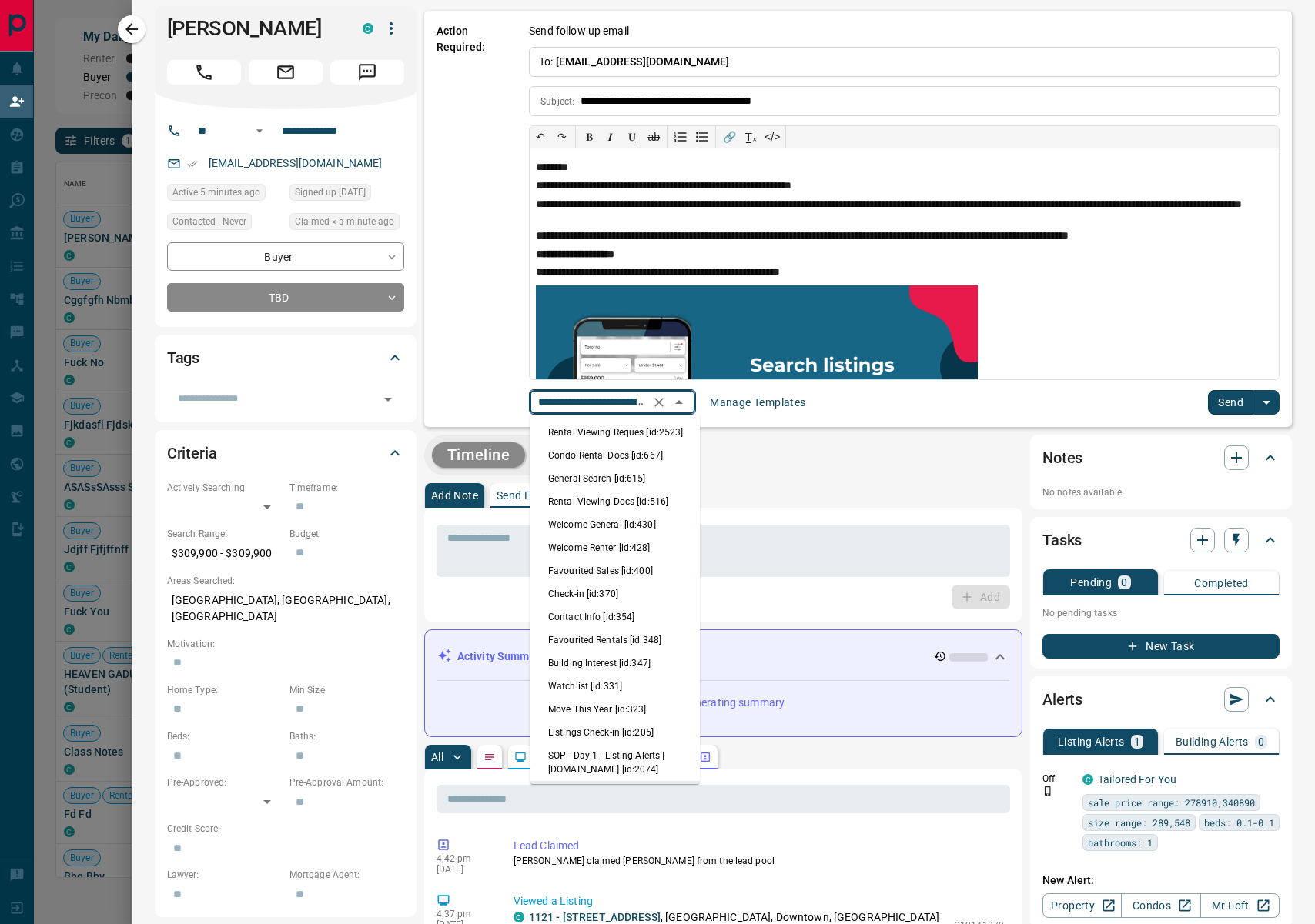
scroll to position [34, 0]
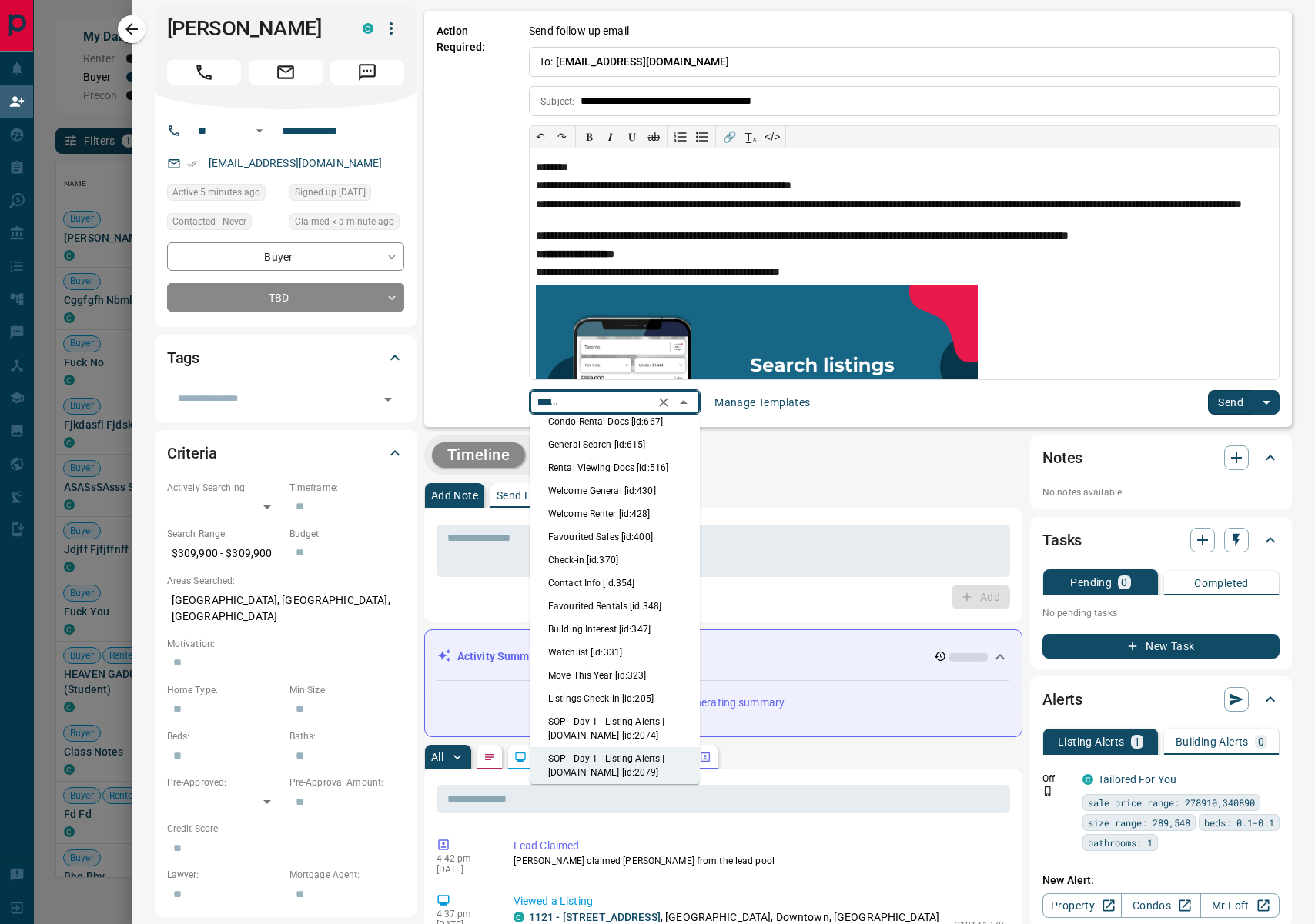
drag, startPoint x: 616, startPoint y: 488, endPoint x: 670, endPoint y: 488, distance: 54.0
click at [617, 488] on li "Welcome General [id:430]" at bounding box center [615, 491] width 170 height 23
type input "**********"
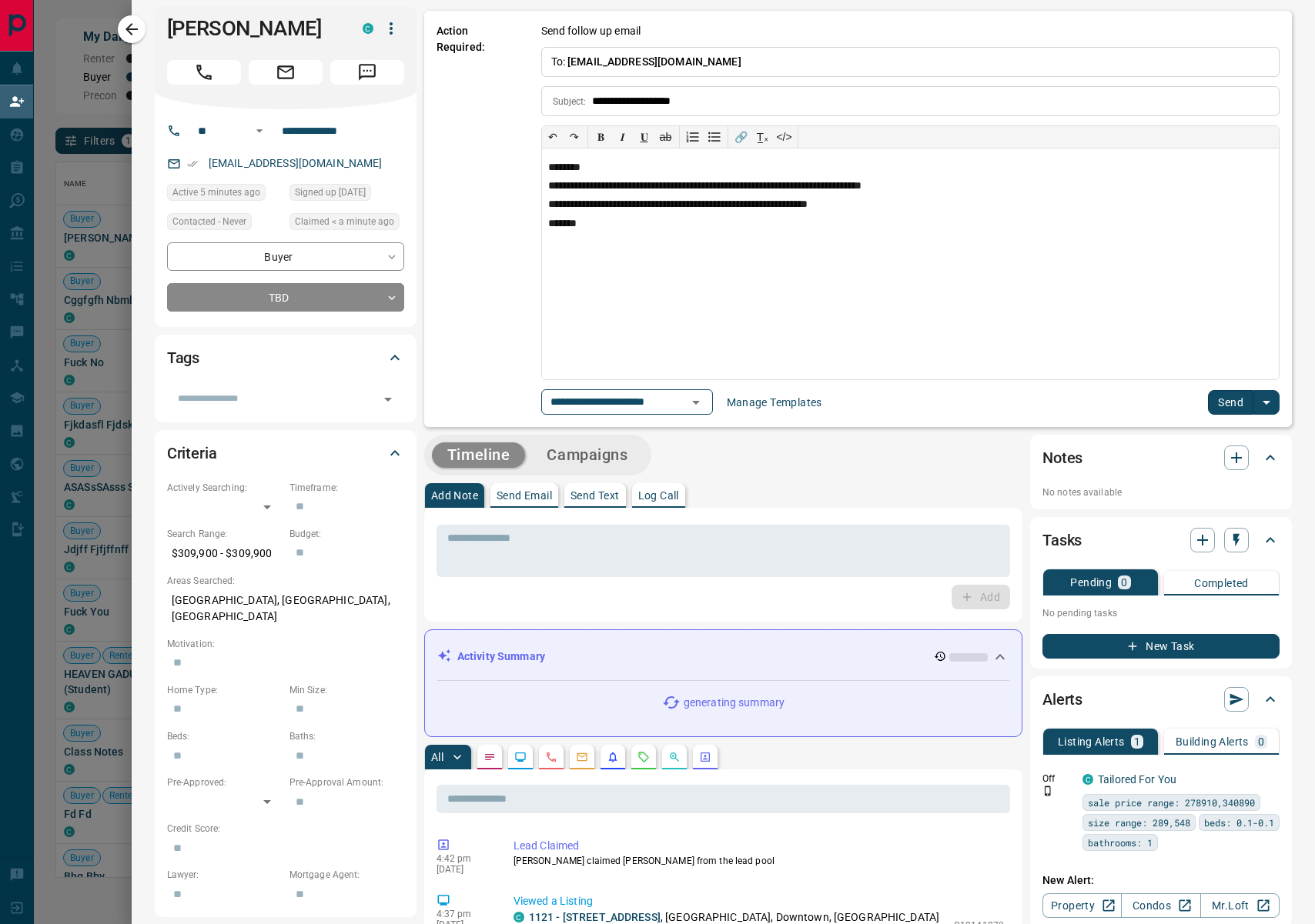
scroll to position [0, 0]
click at [1226, 405] on button "Send" at bounding box center [1231, 402] width 46 height 24
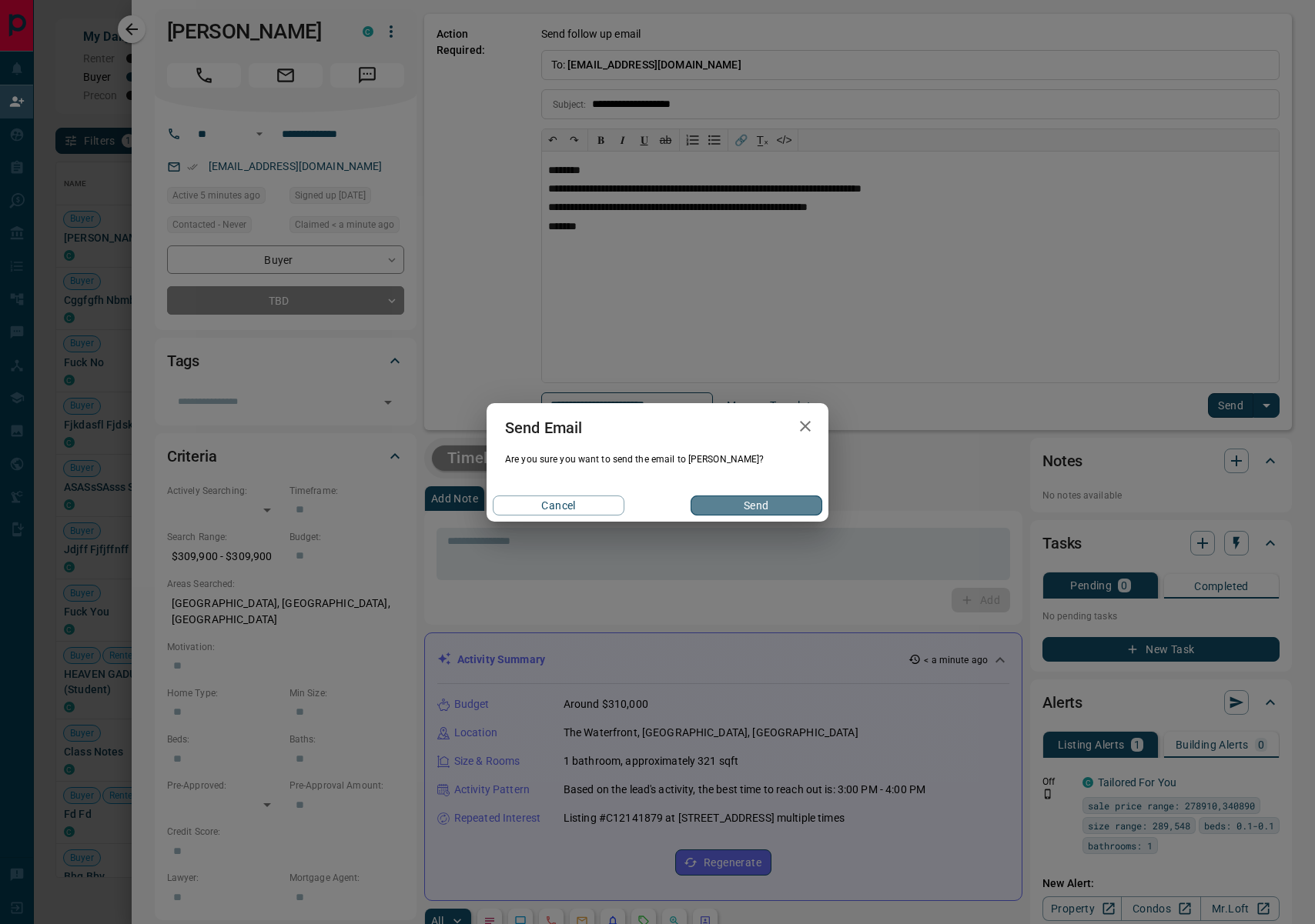
click at [790, 502] on button "Send" at bounding box center [756, 505] width 132 height 20
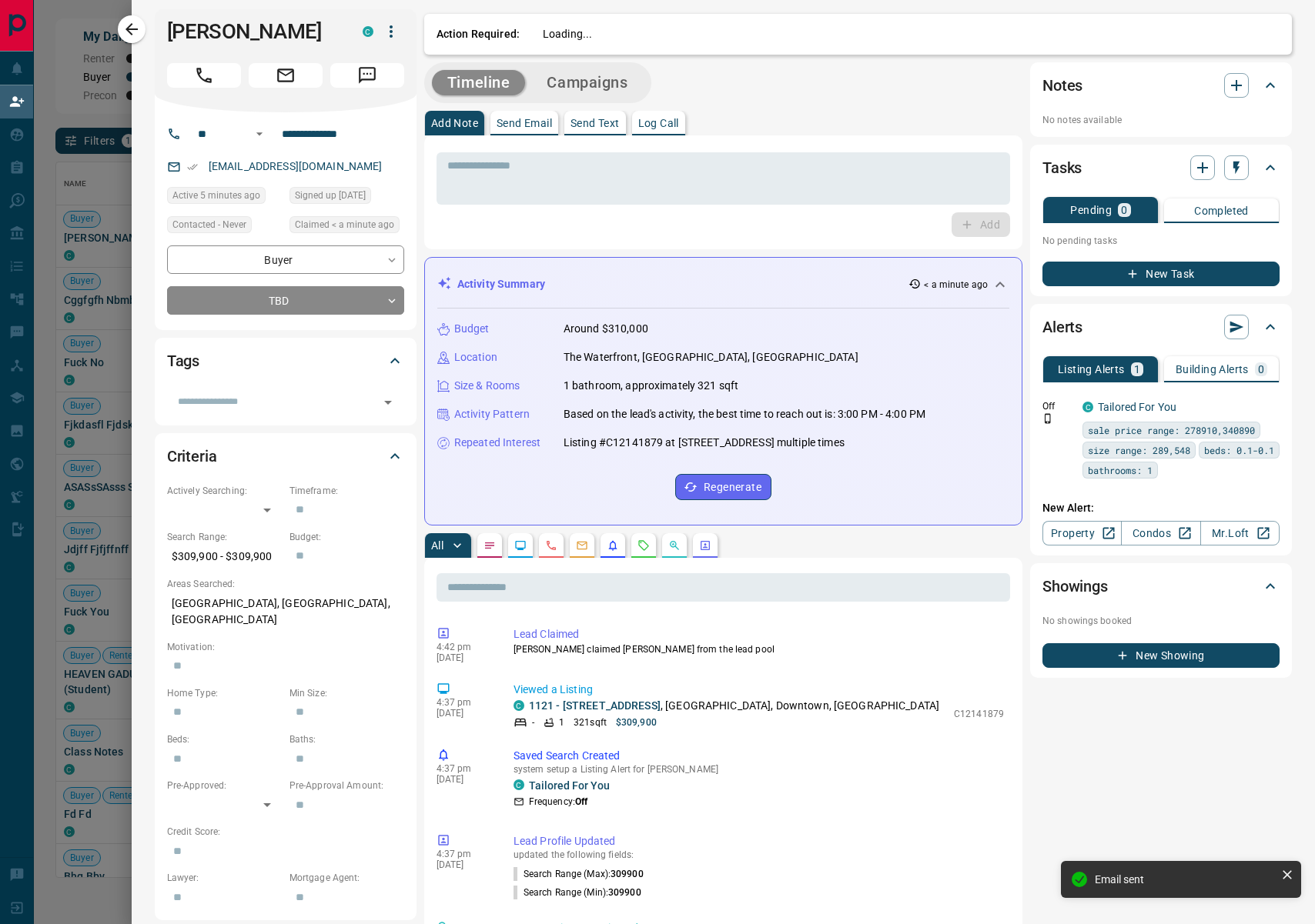
click at [116, 30] on div at bounding box center [658, 462] width 1315 height 924
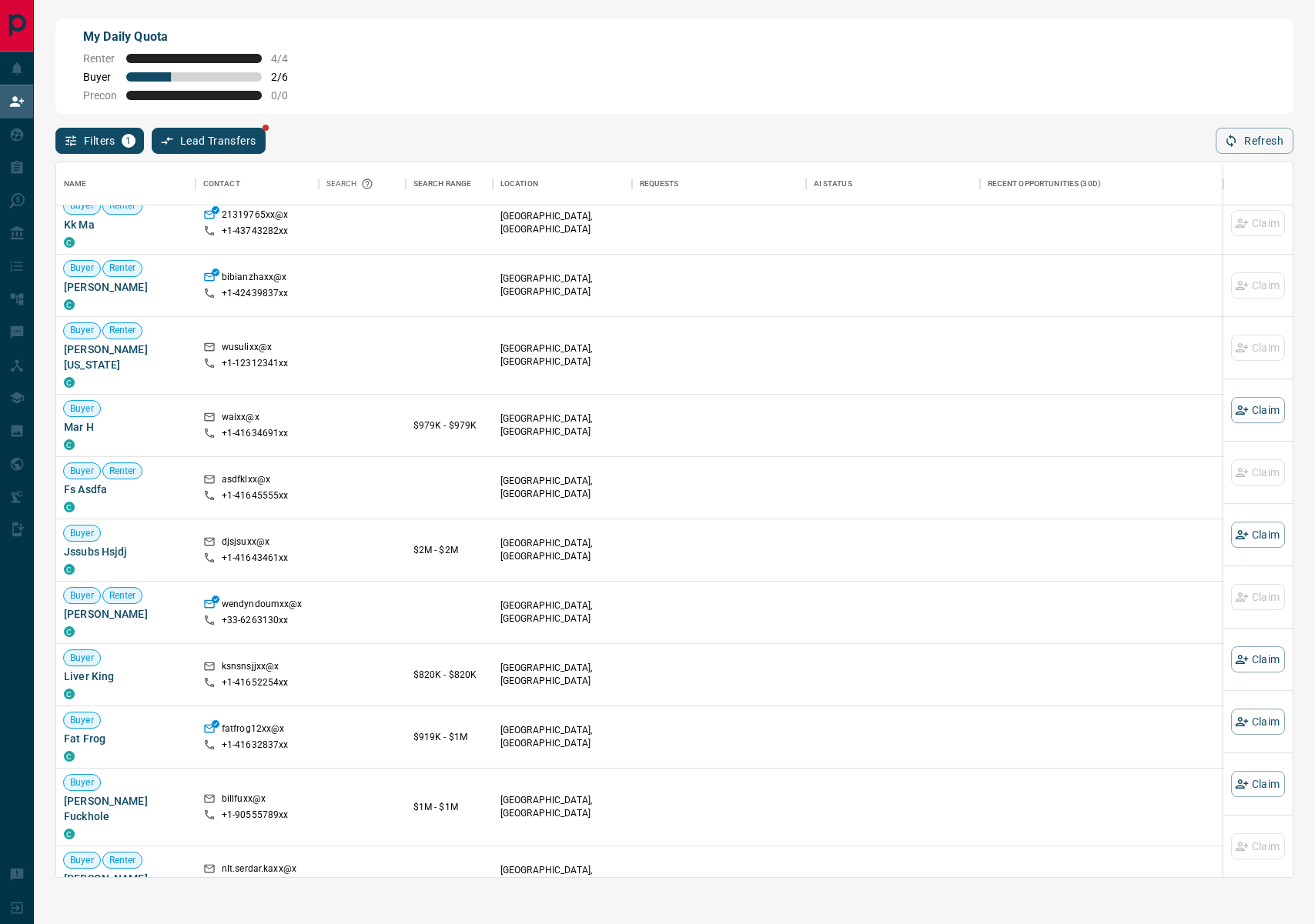
scroll to position [4465, 0]
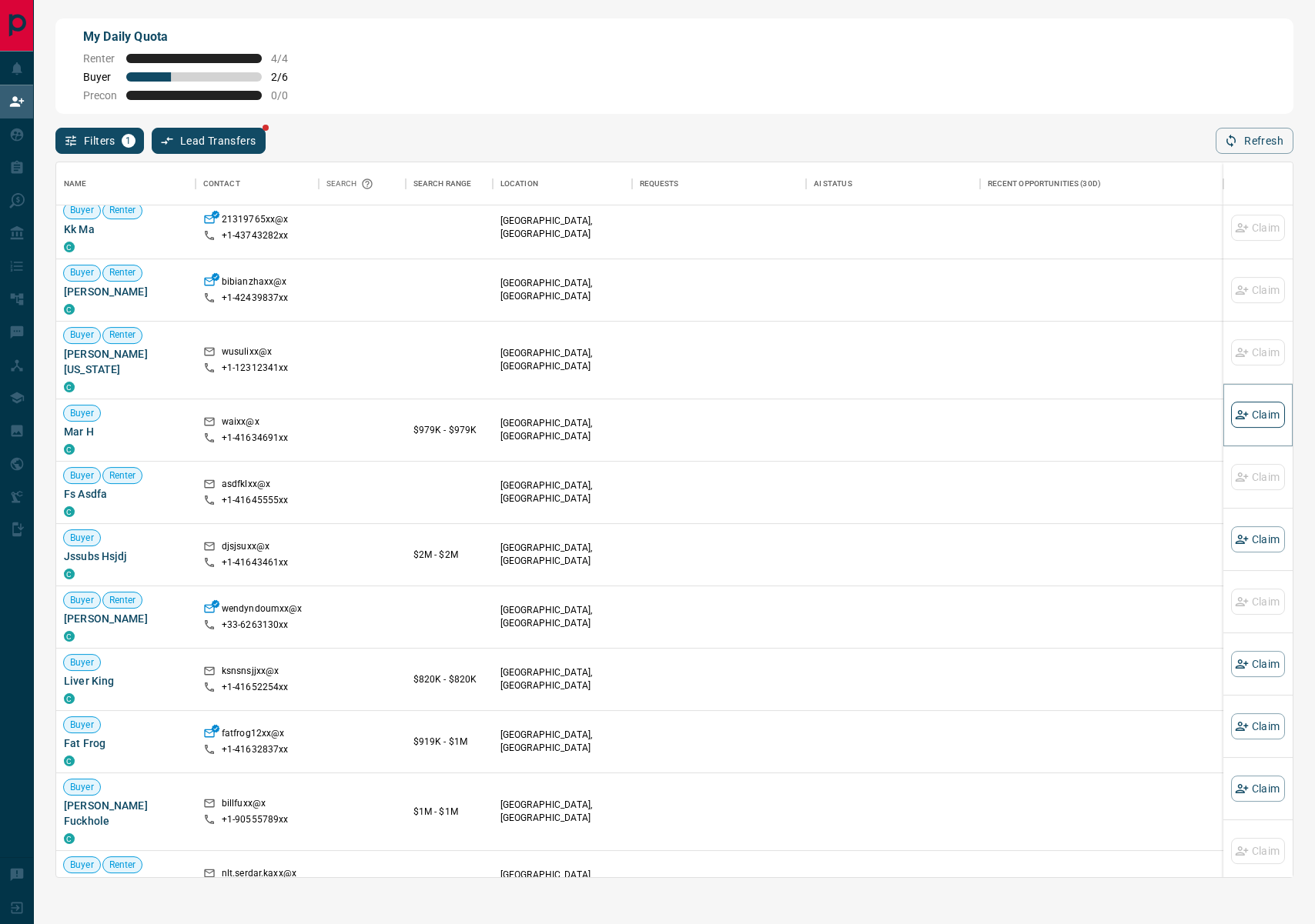
click at [1273, 413] on button "Claim" at bounding box center [1257, 414] width 54 height 26
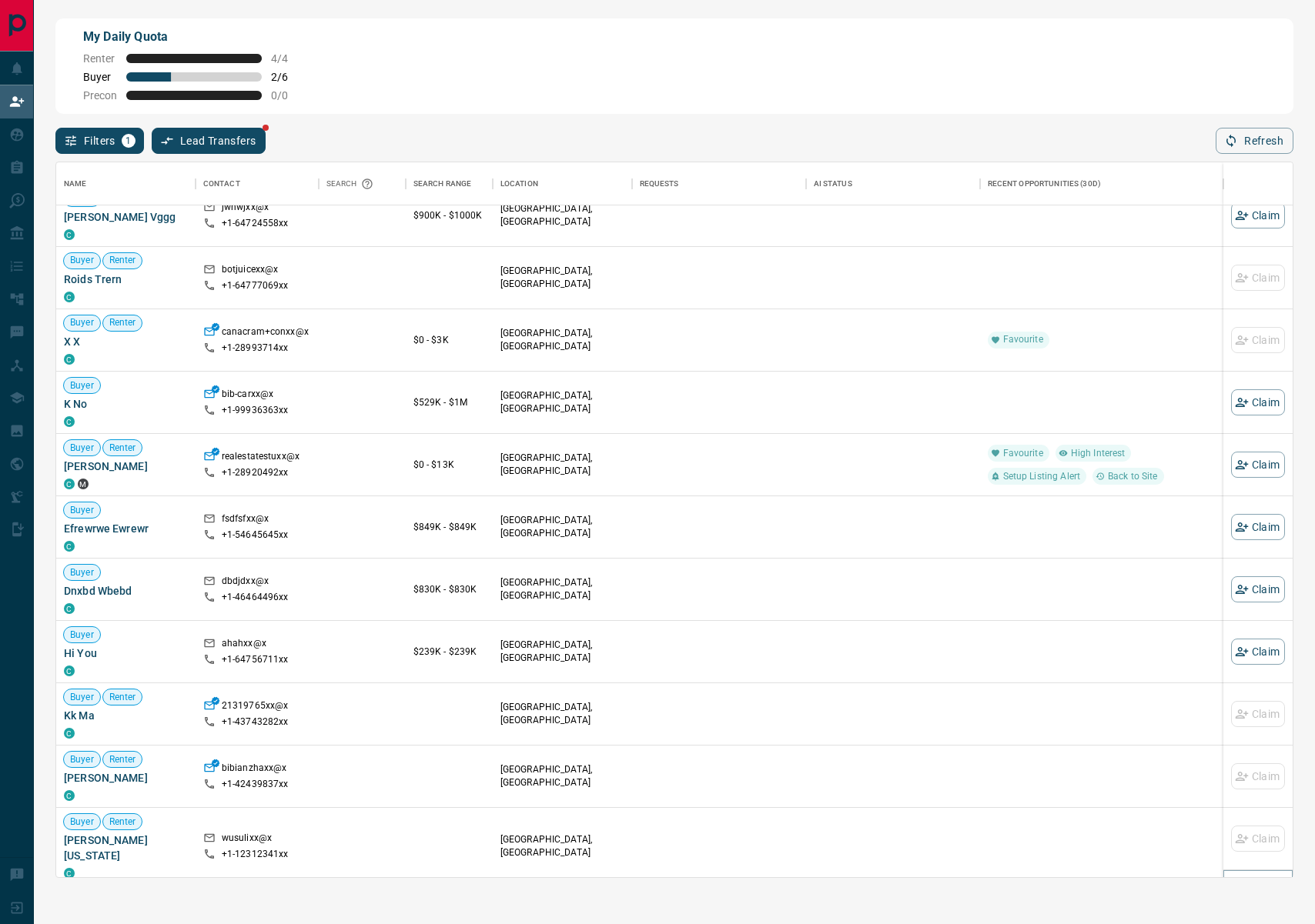
scroll to position [3977, 0]
click at [1266, 533] on button "Claim" at bounding box center [1257, 529] width 54 height 26
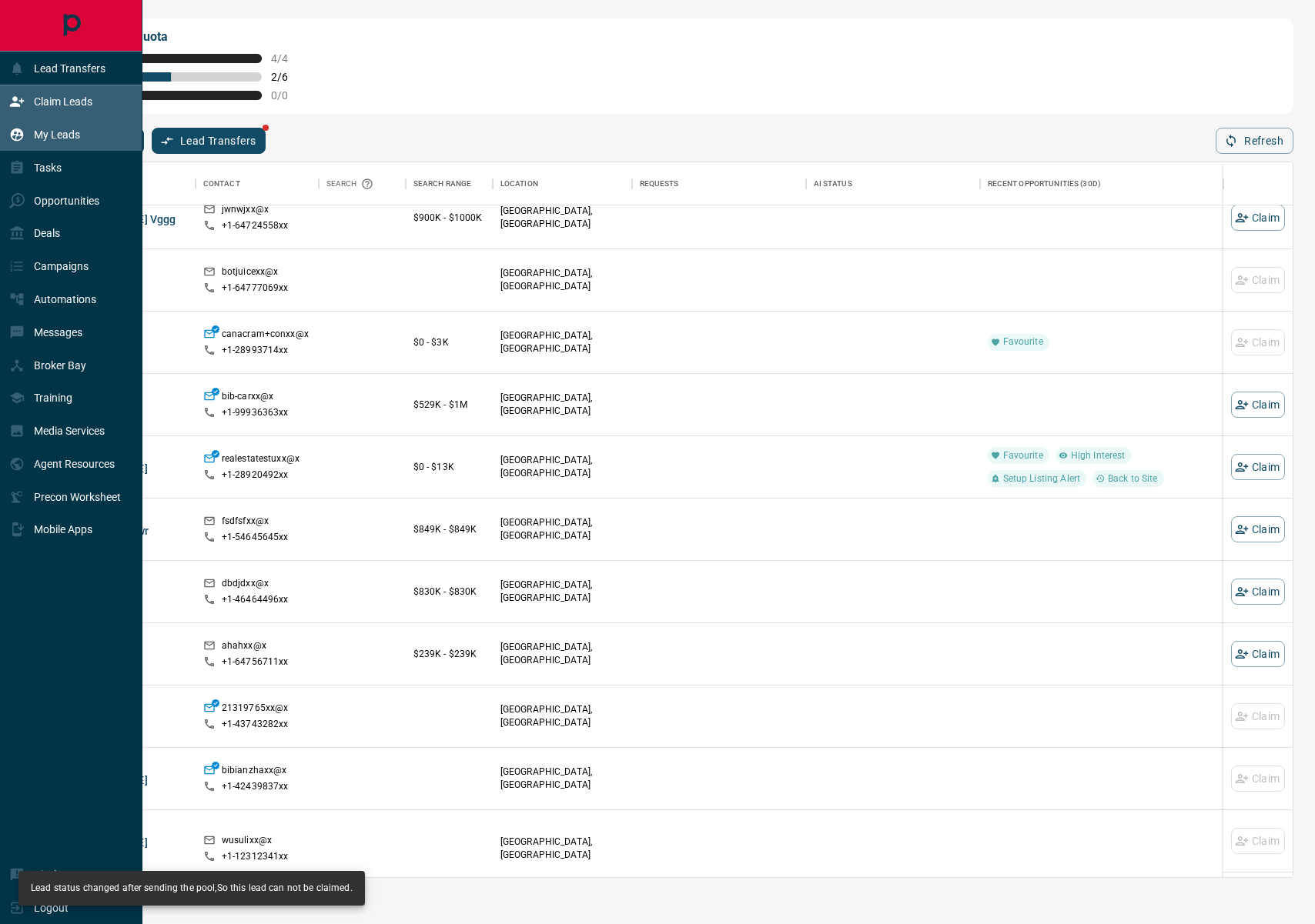
click at [25, 137] on div "My Leads" at bounding box center [45, 135] width 71 height 25
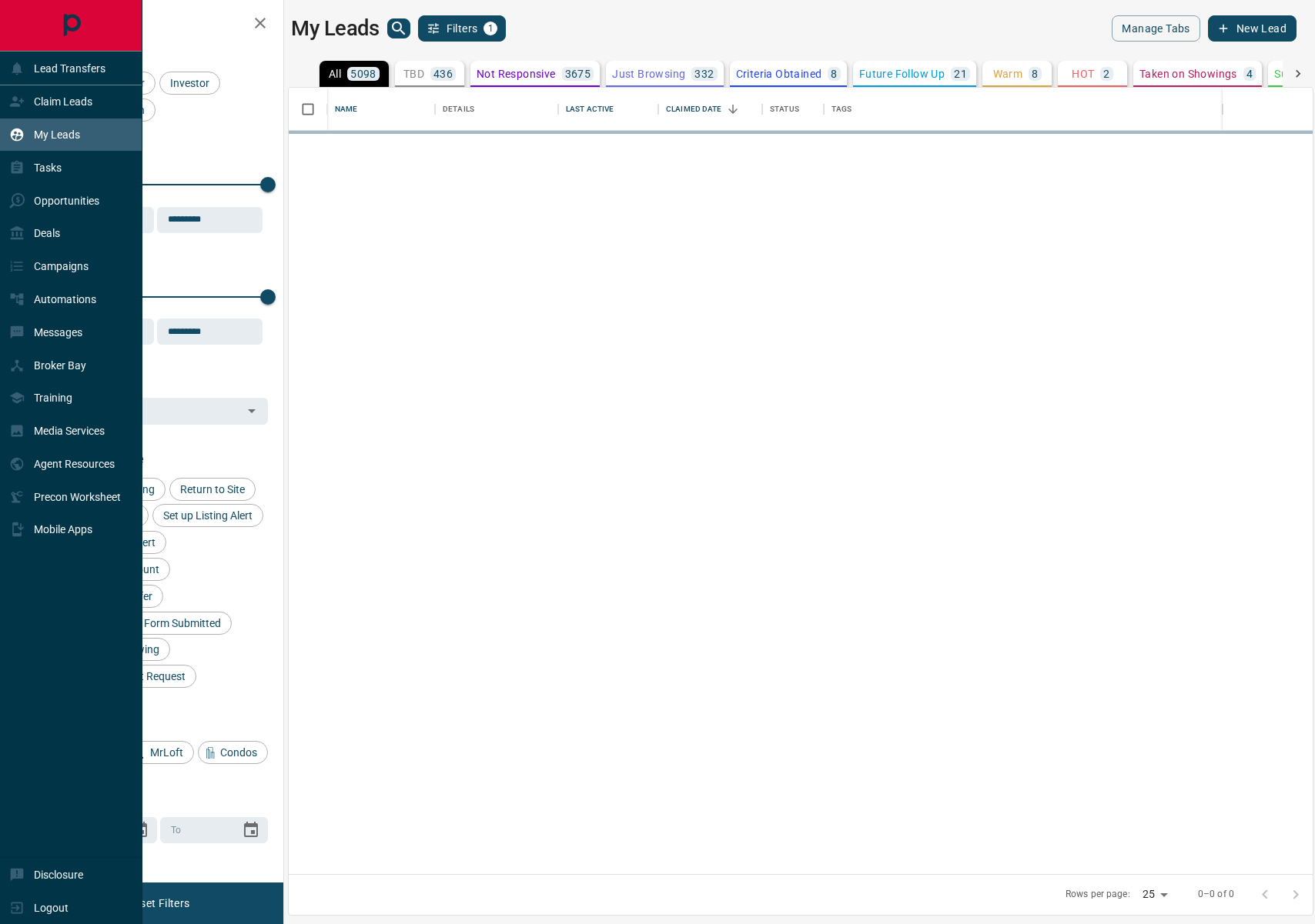
scroll to position [787, 1024]
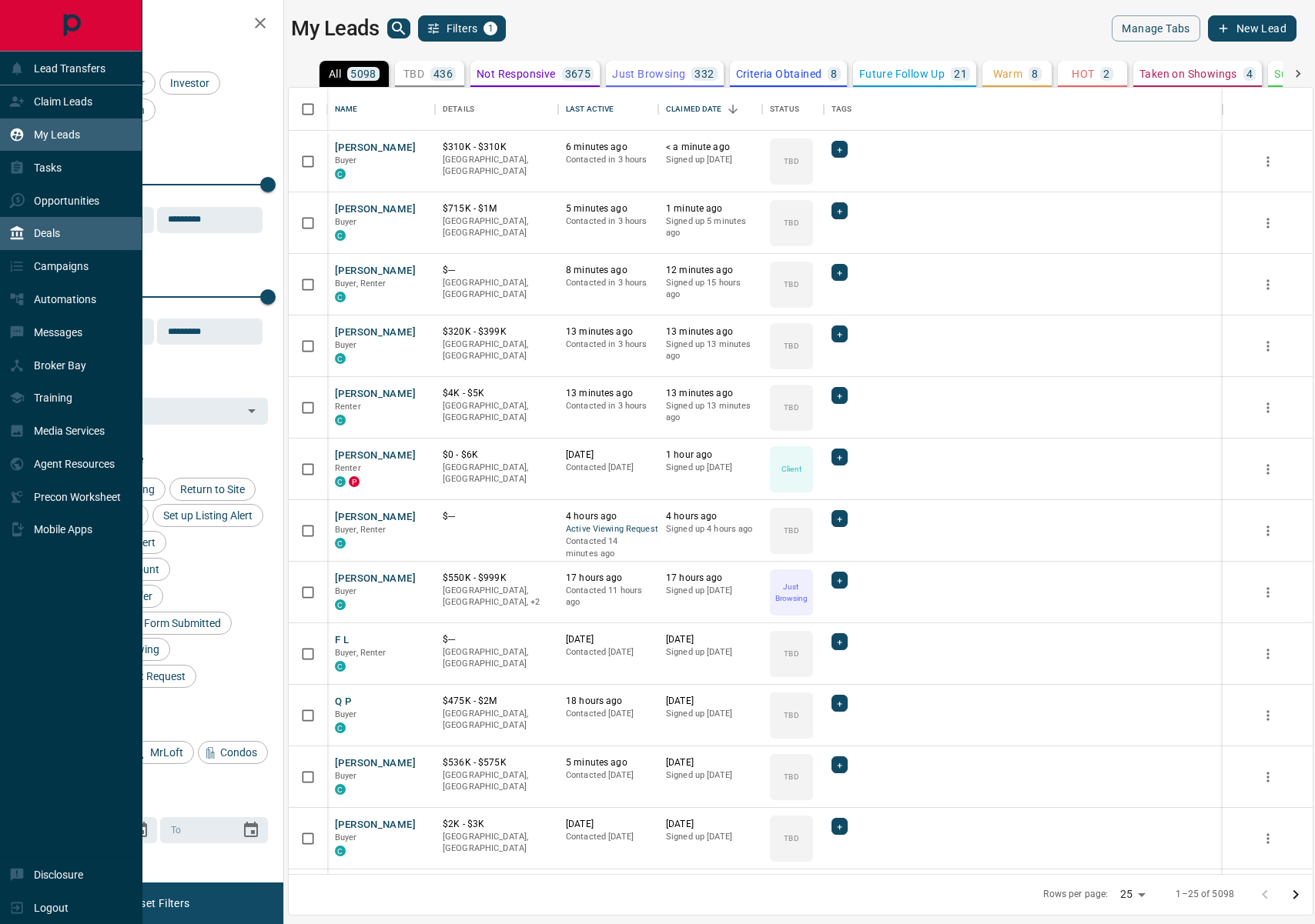
click at [42, 239] on div "Deals" at bounding box center [35, 234] width 51 height 25
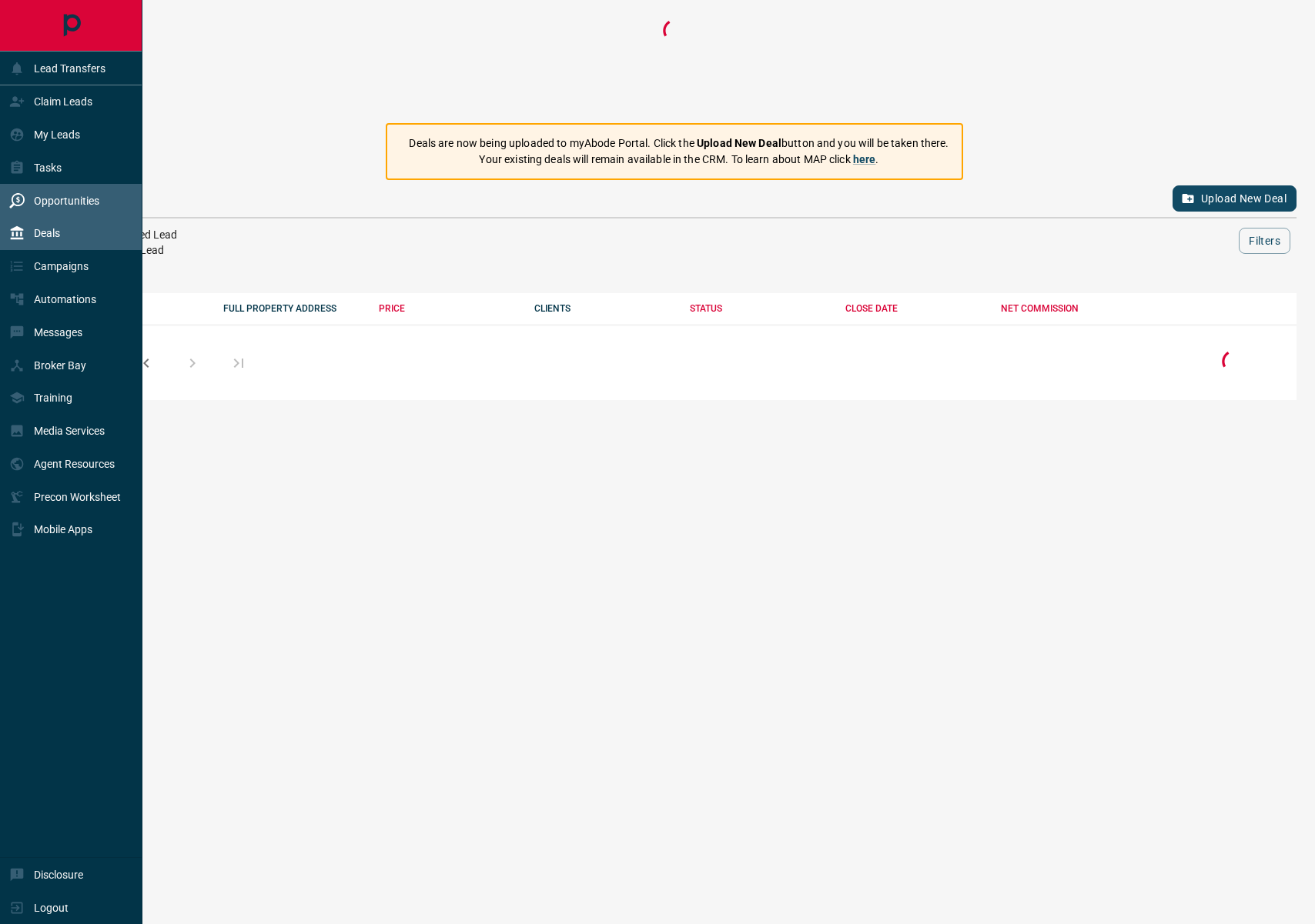
click at [54, 192] on div "Opportunities" at bounding box center [54, 200] width 90 height 25
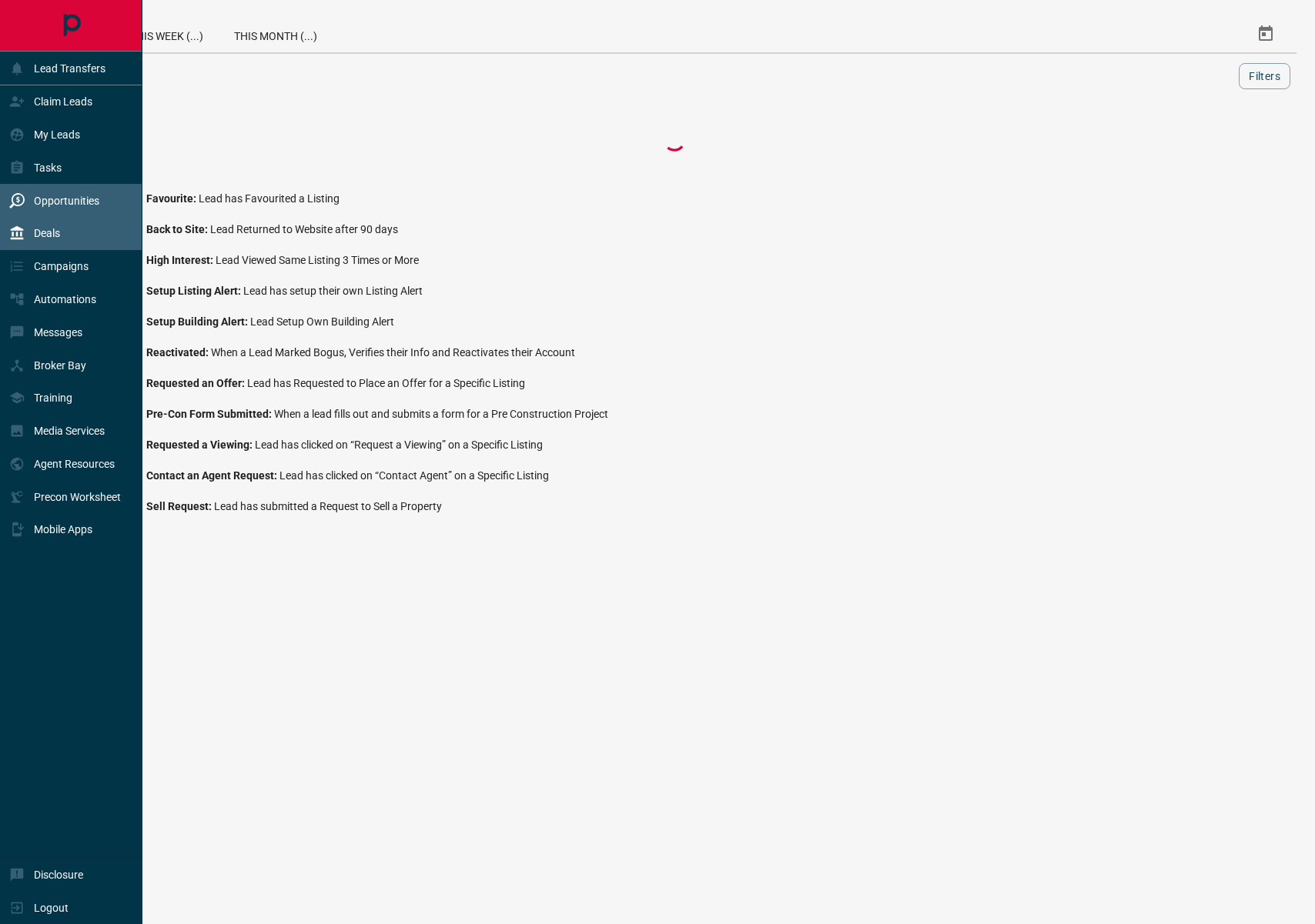
click at [29, 226] on div "Deals" at bounding box center [35, 234] width 51 height 25
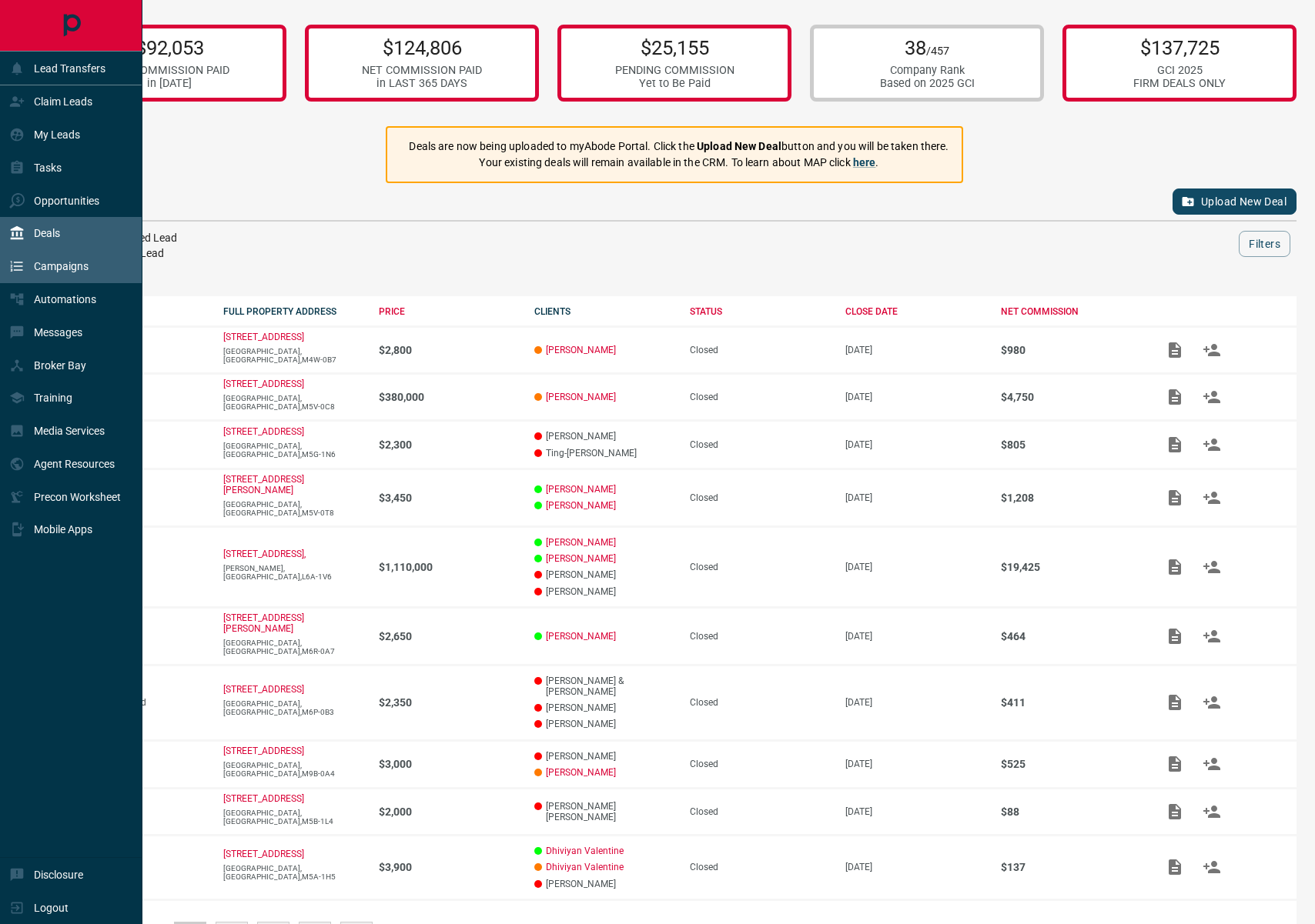
click at [15, 270] on icon at bounding box center [17, 267] width 13 height 10
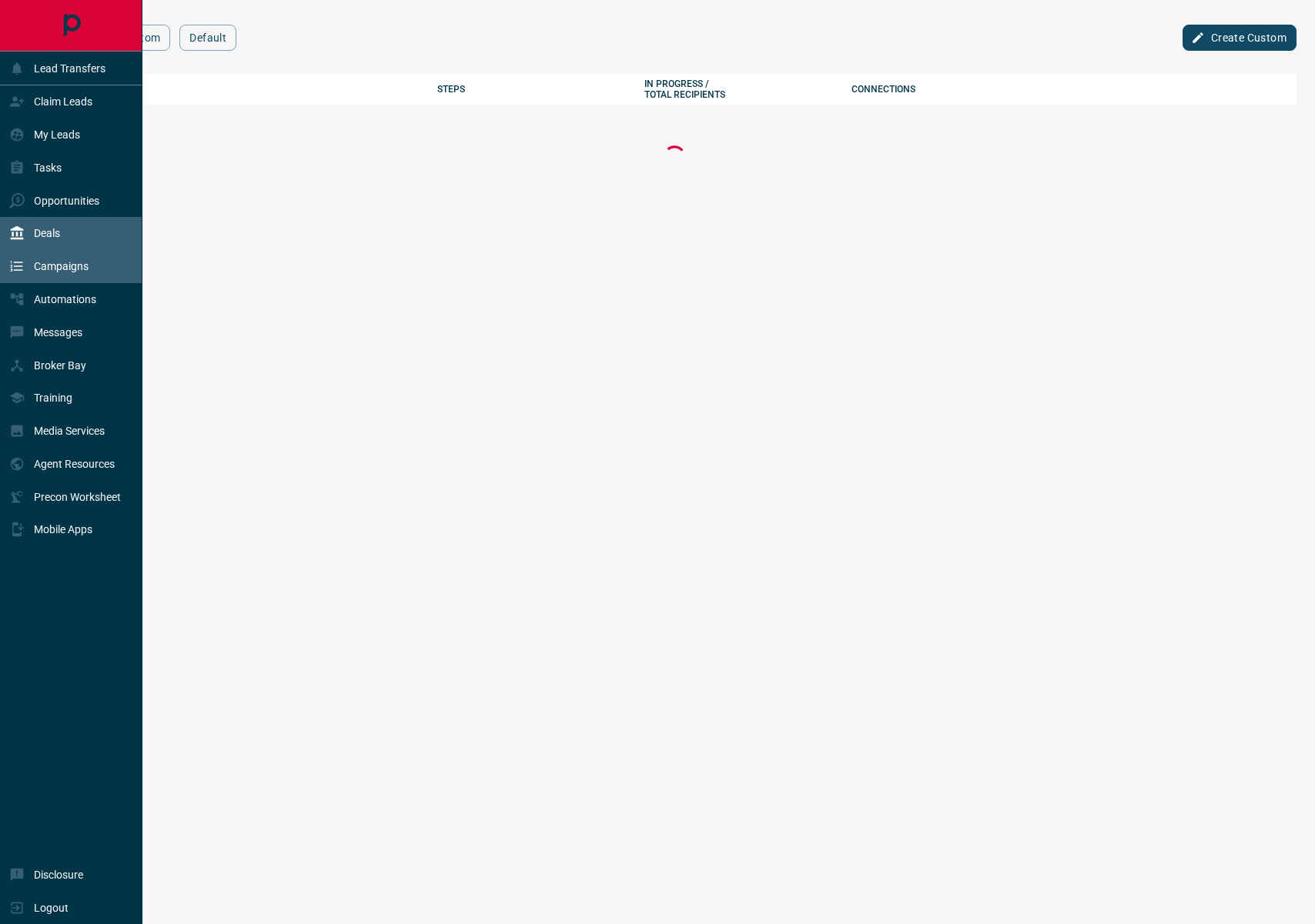
click at [47, 217] on div "Deals" at bounding box center [71, 234] width 142 height 33
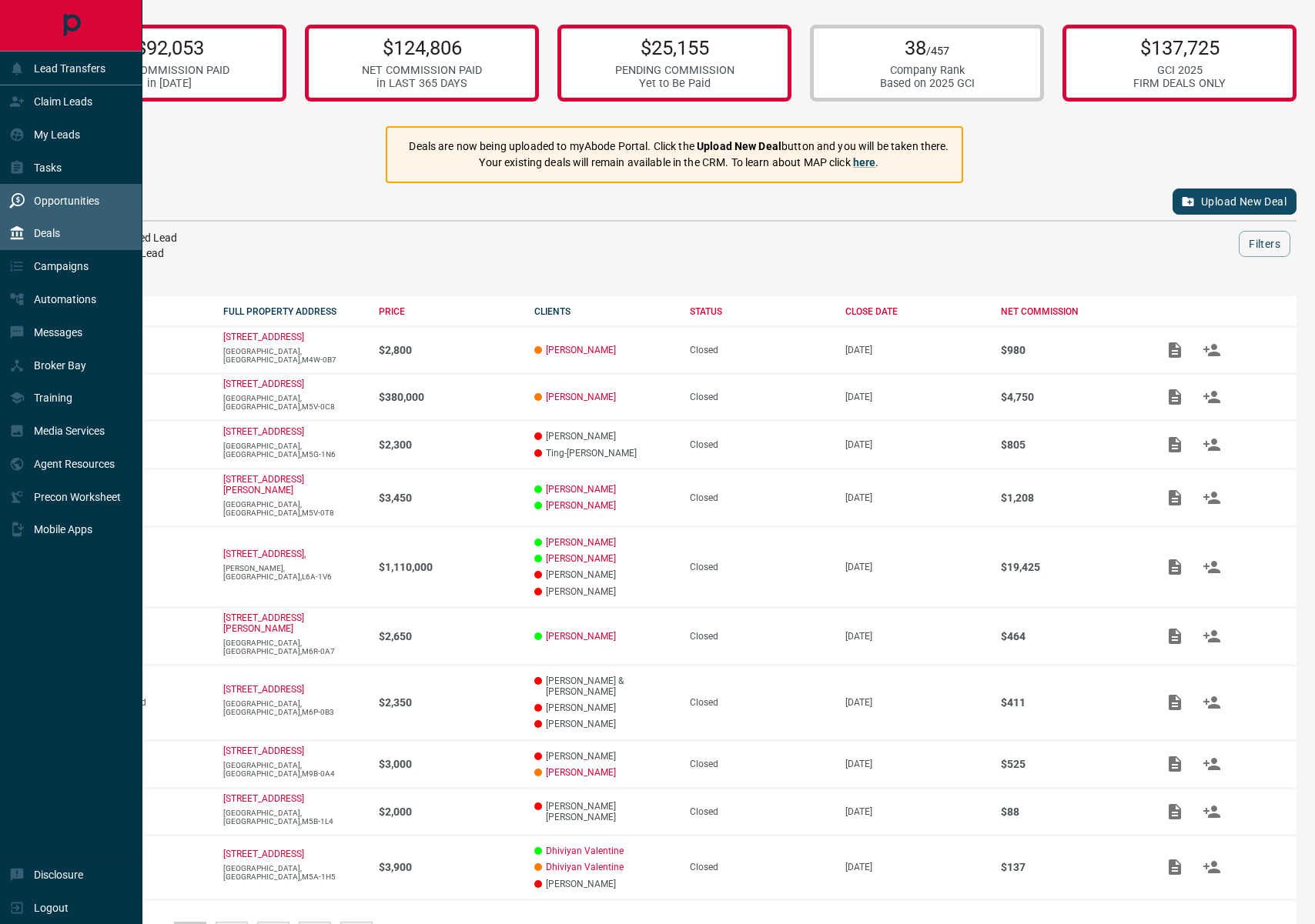
click at [63, 189] on div "Opportunities" at bounding box center [54, 200] width 90 height 25
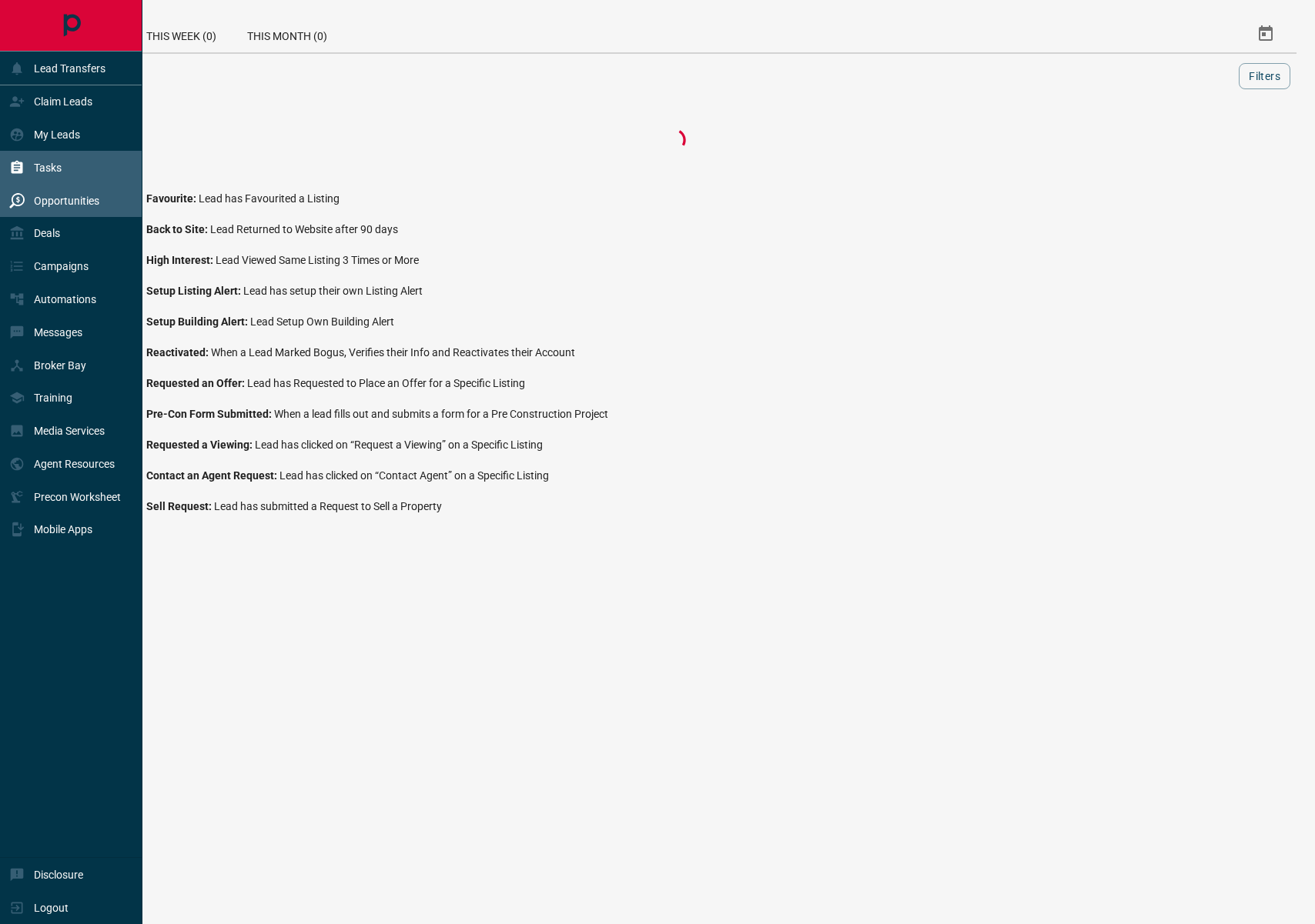
click at [60, 171] on p "Tasks" at bounding box center [47, 168] width 28 height 13
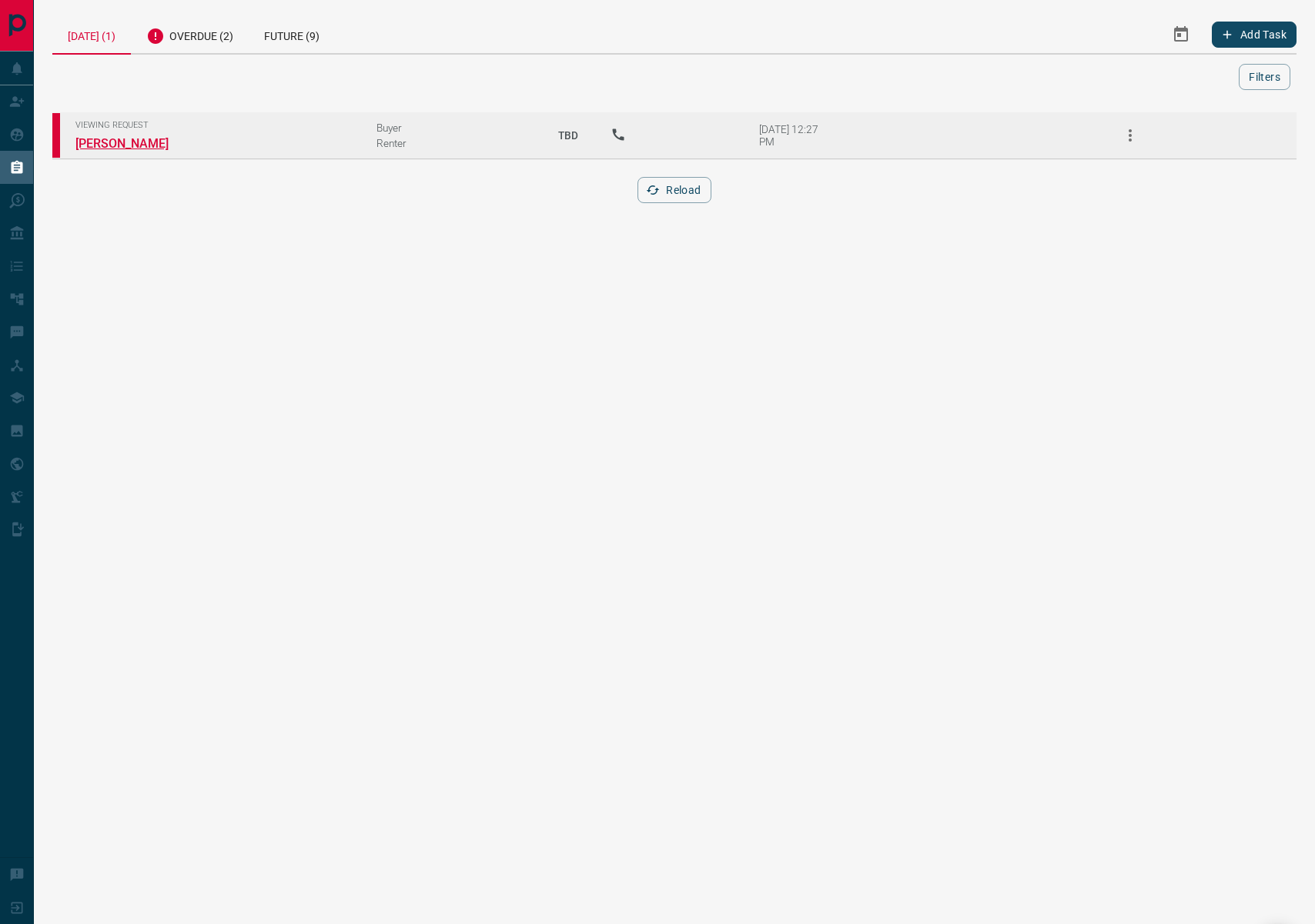
click at [122, 141] on link "[PERSON_NAME]" at bounding box center [133, 144] width 115 height 15
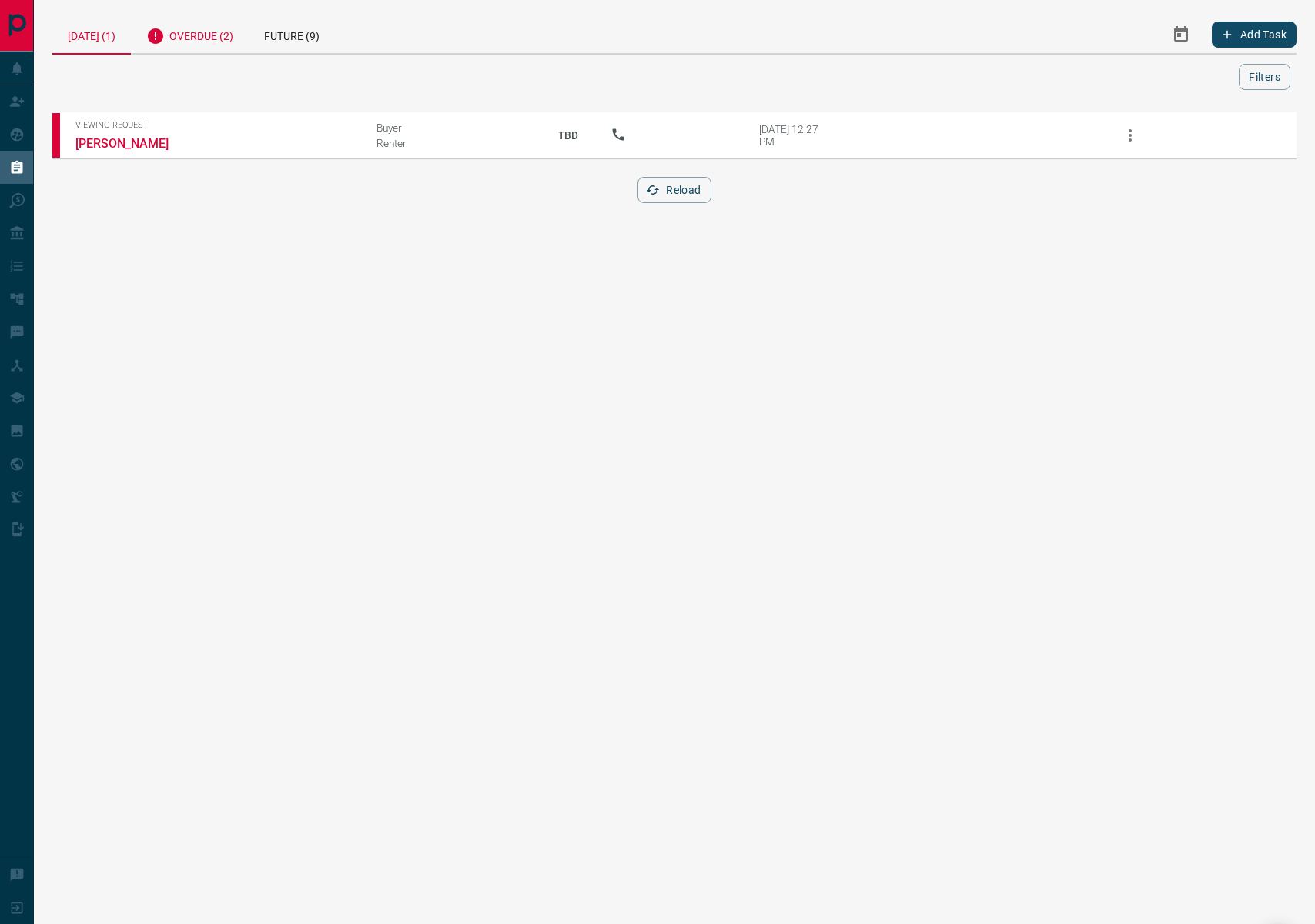
click at [239, 39] on div "Overdue (2)" at bounding box center [189, 35] width 118 height 38
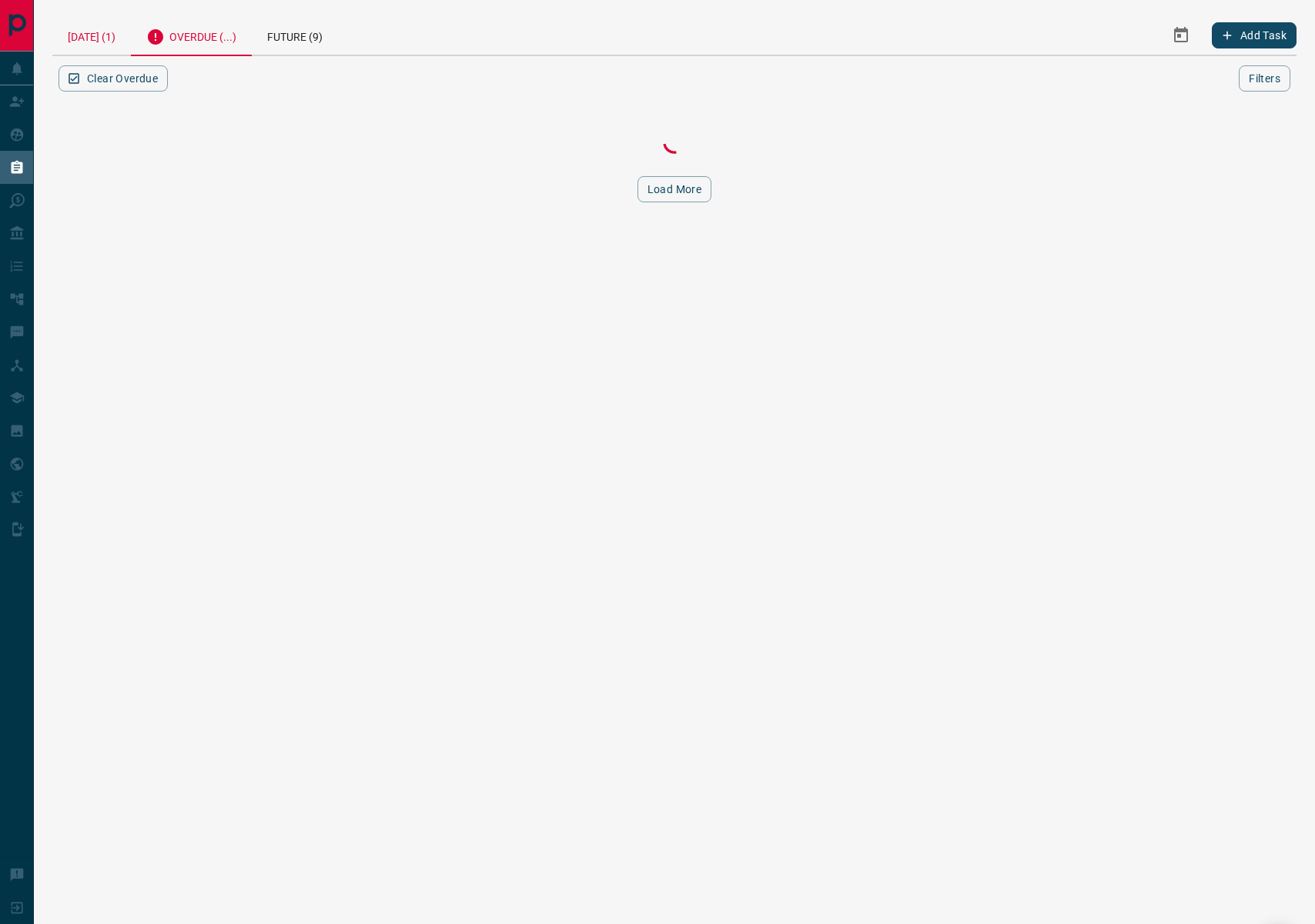
click at [77, 39] on div "[DATE] (1)" at bounding box center [91, 36] width 78 height 39
